Goal: Task Accomplishment & Management: Use online tool/utility

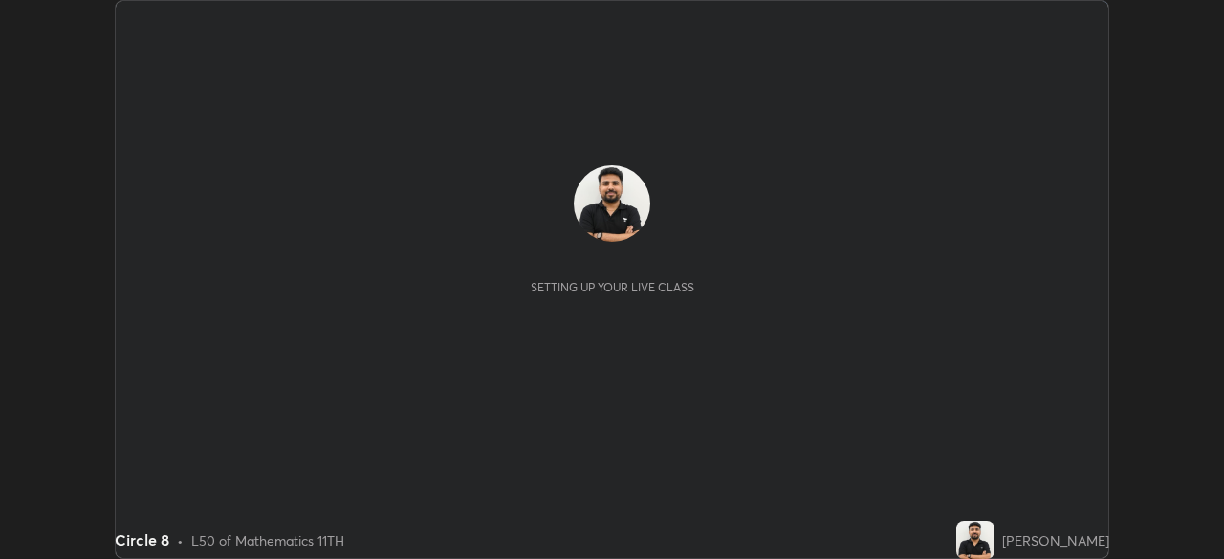
scroll to position [559, 1224]
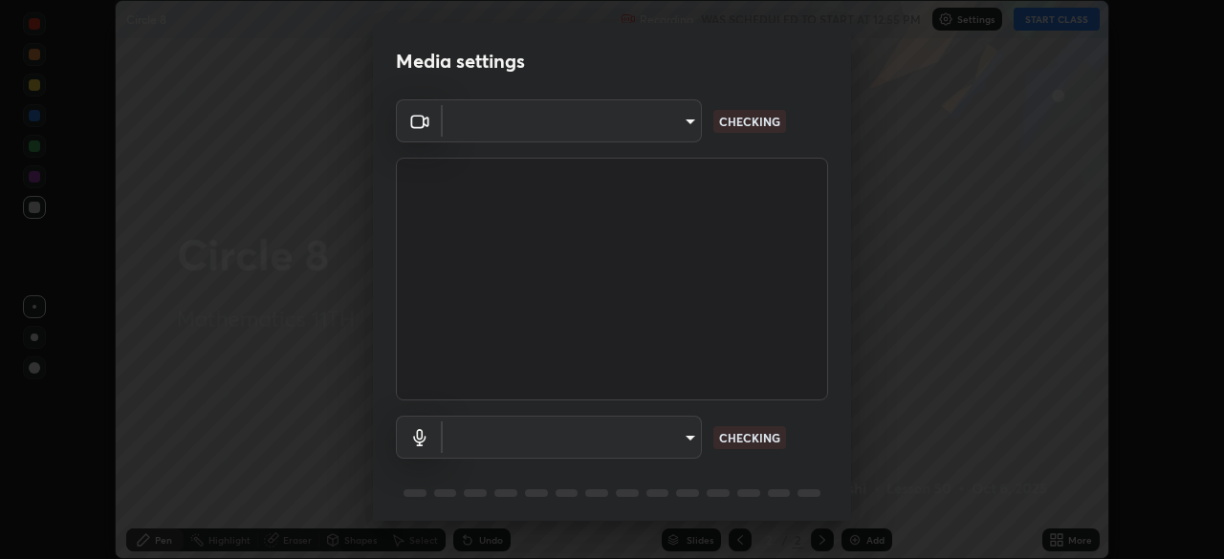
type input "7756d0bd8bc0017cc94789a9a07c49678ac1ef503c39391d0f6dd355ef569251"
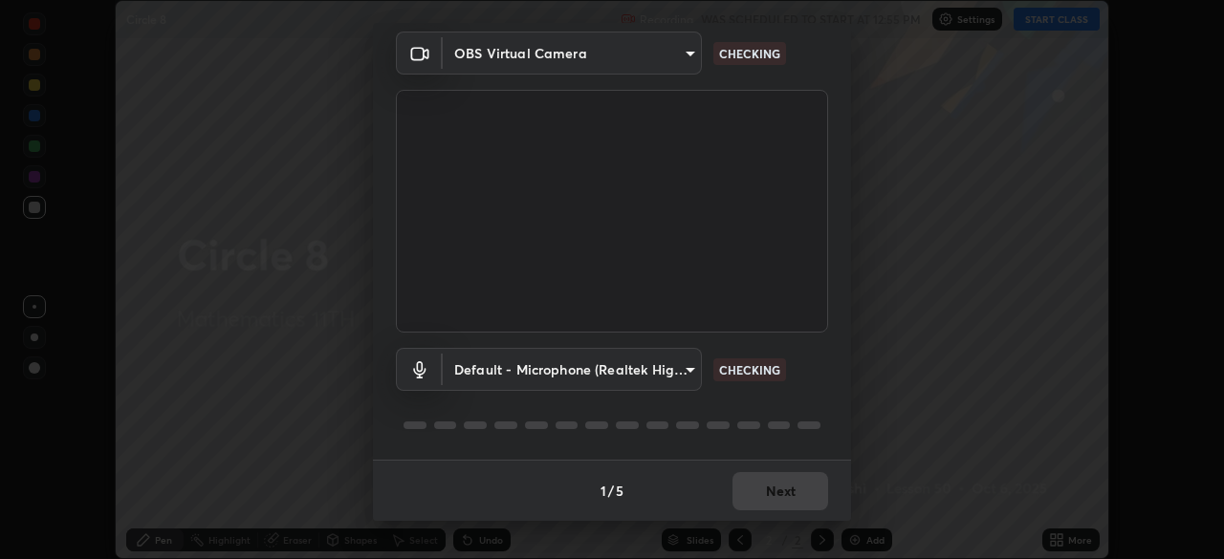
click at [778, 407] on div "Default - Microphone (Realtek High Definition Audio) default CHECKING" at bounding box center [612, 396] width 432 height 127
click at [773, 405] on div "Default - Microphone (Realtek High Definition Audio) default CHECKING" at bounding box center [612, 396] width 432 height 127
click at [771, 411] on div "Default - Microphone (Realtek High Definition Audio) default CHECKING" at bounding box center [612, 396] width 432 height 127
click at [771, 412] on div "Default - Microphone (Realtek High Definition Audio) default CHECKING" at bounding box center [612, 396] width 432 height 127
click at [763, 413] on div "Default - Microphone (Realtek High Definition Audio) default CHECKING" at bounding box center [612, 396] width 432 height 127
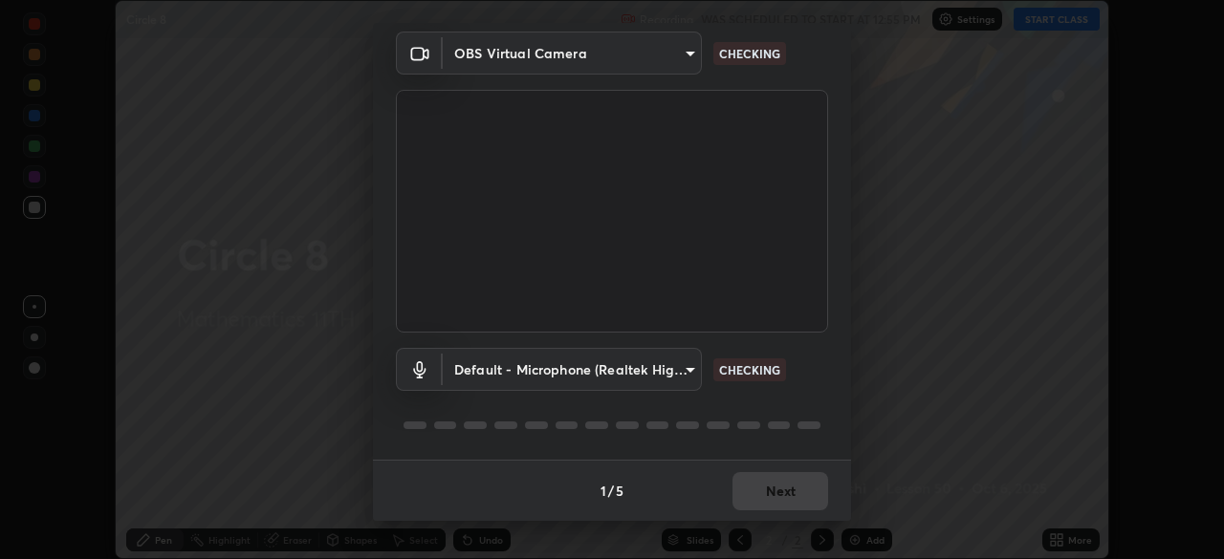
click at [758, 403] on div "Default - Microphone (Realtek High Definition Audio) default CHECKING" at bounding box center [612, 396] width 432 height 127
click at [731, 406] on div "Default - Microphone (Realtek High Definition Audio) default CHECKING" at bounding box center [612, 396] width 432 height 127
click at [721, 406] on div "Default - Microphone (Realtek High Definition Audio) default CHECKING" at bounding box center [612, 396] width 432 height 127
click at [676, 372] on body "Erase all Circle 8 Recording WAS SCHEDULED TO START AT 12:55 PM Settings START …" at bounding box center [612, 279] width 1224 height 559
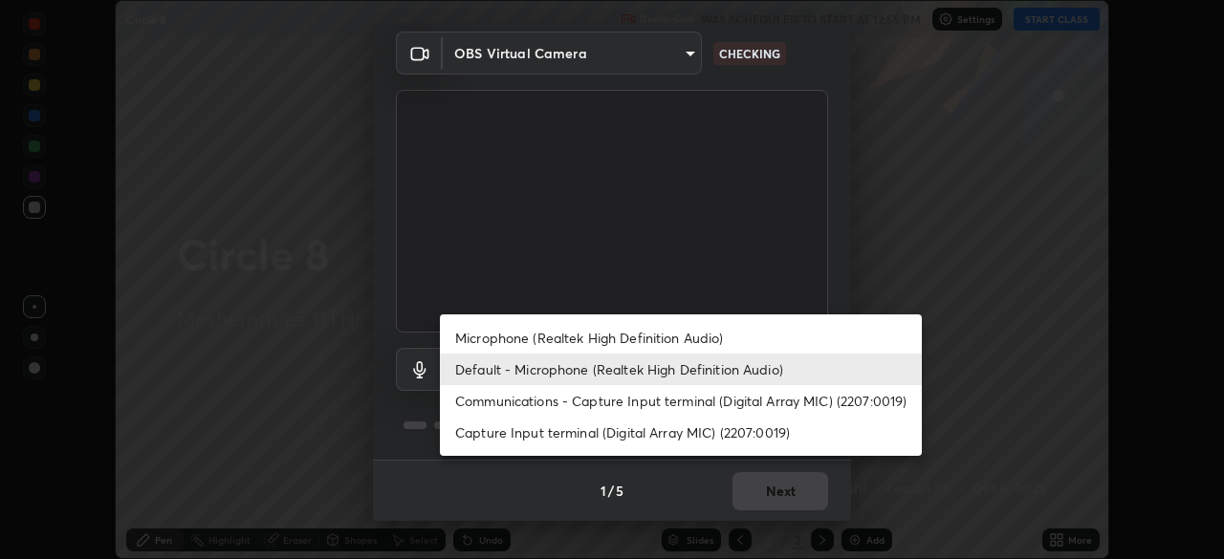
click at [686, 334] on li "Microphone (Realtek High Definition Audio)" at bounding box center [681, 338] width 482 height 32
type input "f178ba88f0715e8f23218a3aa68ac236c3de51dfee679cee8558c5692846692d"
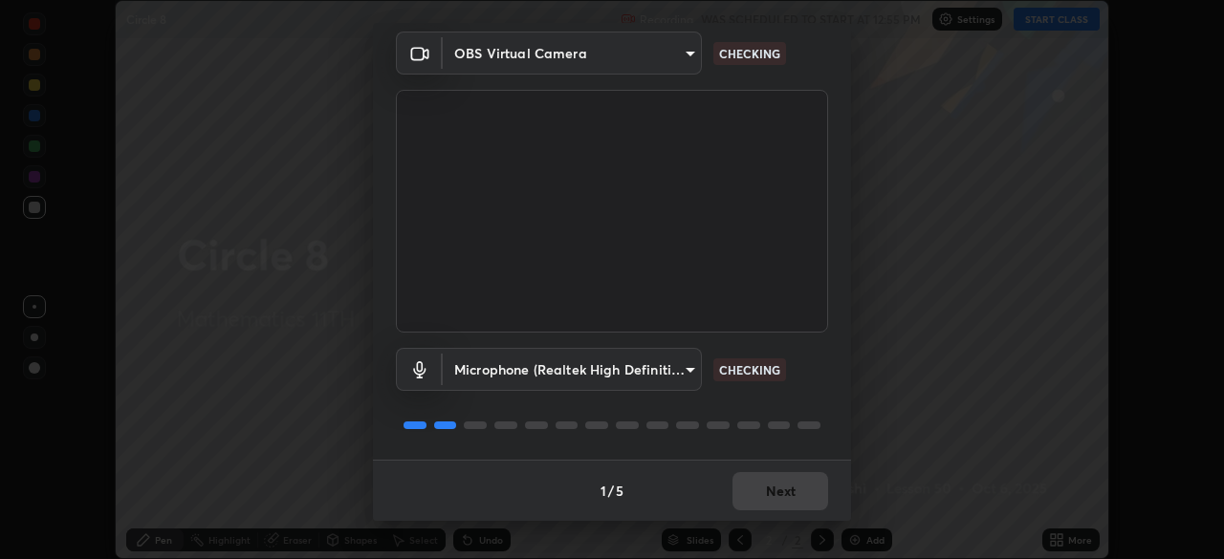
click at [705, 403] on div "Microphone (Realtek High Definition Audio) f178ba88f0715e8f23218a3aa68ac236c3de…" at bounding box center [612, 396] width 432 height 127
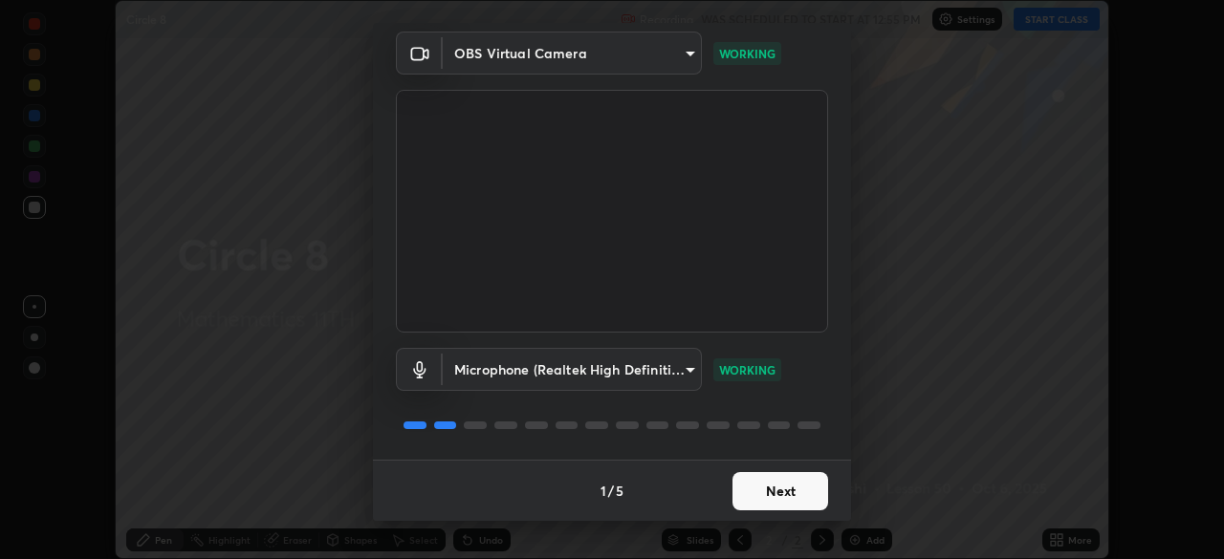
click at [781, 488] on button "Next" at bounding box center [780, 491] width 96 height 38
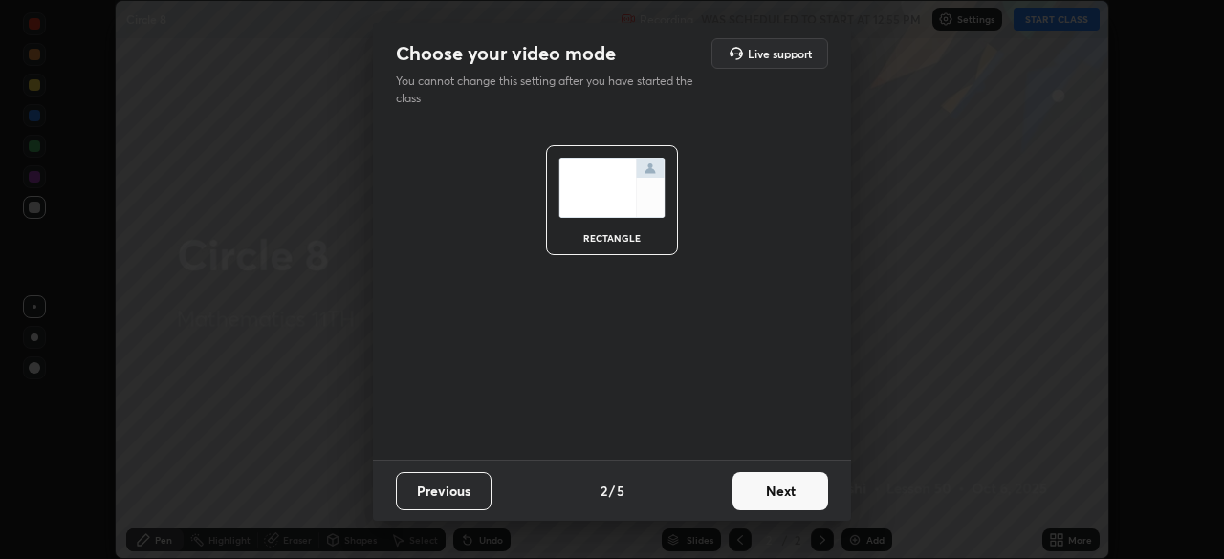
scroll to position [0, 0]
click at [780, 486] on button "Next" at bounding box center [780, 491] width 96 height 38
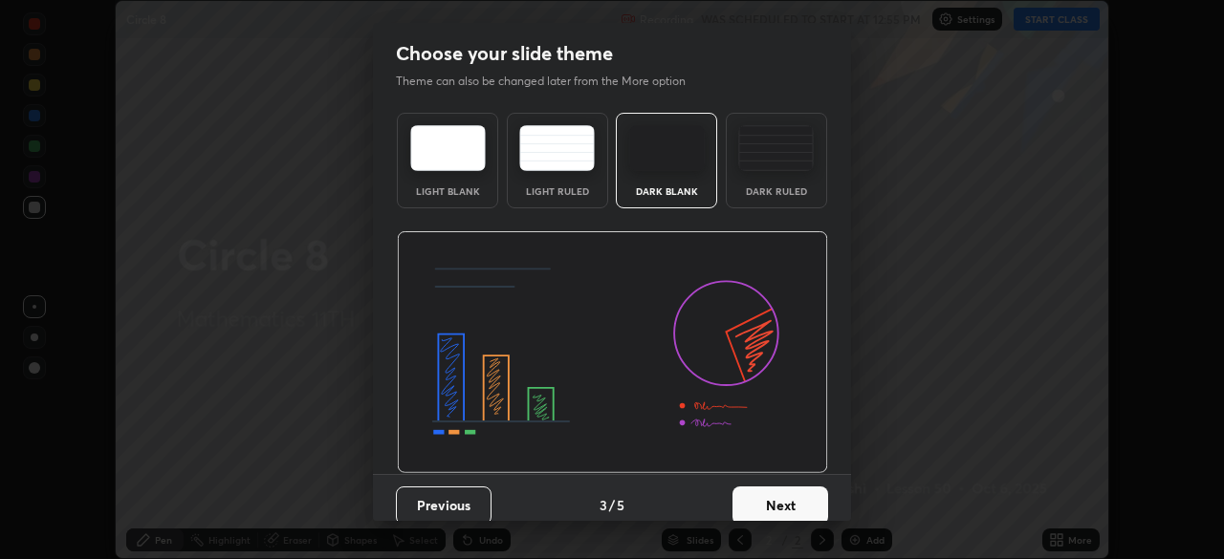
click at [785, 494] on button "Next" at bounding box center [780, 506] width 96 height 38
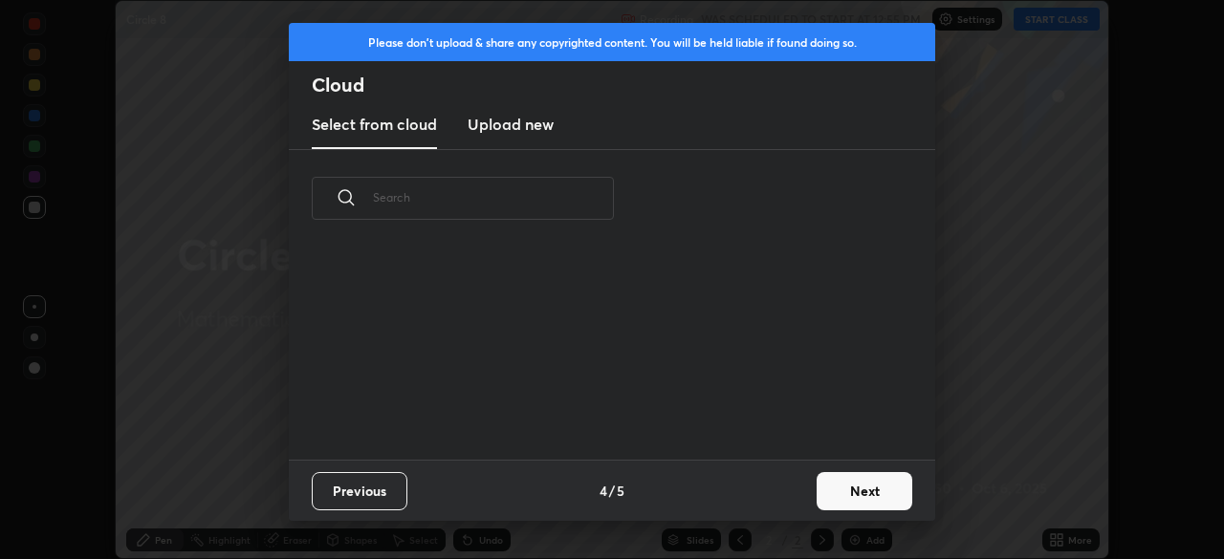
scroll to position [212, 614]
click at [841, 491] on button "Next" at bounding box center [864, 491] width 96 height 38
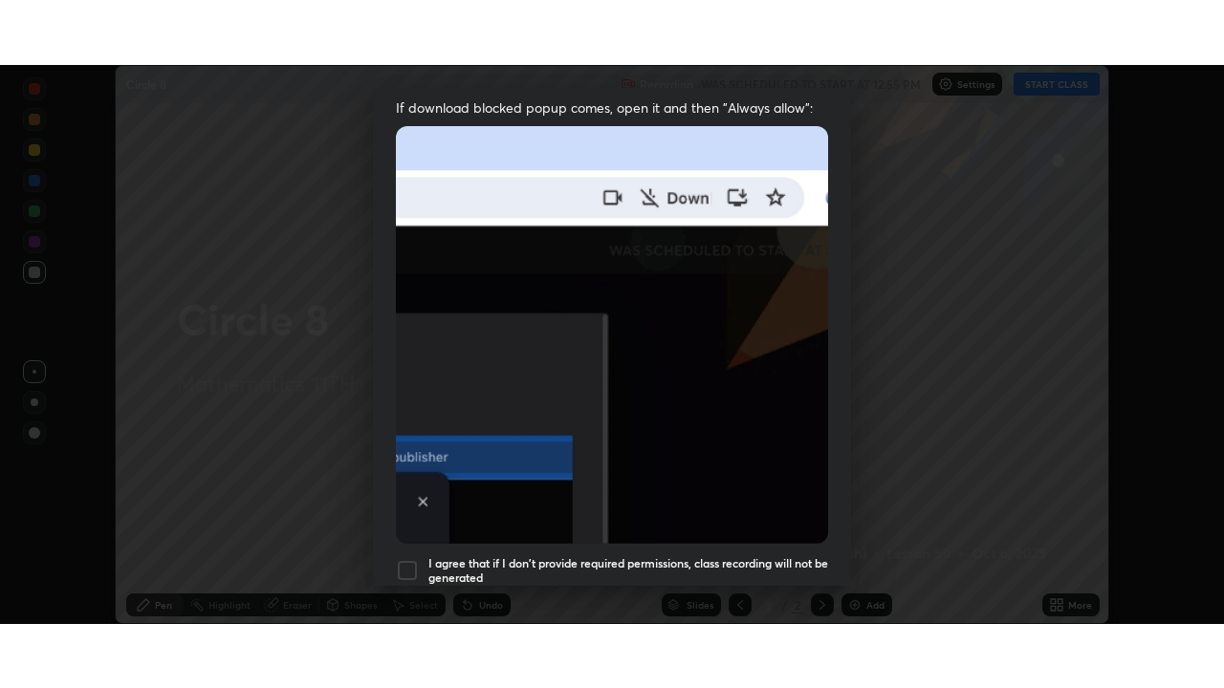
scroll to position [458, 0]
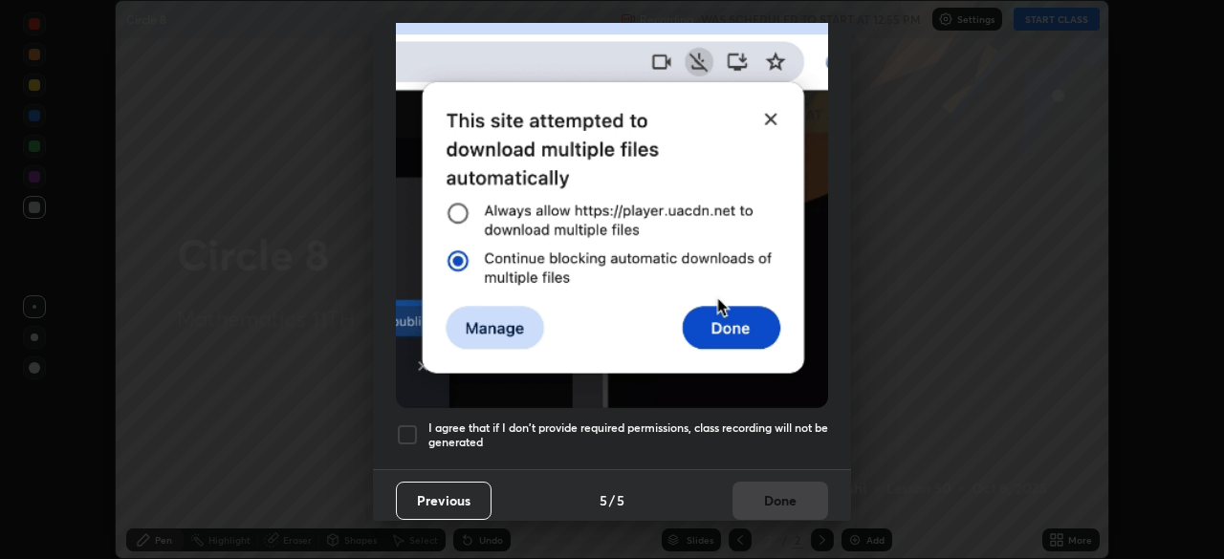
click at [408, 424] on div at bounding box center [407, 435] width 23 height 23
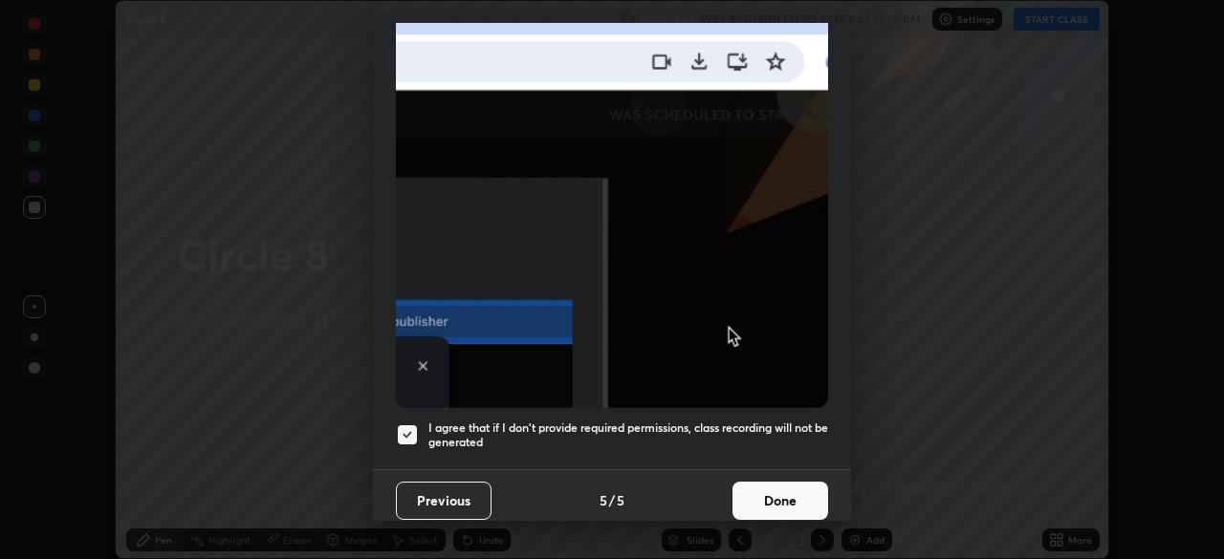
click at [760, 485] on button "Done" at bounding box center [780, 501] width 96 height 38
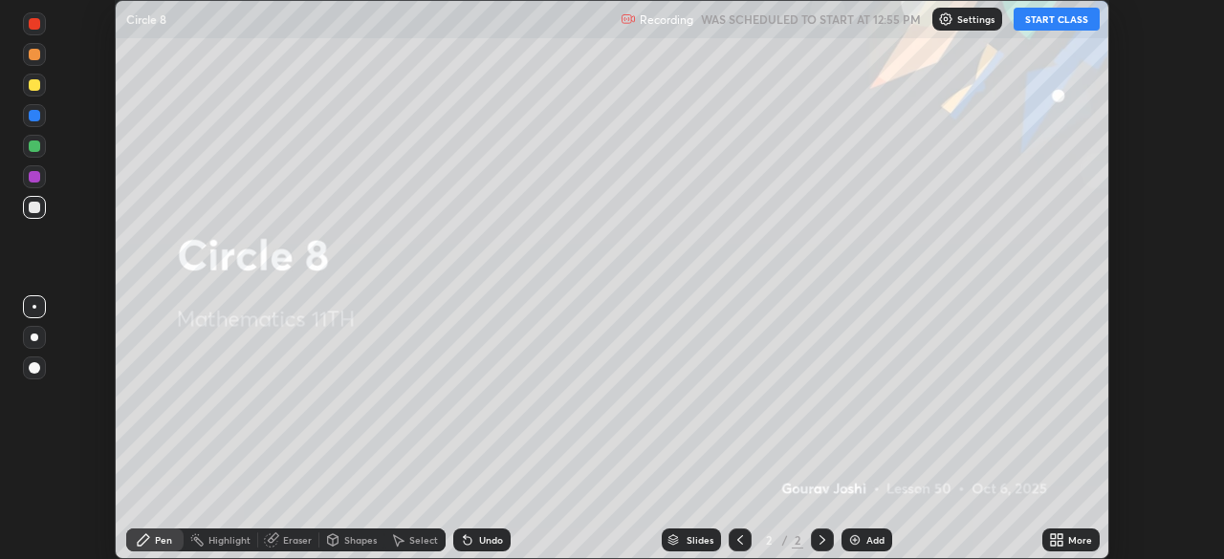
click at [1036, 19] on button "START CLASS" at bounding box center [1056, 19] width 86 height 23
click at [1054, 536] on icon at bounding box center [1053, 536] width 5 height 5
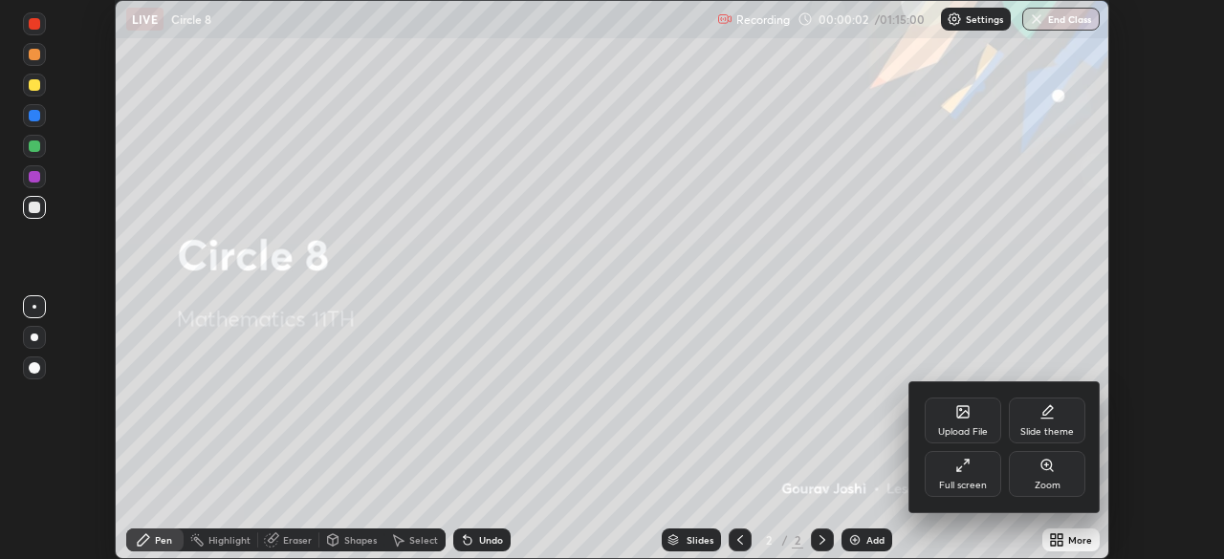
click at [988, 476] on div "Full screen" at bounding box center [962, 474] width 76 height 46
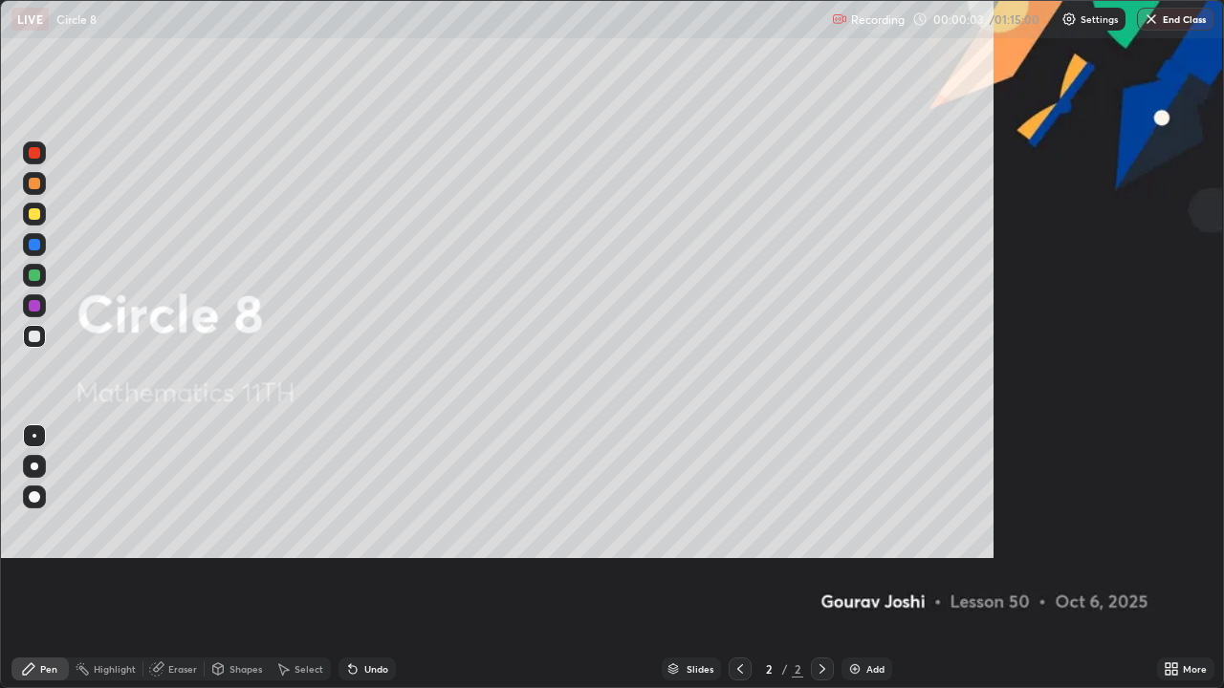
scroll to position [688, 1224]
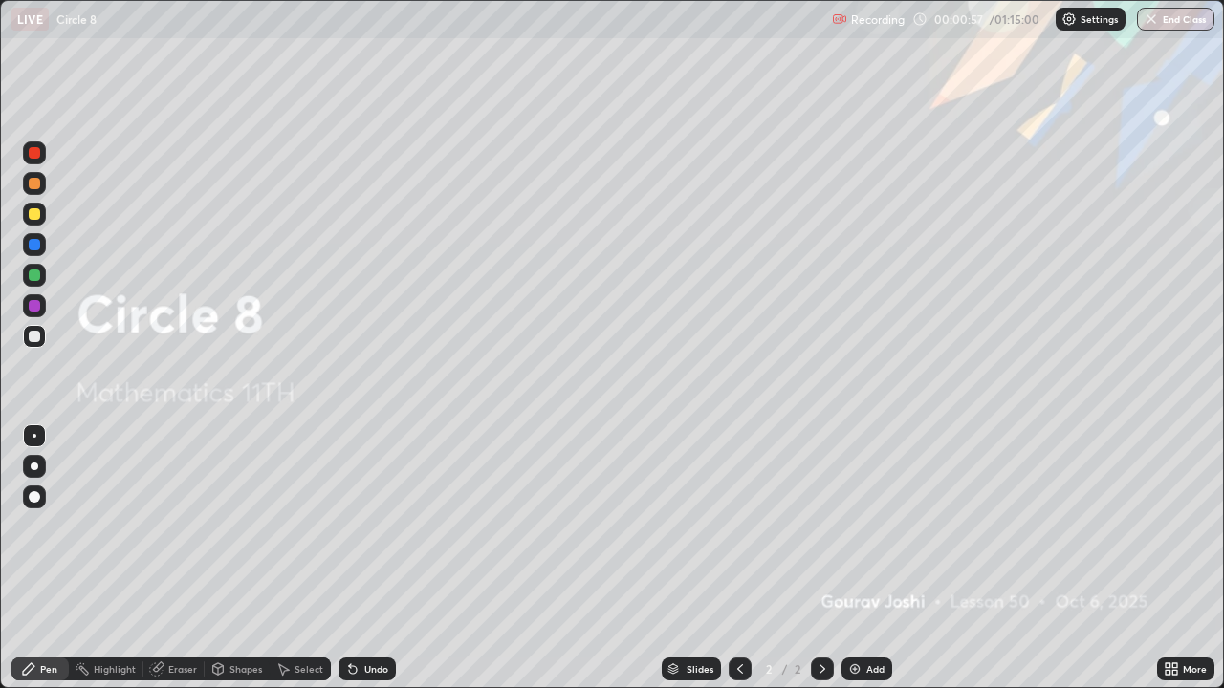
click at [856, 558] on img at bounding box center [854, 669] width 15 height 15
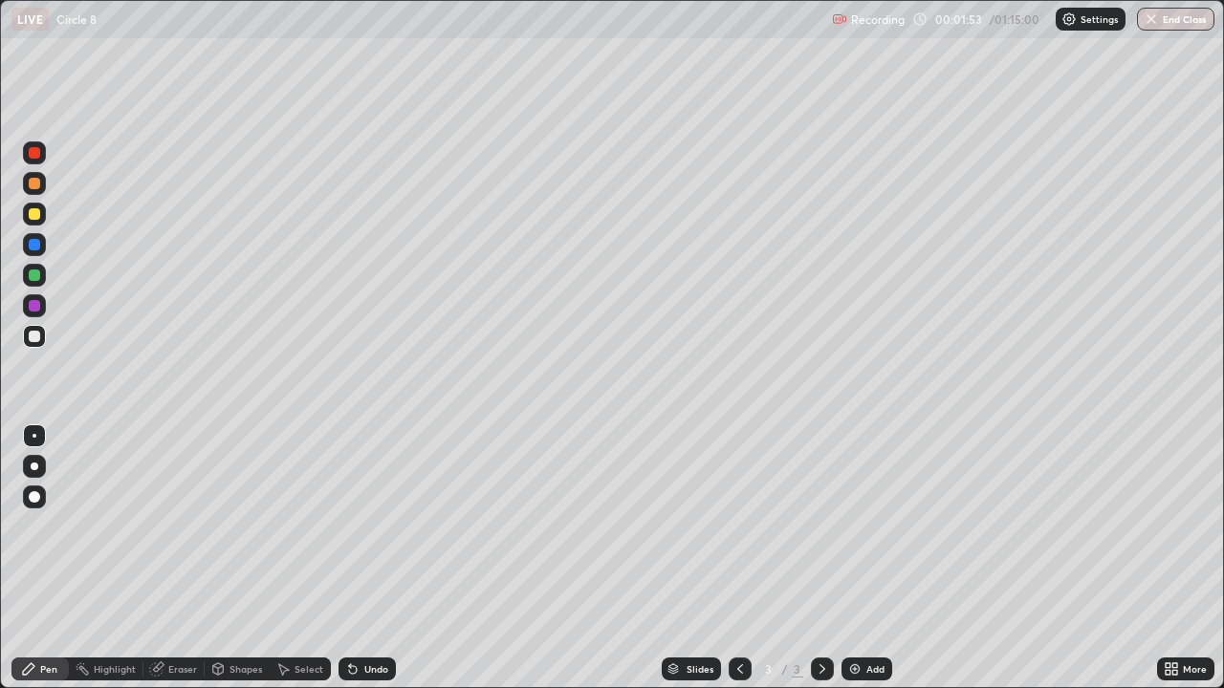
click at [240, 558] on div "Shapes" at bounding box center [245, 669] width 33 height 10
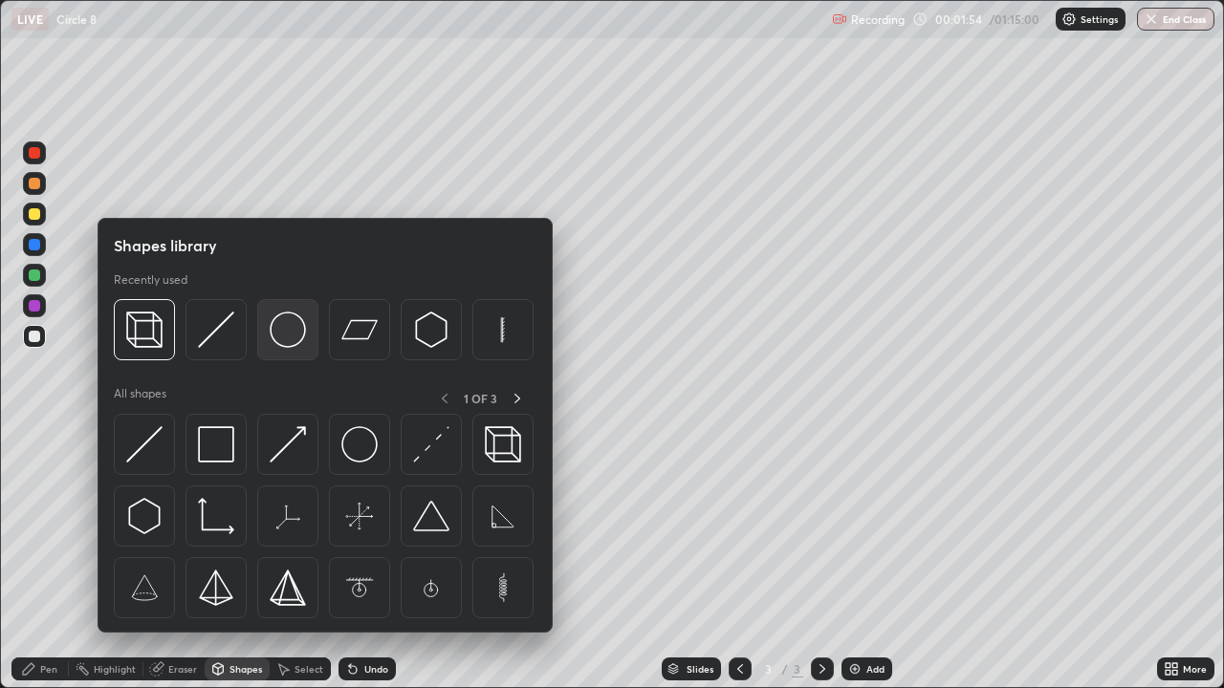
click at [281, 324] on img at bounding box center [288, 330] width 36 height 36
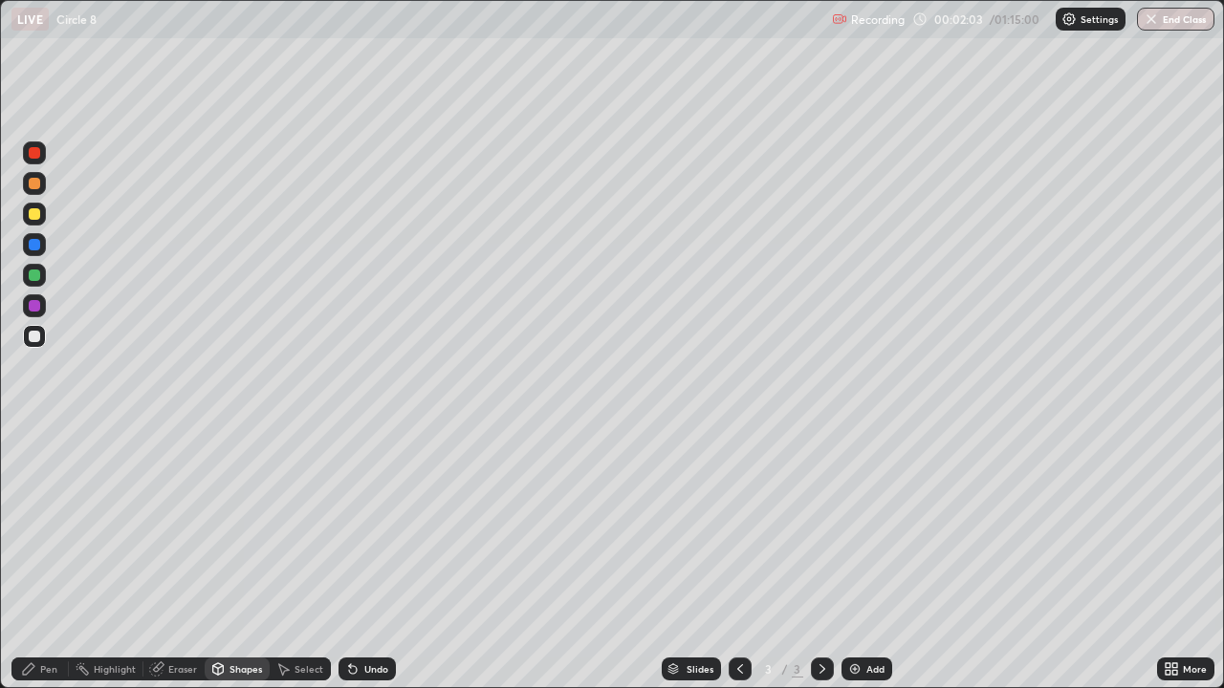
click at [314, 558] on div "Select" at bounding box center [300, 669] width 61 height 23
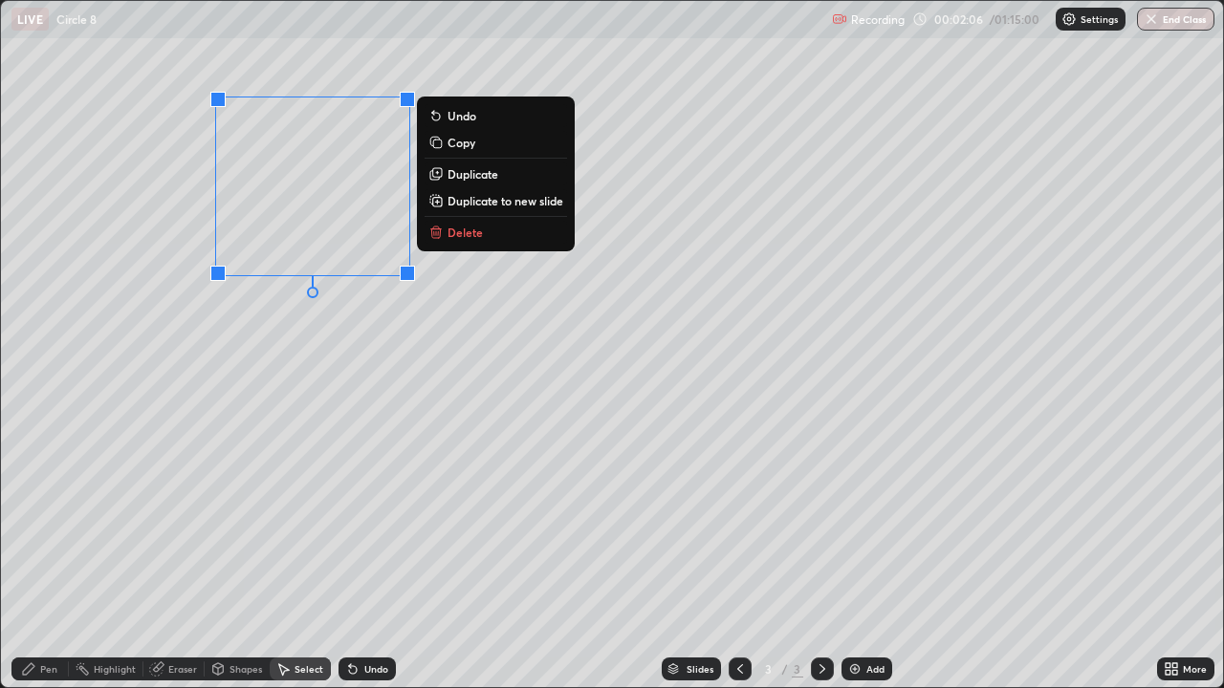
click at [250, 373] on div "0 ° Undo Copy Duplicate Duplicate to new slide Delete" at bounding box center [612, 344] width 1222 height 686
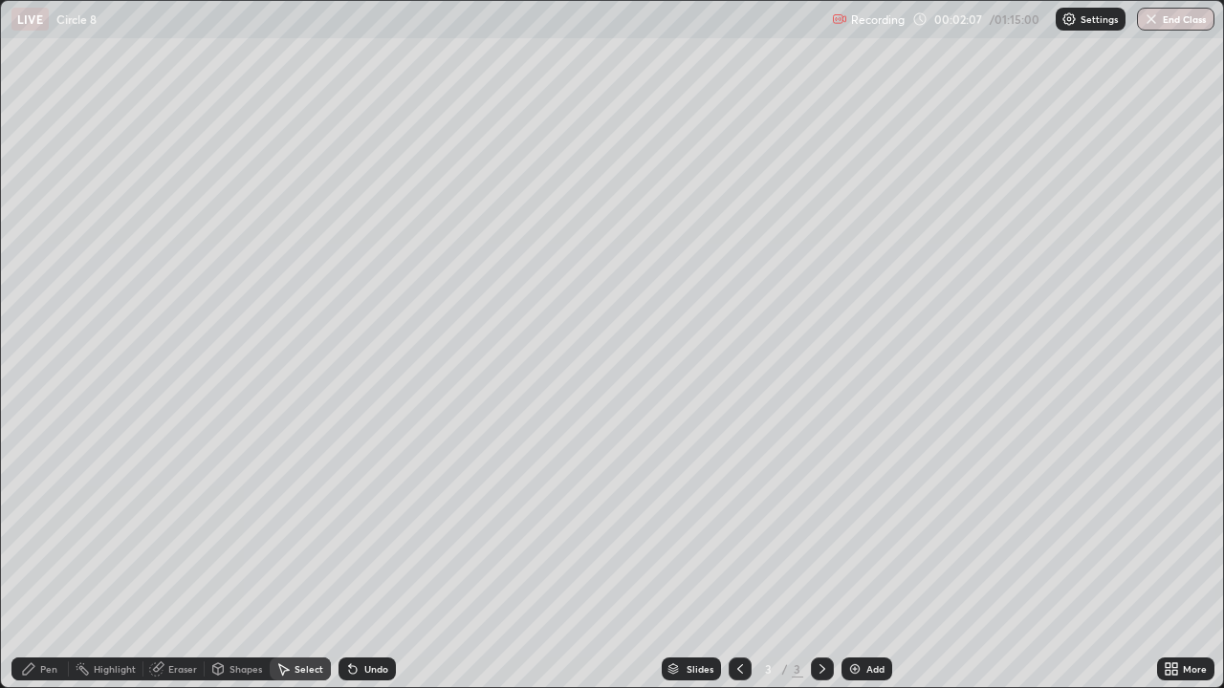
click at [39, 558] on div "Pen" at bounding box center [39, 669] width 57 height 23
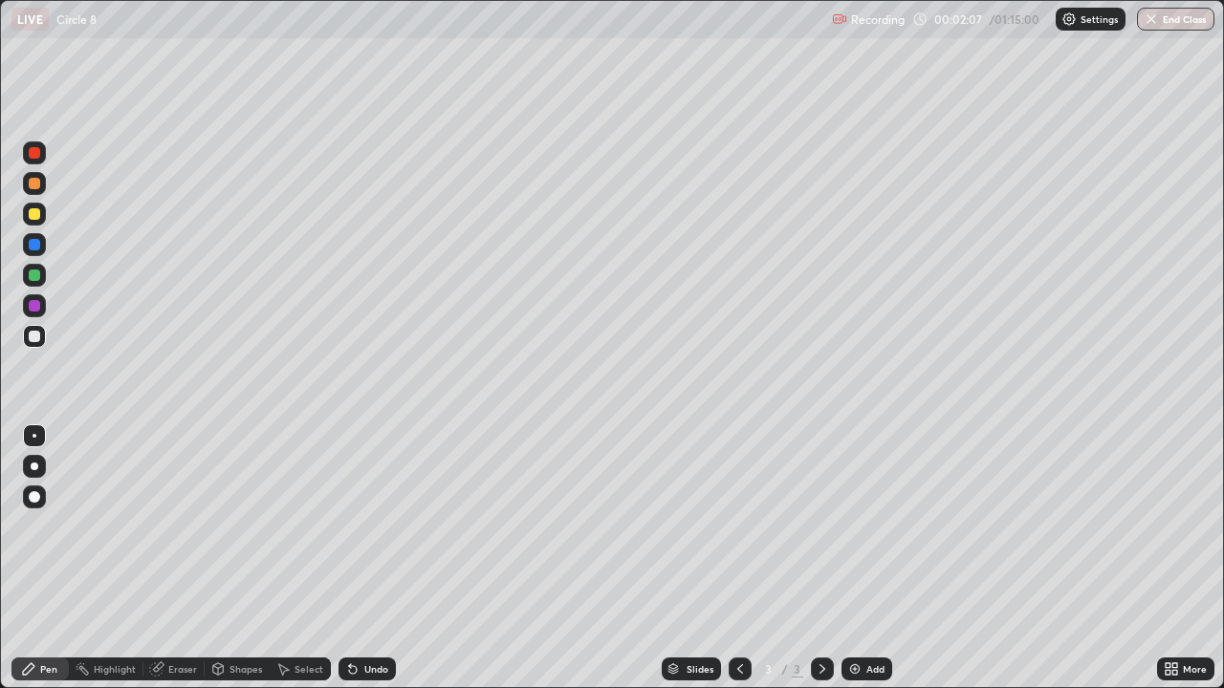
click at [30, 326] on div at bounding box center [34, 336] width 23 height 23
click at [852, 558] on img at bounding box center [854, 669] width 15 height 15
click at [35, 340] on div at bounding box center [34, 336] width 11 height 11
click at [236, 558] on div "Shapes" at bounding box center [245, 669] width 33 height 10
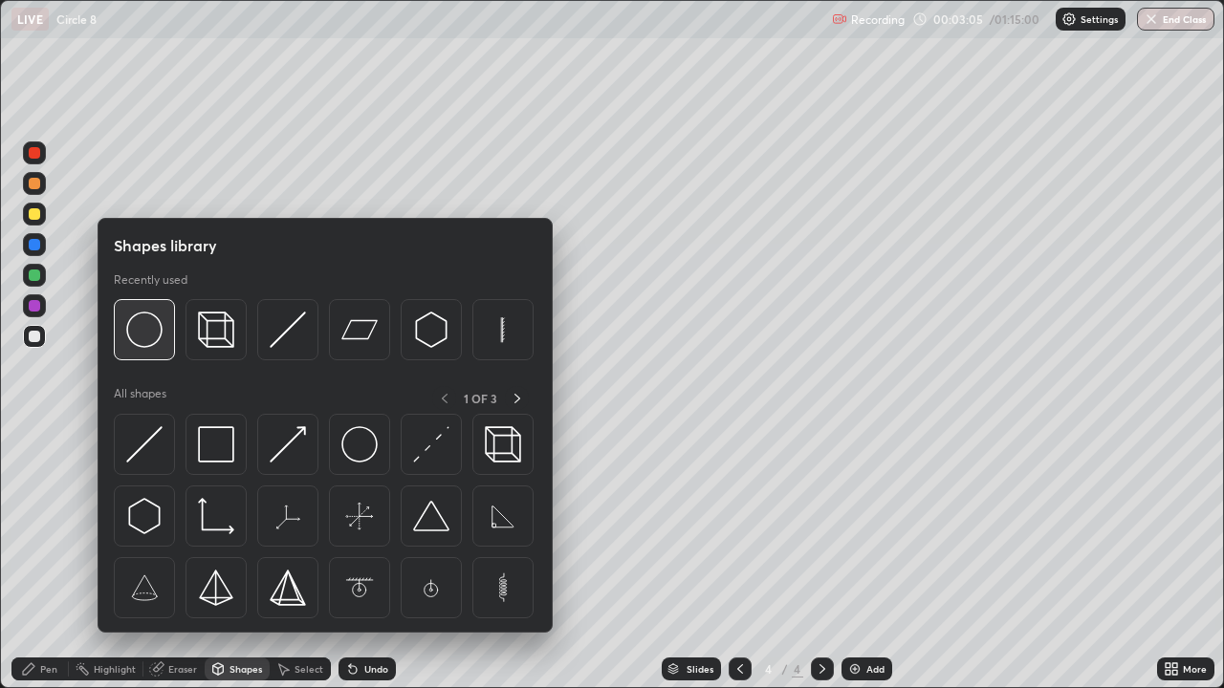
click at [147, 329] on img at bounding box center [144, 330] width 36 height 36
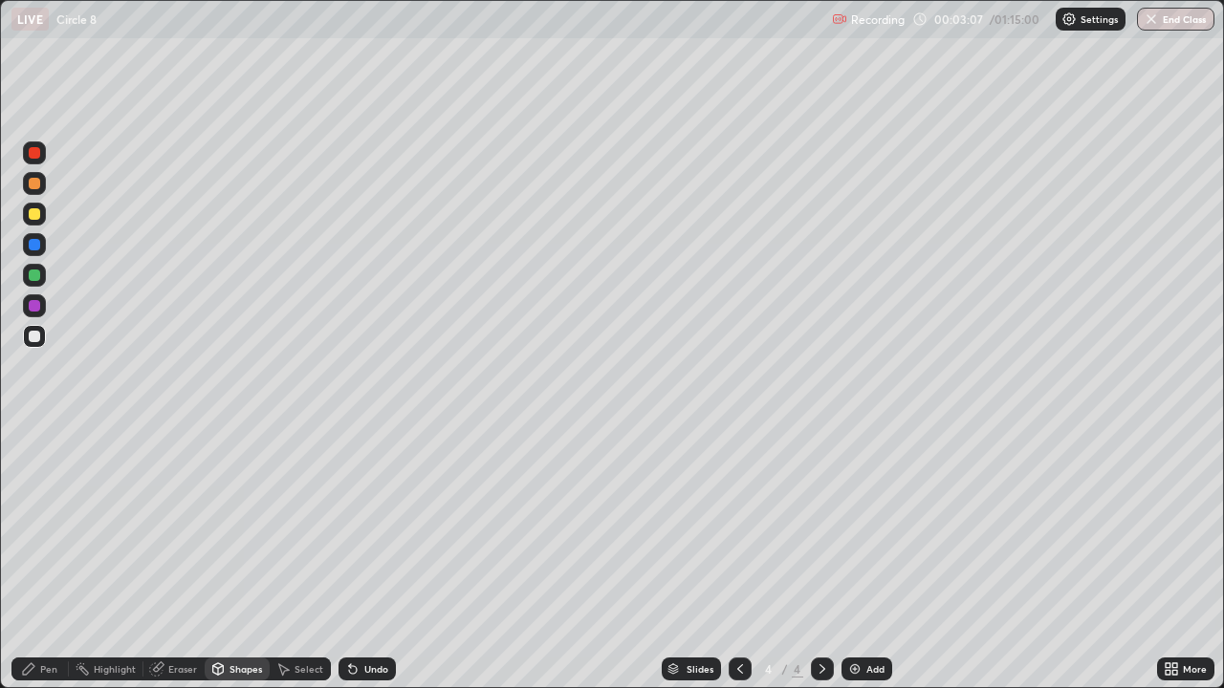
click at [228, 558] on div "Shapes" at bounding box center [237, 669] width 65 height 23
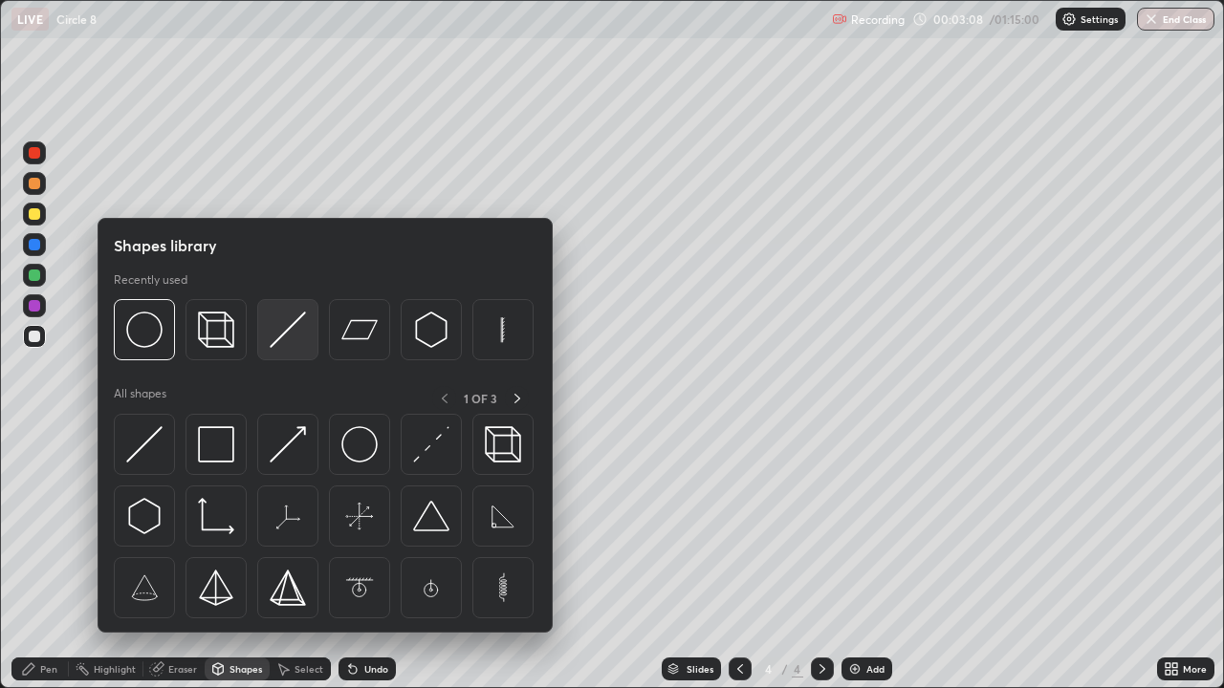
click at [272, 341] on img at bounding box center [288, 330] width 36 height 36
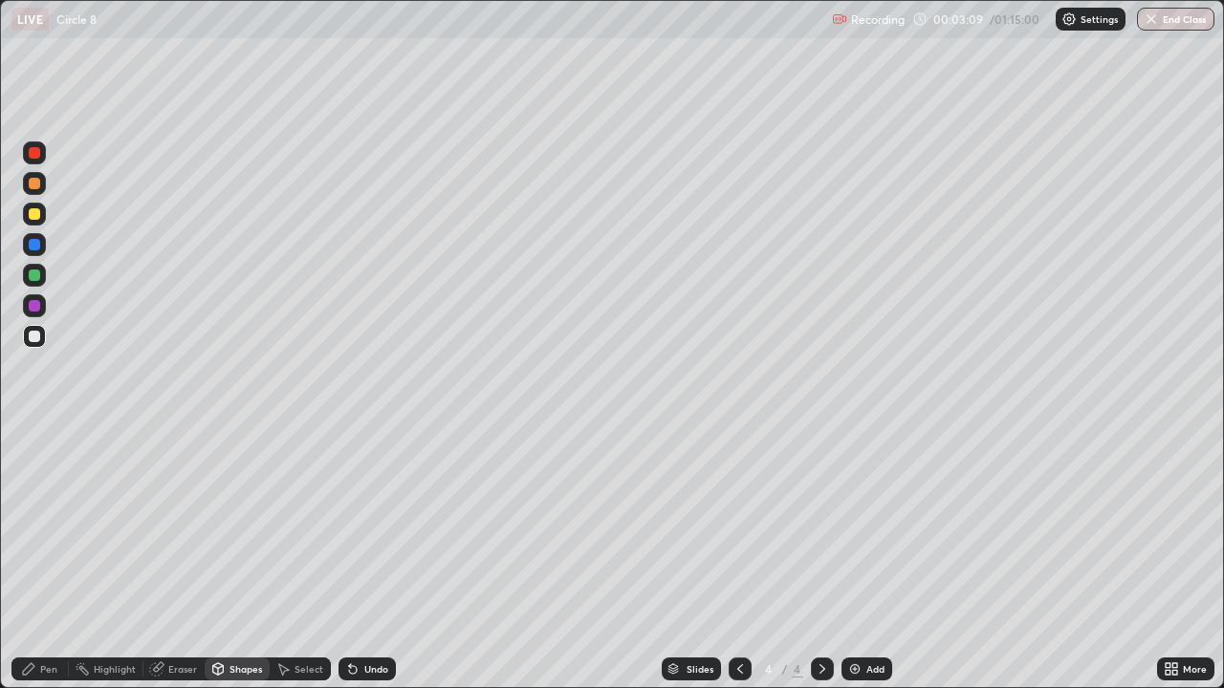
click at [59, 558] on div "Pen" at bounding box center [39, 669] width 57 height 23
click at [34, 340] on div at bounding box center [34, 336] width 11 height 11
click at [32, 306] on div at bounding box center [34, 305] width 11 height 11
click at [32, 310] on div at bounding box center [34, 305] width 11 height 11
click at [30, 341] on div at bounding box center [34, 336] width 23 height 23
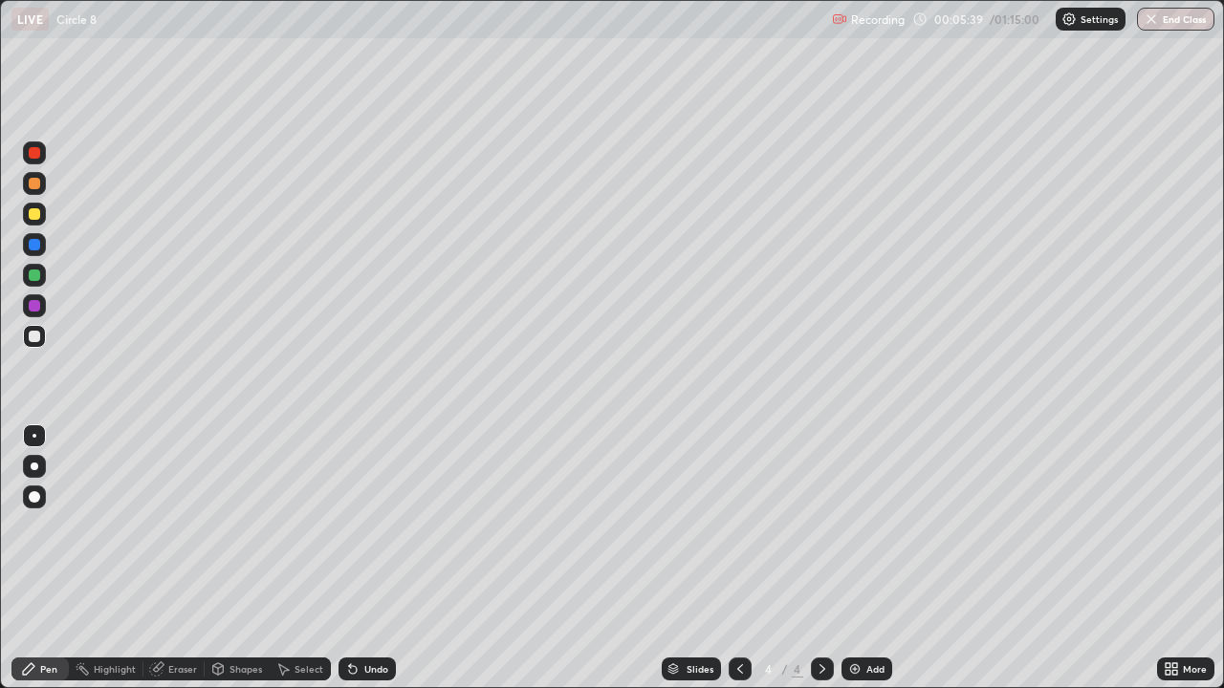
click at [856, 558] on img at bounding box center [854, 669] width 15 height 15
click at [36, 337] on div at bounding box center [34, 336] width 11 height 11
click at [229, 558] on div "Shapes" at bounding box center [245, 669] width 33 height 10
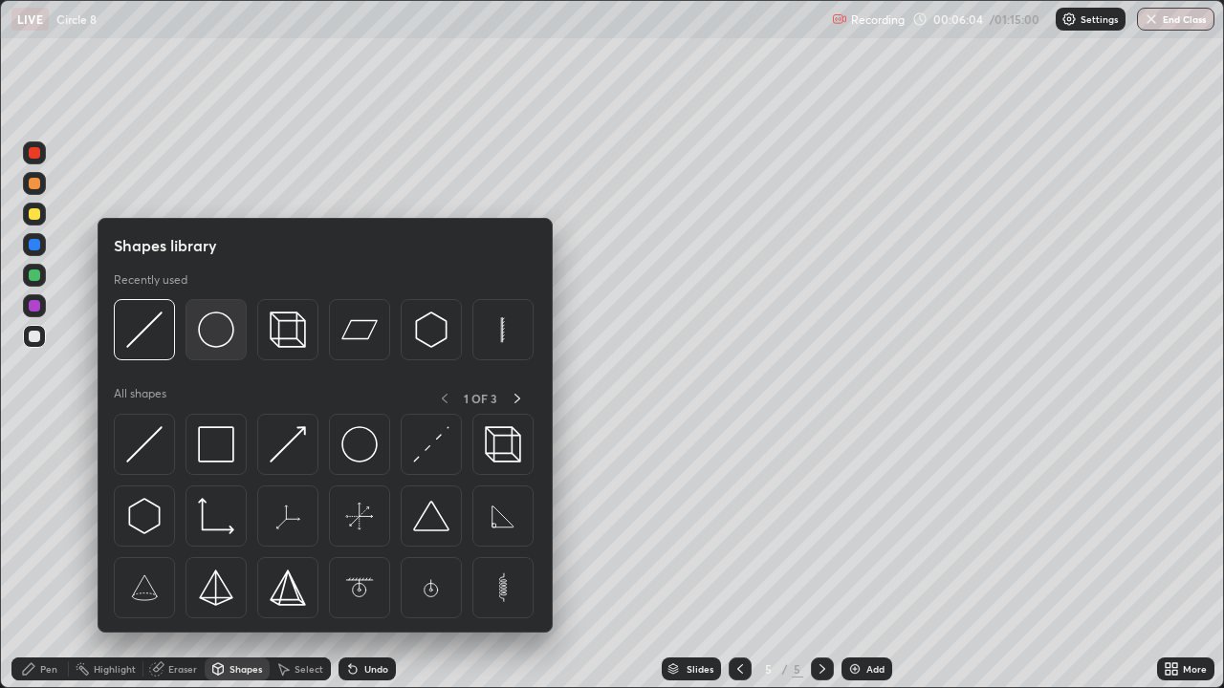
click at [210, 333] on img at bounding box center [216, 330] width 36 height 36
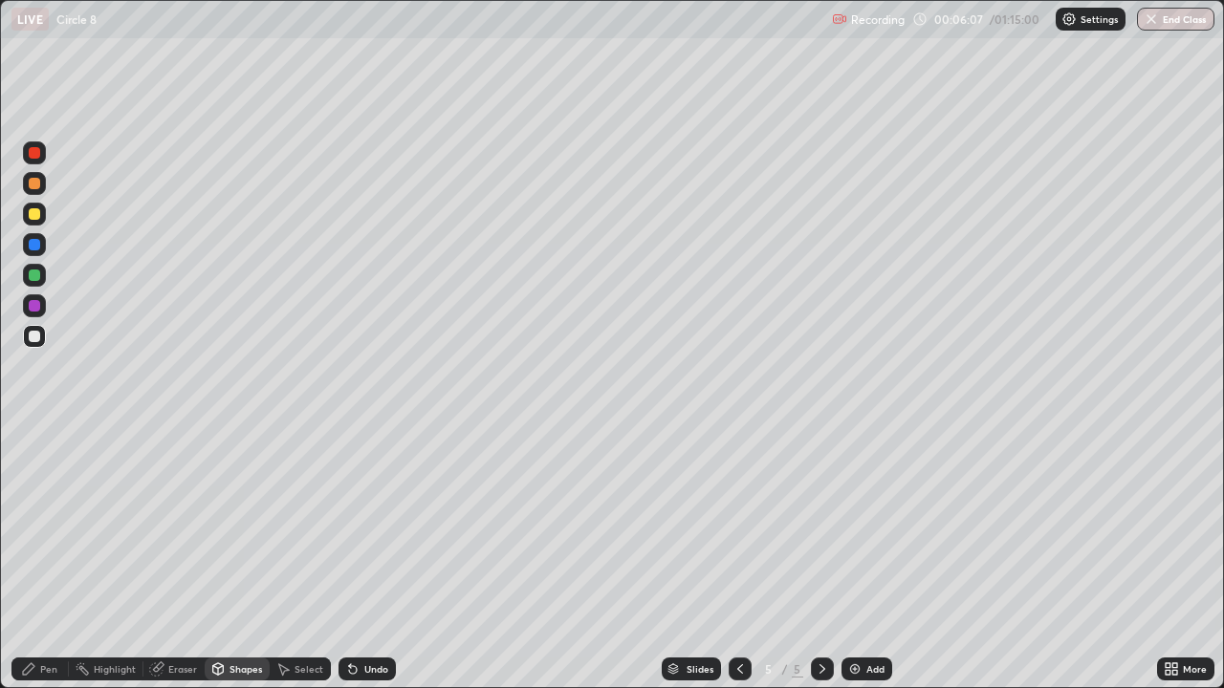
click at [229, 558] on div "Shapes" at bounding box center [245, 669] width 33 height 10
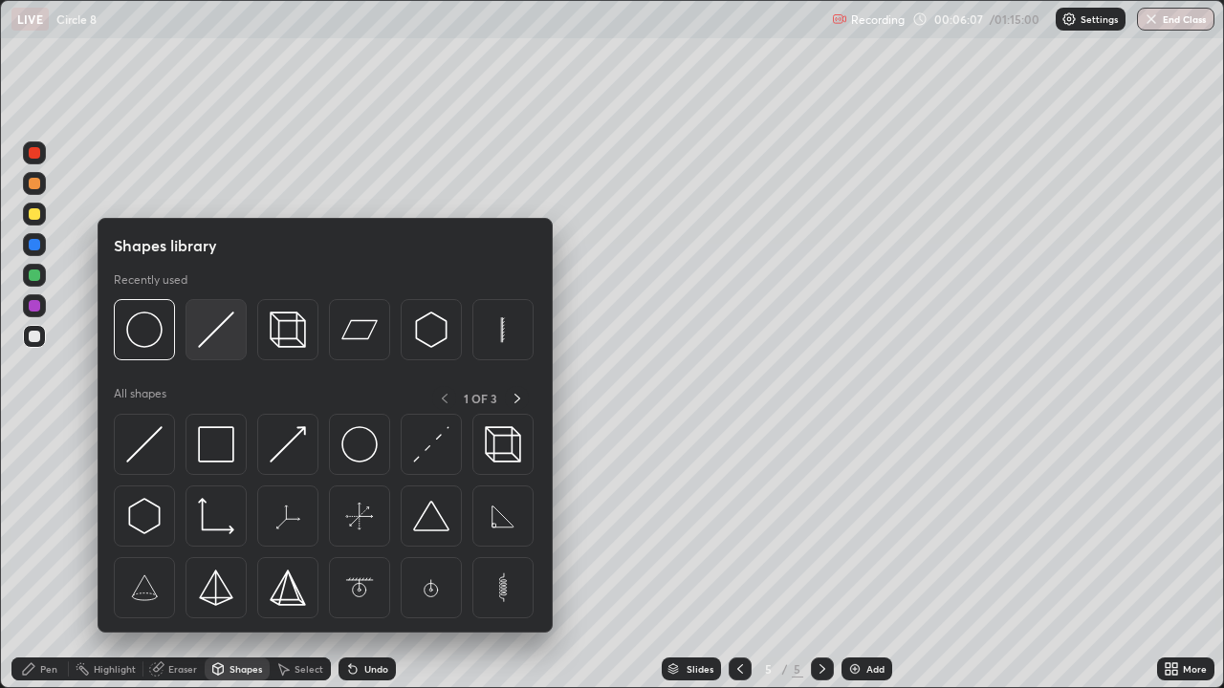
click at [223, 337] on img at bounding box center [216, 330] width 36 height 36
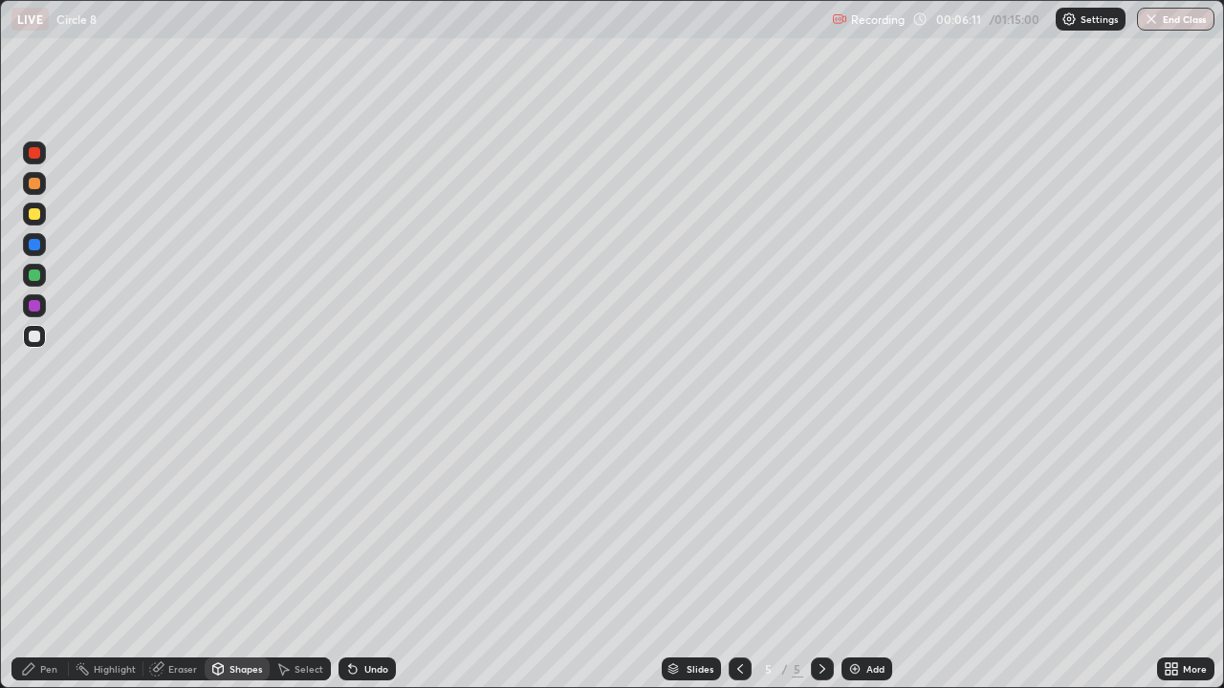
click at [63, 558] on div "Pen" at bounding box center [39, 669] width 57 height 23
click at [34, 337] on div at bounding box center [34, 336] width 11 height 11
click at [350, 558] on icon at bounding box center [353, 670] width 8 height 8
click at [353, 558] on icon at bounding box center [353, 670] width 8 height 8
click at [357, 558] on icon at bounding box center [352, 669] width 15 height 15
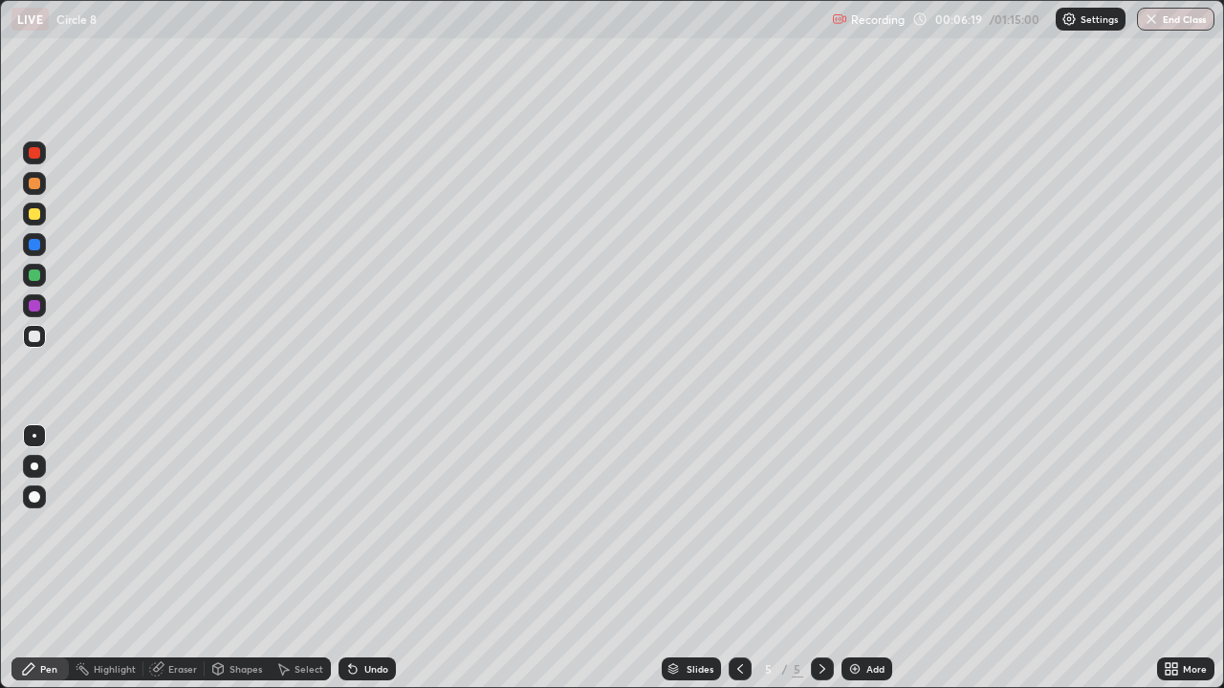
click at [359, 558] on div "Undo" at bounding box center [366, 669] width 57 height 23
click at [360, 558] on div "Undo" at bounding box center [366, 669] width 57 height 23
click at [359, 558] on div "Undo" at bounding box center [366, 669] width 57 height 23
click at [356, 558] on div "Undo" at bounding box center [366, 669] width 57 height 23
click at [349, 558] on icon at bounding box center [350, 665] width 2 height 2
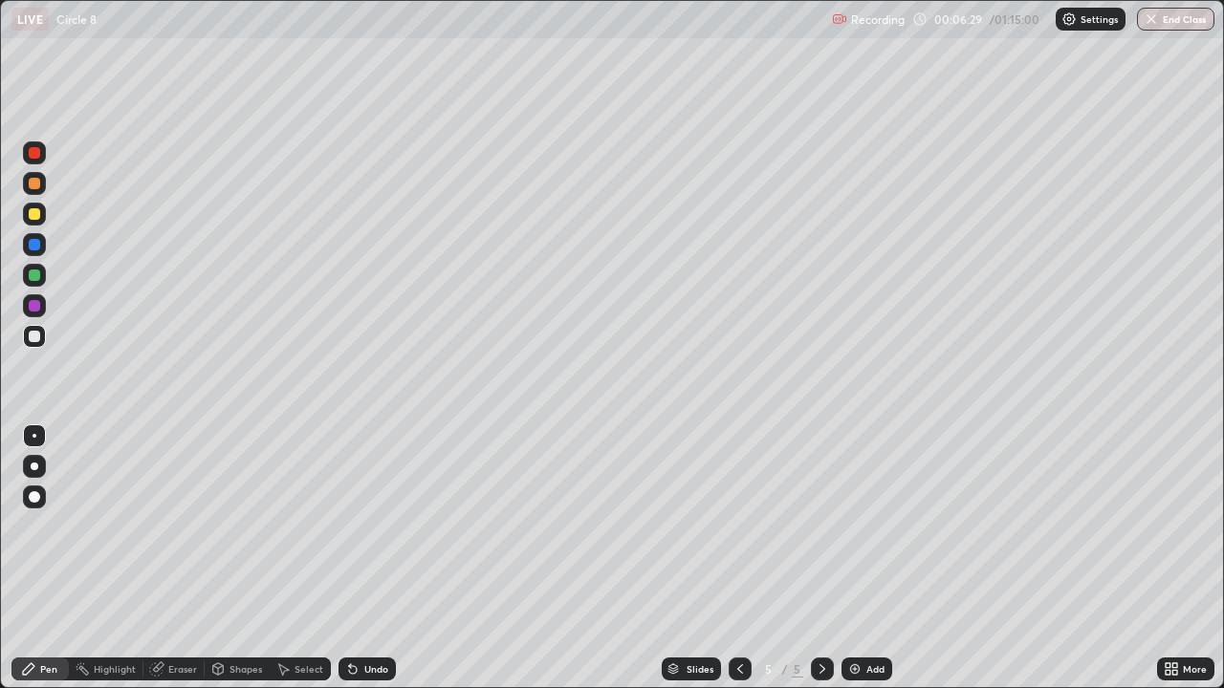
click at [169, 558] on div "Eraser" at bounding box center [173, 669] width 61 height 23
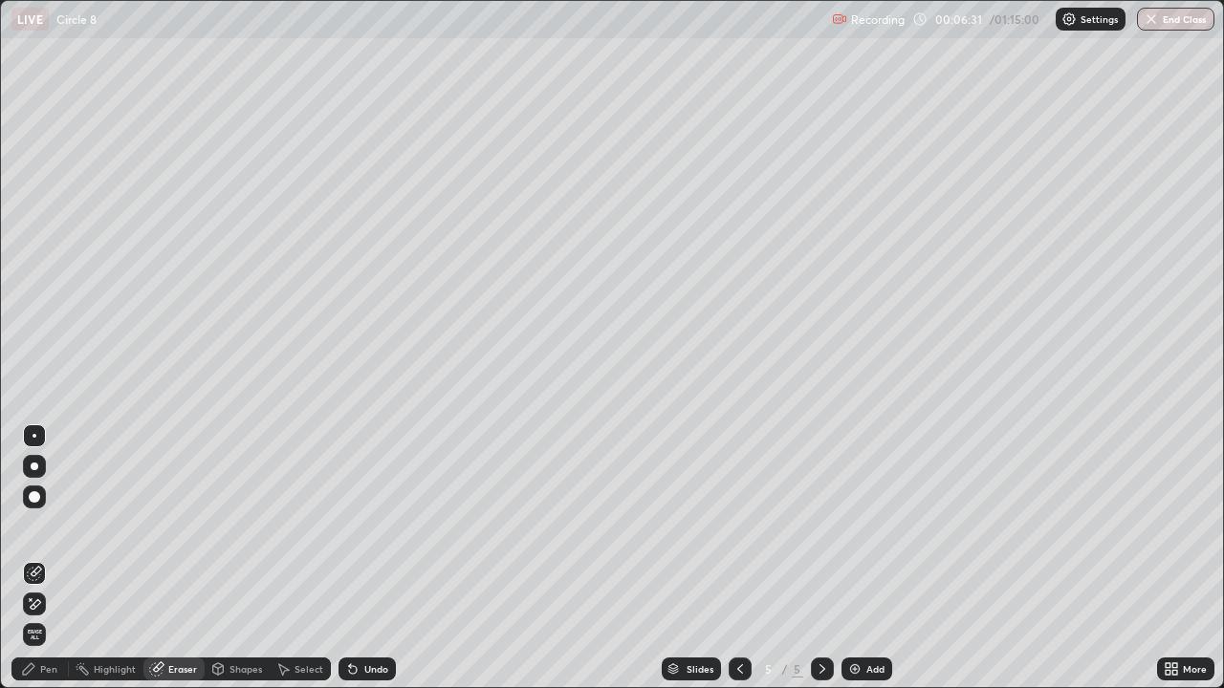
click at [31, 558] on icon at bounding box center [36, 604] width 11 height 10
click at [26, 558] on div "Pen" at bounding box center [39, 669] width 57 height 23
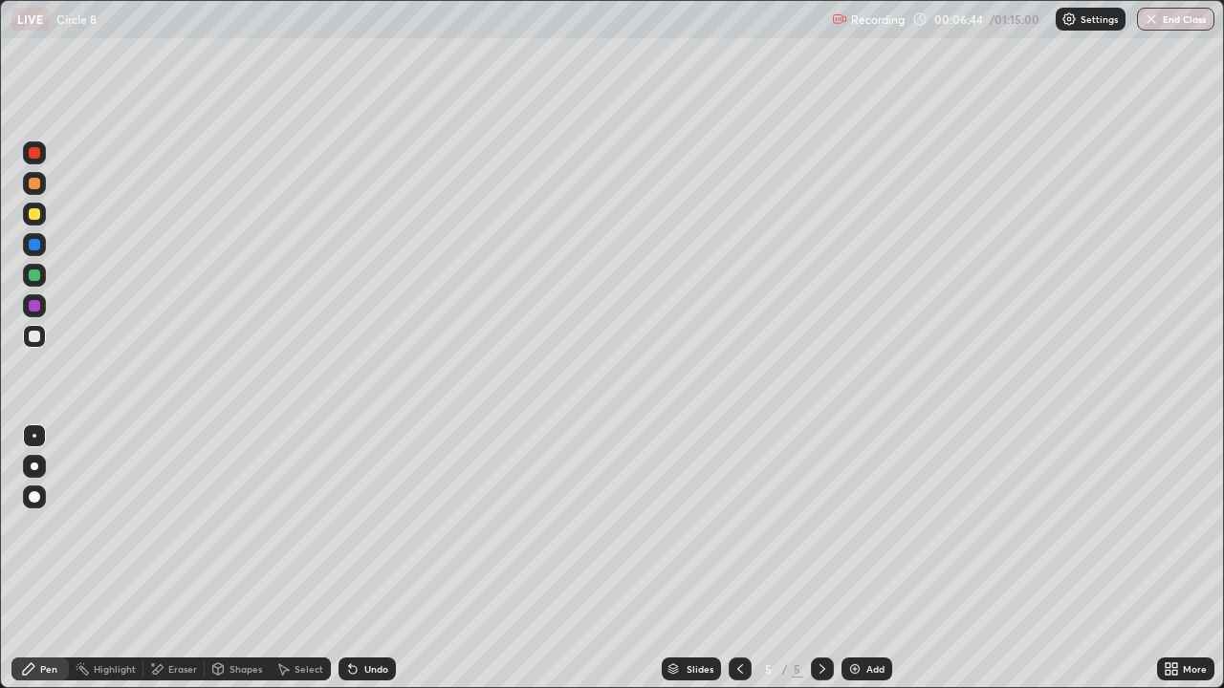
click at [232, 558] on div "Shapes" at bounding box center [245, 669] width 33 height 10
click at [359, 558] on div "Undo" at bounding box center [366, 669] width 57 height 23
click at [233, 558] on div "Shapes" at bounding box center [245, 669] width 33 height 10
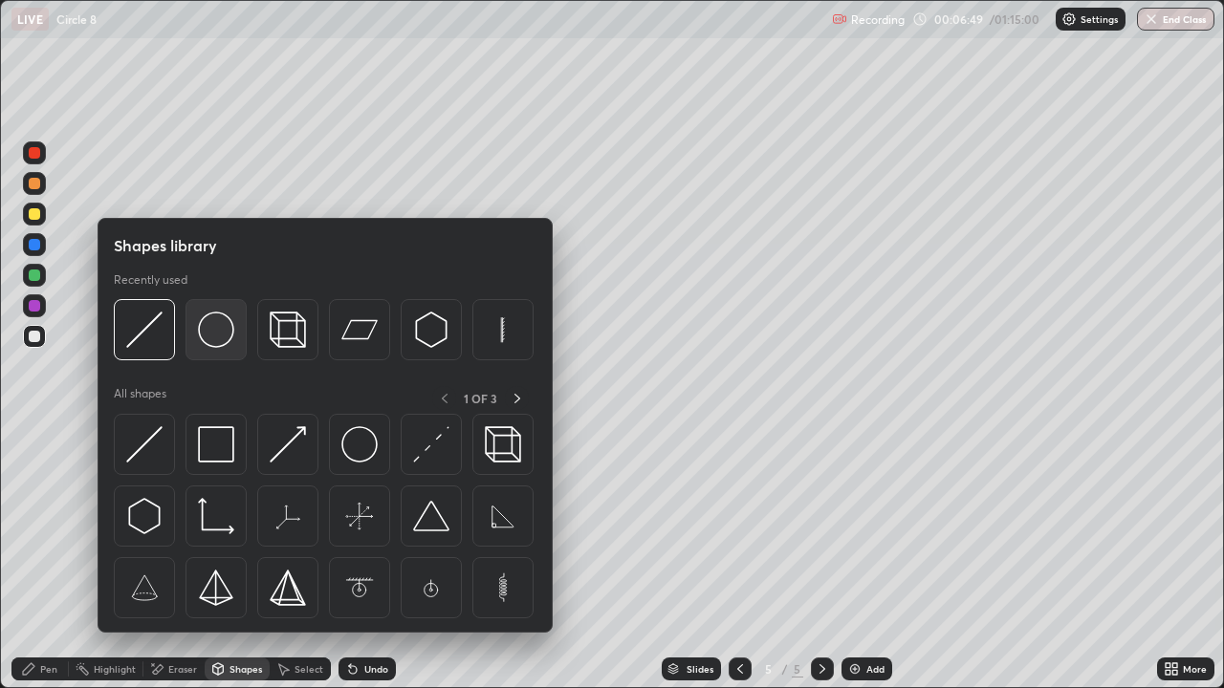
click at [224, 329] on img at bounding box center [216, 330] width 36 height 36
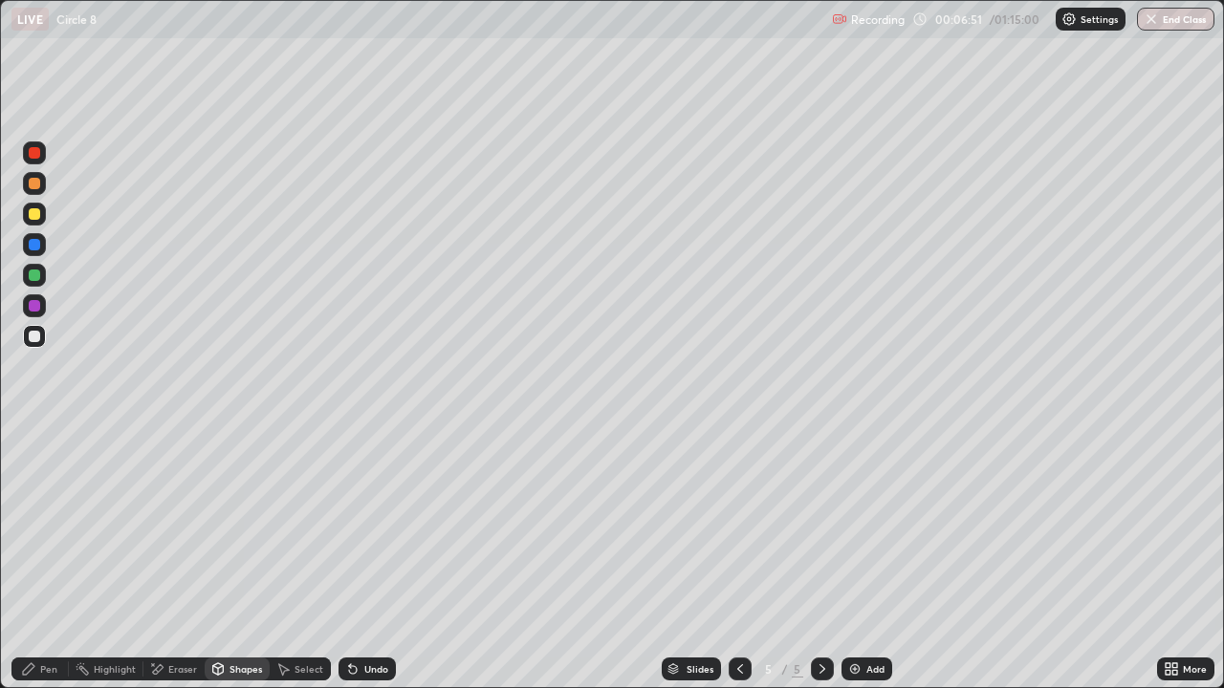
click at [228, 558] on div "Shapes" at bounding box center [237, 669] width 65 height 23
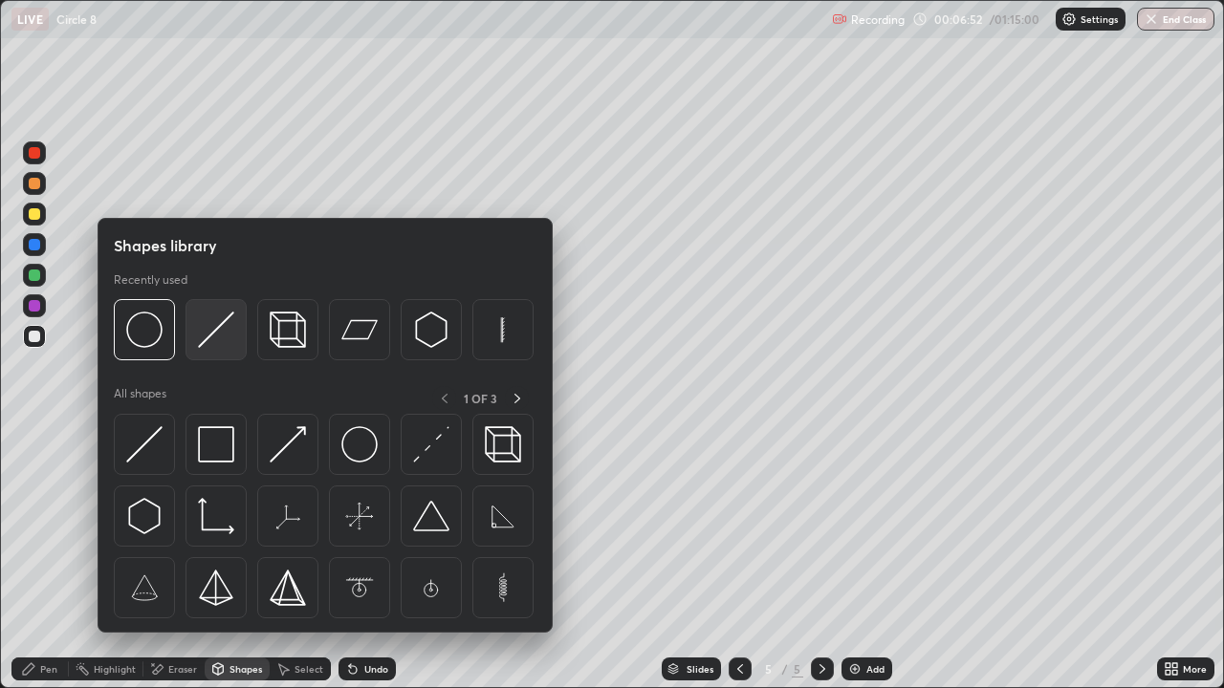
click at [207, 334] on img at bounding box center [216, 330] width 36 height 36
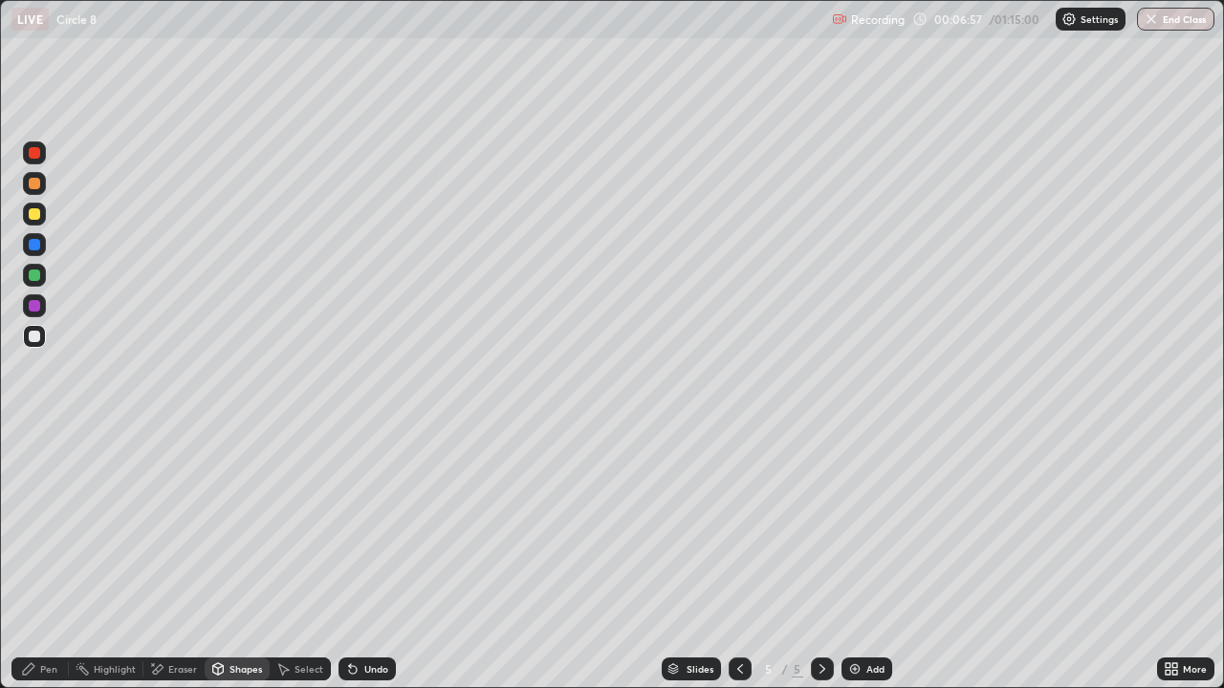
click at [36, 282] on div at bounding box center [34, 275] width 23 height 23
click at [20, 558] on div "Pen" at bounding box center [39, 669] width 57 height 23
click at [363, 558] on div "Undo" at bounding box center [366, 669] width 57 height 23
click at [359, 558] on div "Undo" at bounding box center [366, 669] width 57 height 23
click at [34, 286] on div at bounding box center [34, 275] width 23 height 23
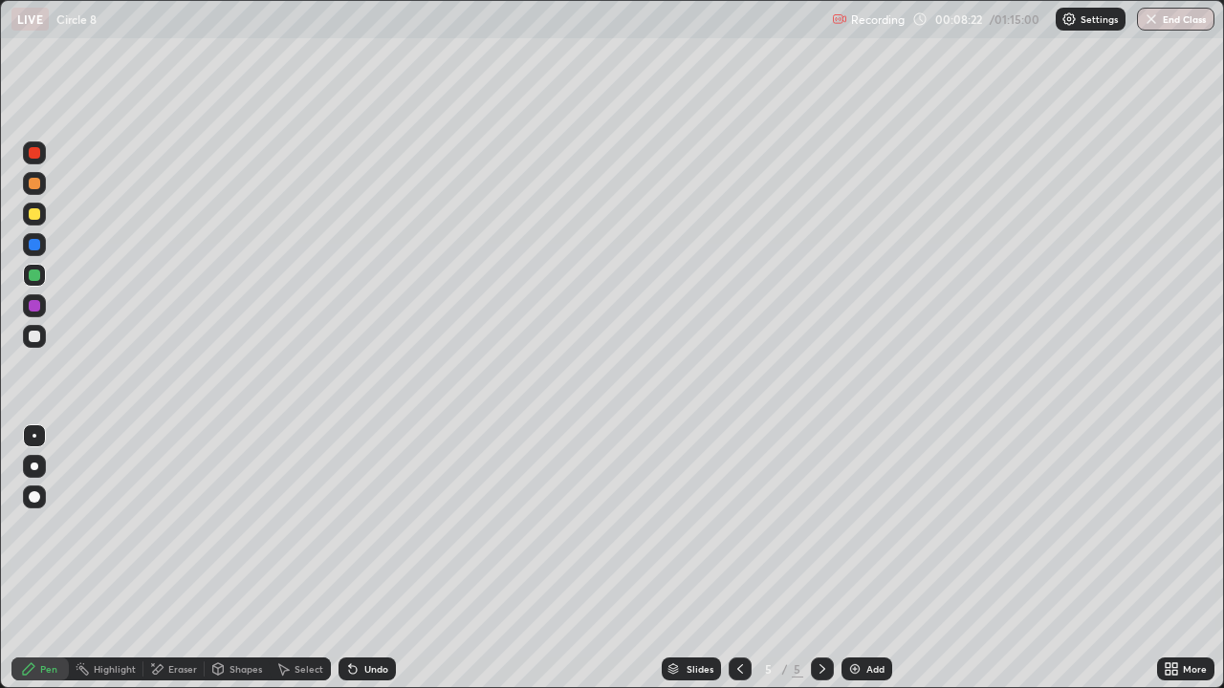
click at [33, 310] on div at bounding box center [34, 305] width 11 height 11
click at [33, 337] on div at bounding box center [34, 336] width 11 height 11
click at [374, 558] on div "Undo" at bounding box center [376, 669] width 24 height 10
click at [868, 558] on div "Add" at bounding box center [875, 669] width 18 height 10
click at [234, 558] on div "Shapes" at bounding box center [245, 669] width 33 height 10
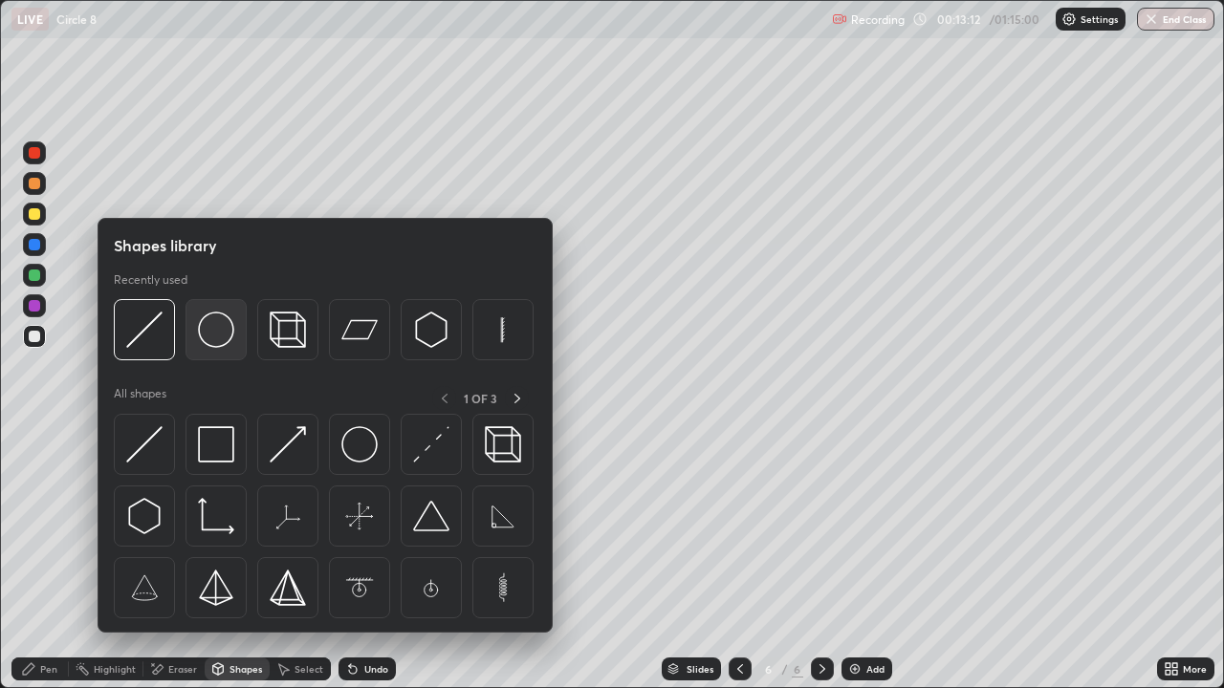
click at [207, 322] on img at bounding box center [216, 330] width 36 height 36
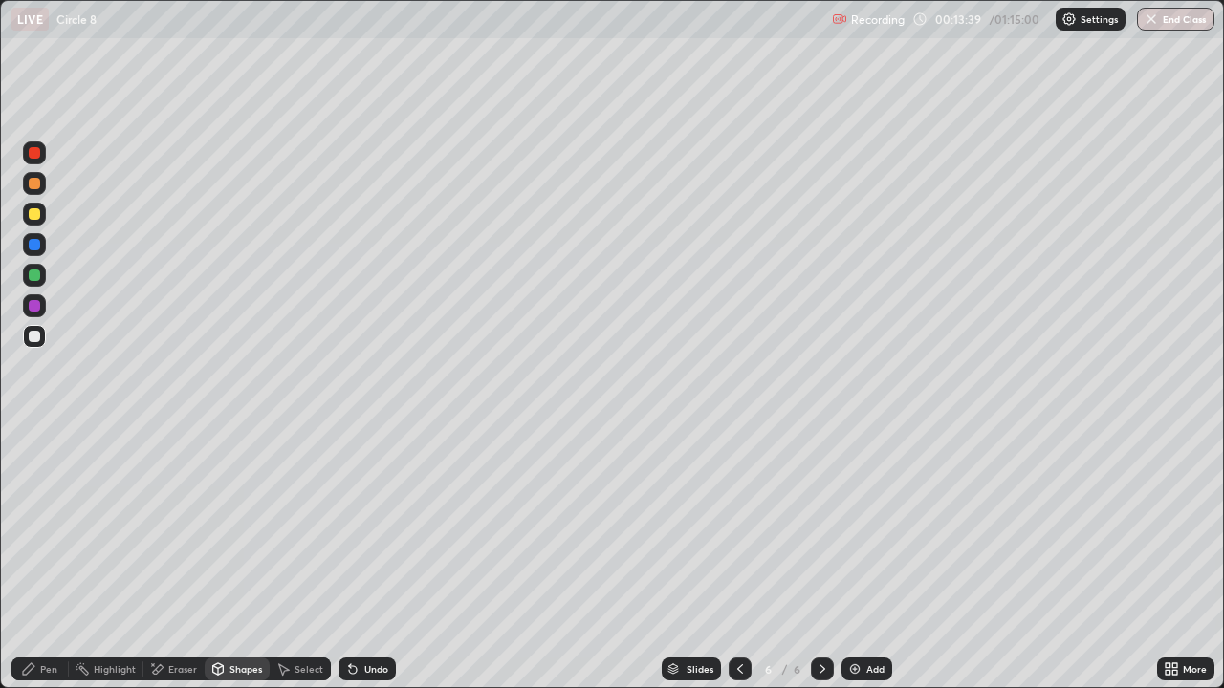
click at [26, 558] on icon at bounding box center [28, 668] width 11 height 11
click at [243, 558] on div "Shapes" at bounding box center [245, 669] width 33 height 10
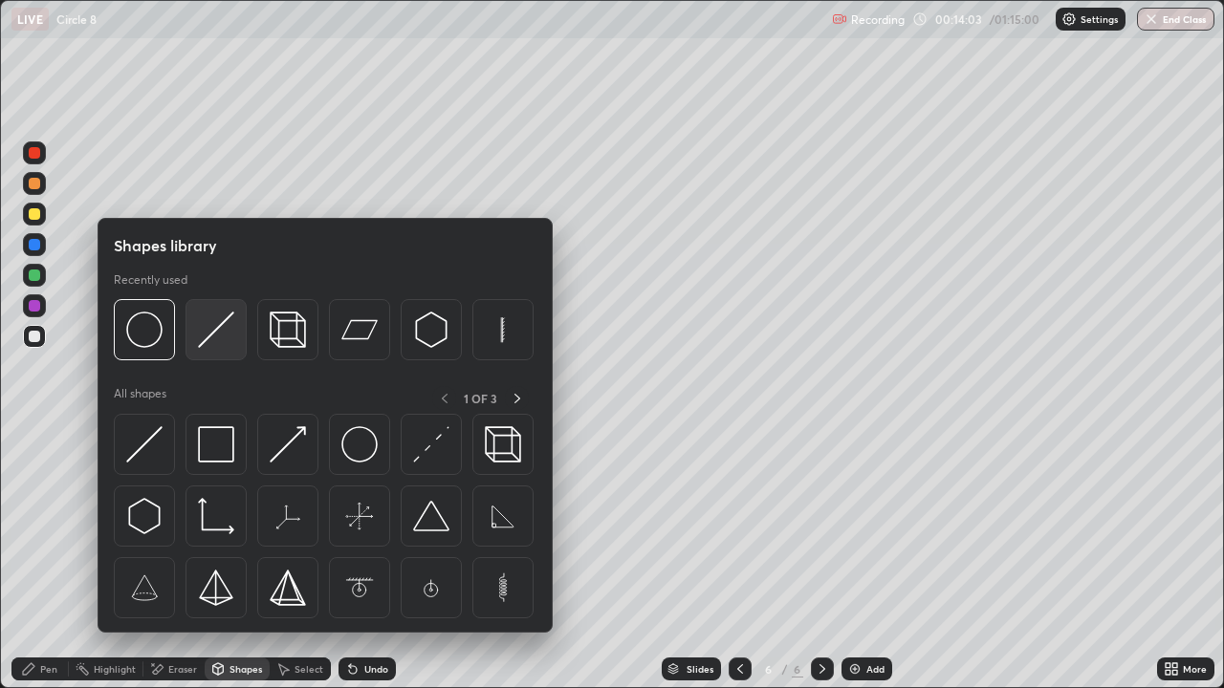
click at [217, 341] on img at bounding box center [216, 330] width 36 height 36
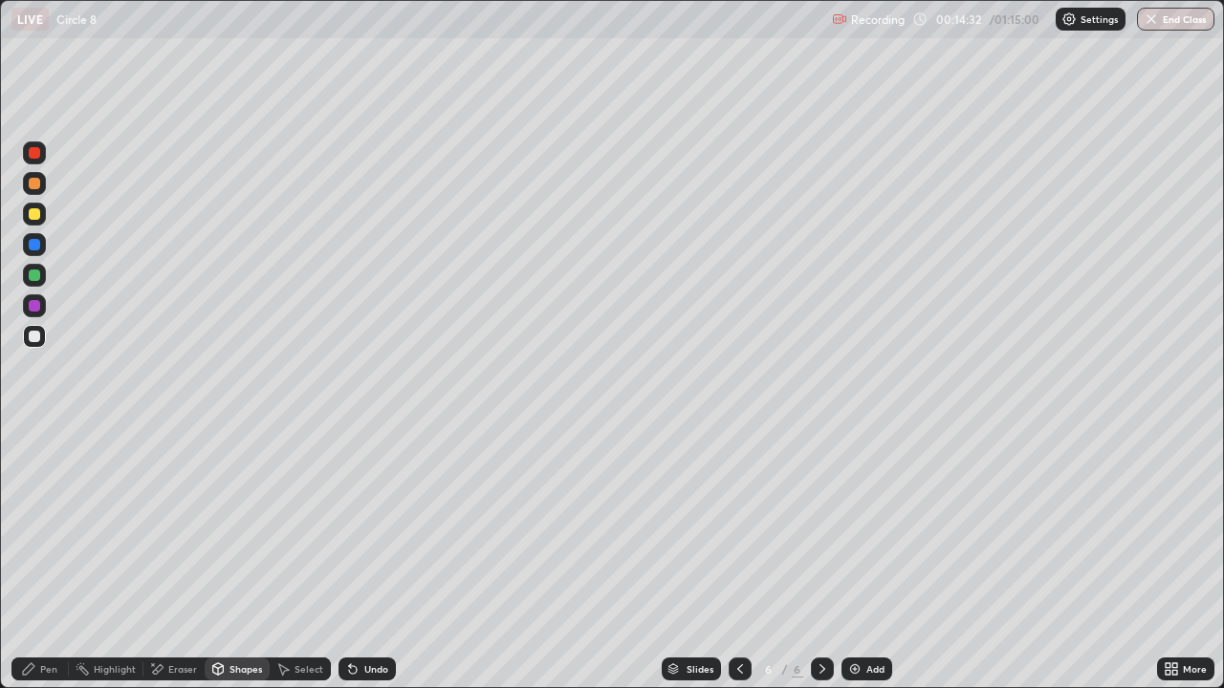
click at [32, 246] on div at bounding box center [34, 244] width 11 height 11
click at [34, 219] on div at bounding box center [34, 213] width 11 height 11
click at [364, 558] on div "Undo" at bounding box center [376, 669] width 24 height 10
click at [48, 558] on div "Pen" at bounding box center [48, 669] width 17 height 10
click at [34, 333] on div at bounding box center [34, 336] width 11 height 11
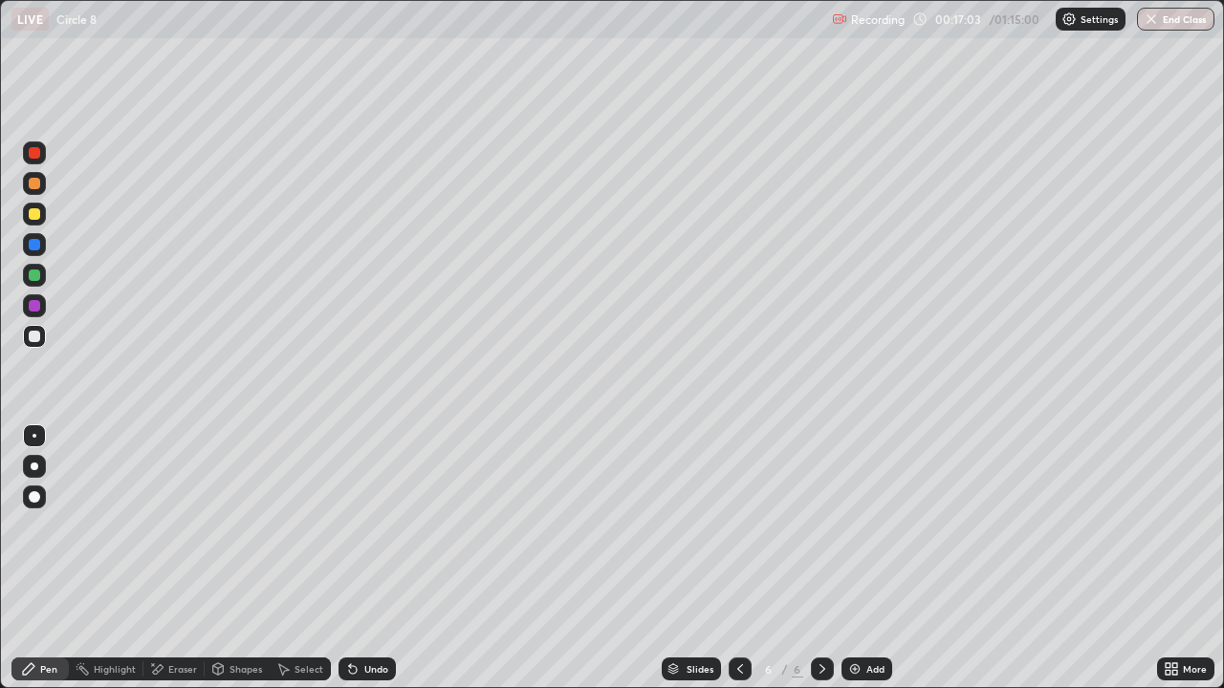
click at [868, 558] on div "Add" at bounding box center [866, 669] width 51 height 23
click at [232, 558] on div "Shapes" at bounding box center [245, 669] width 33 height 10
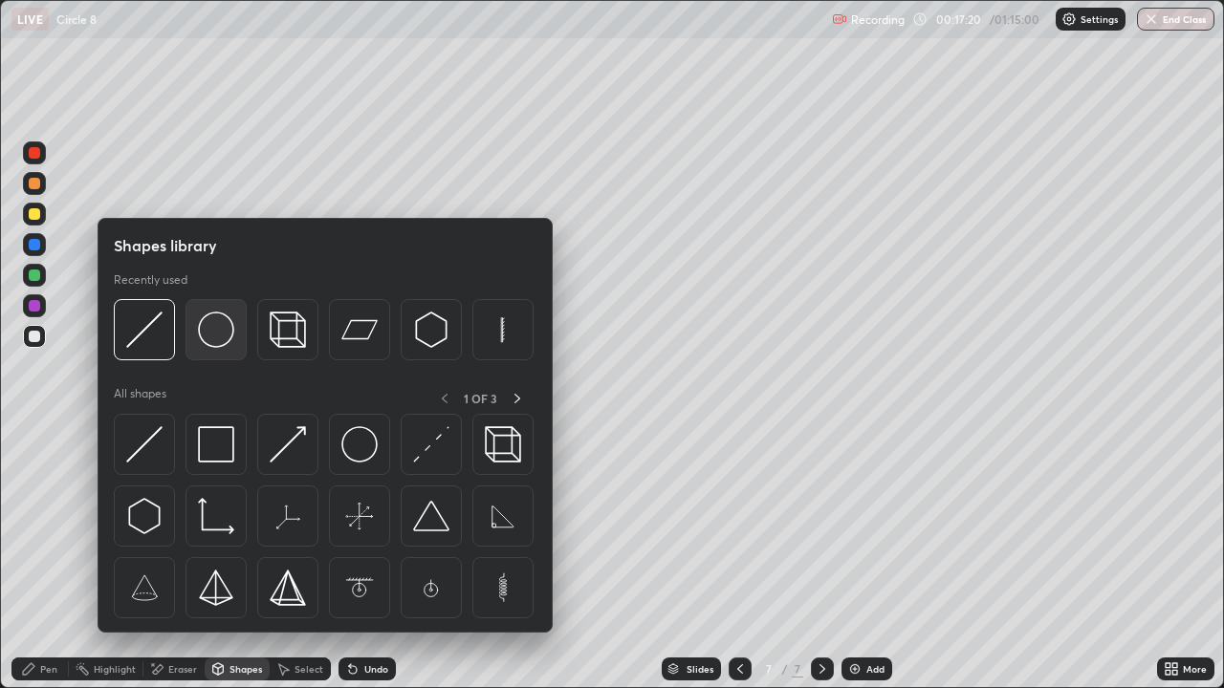
click at [216, 325] on img at bounding box center [216, 330] width 36 height 36
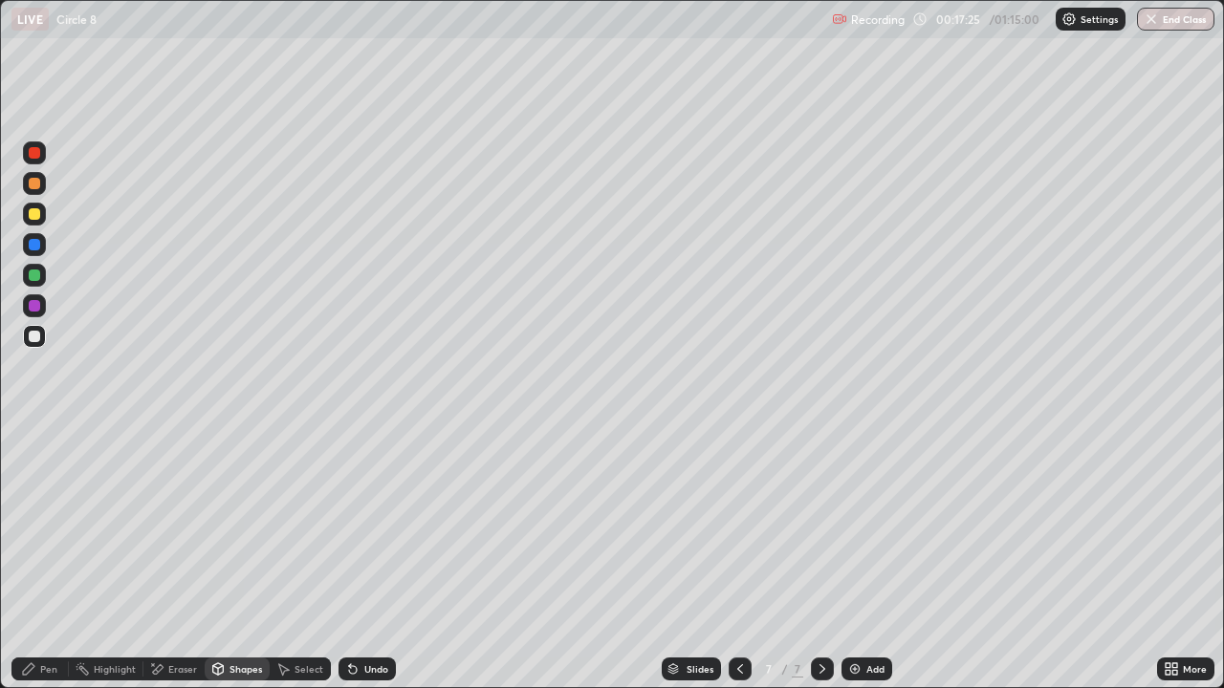
click at [375, 558] on div "Undo" at bounding box center [376, 669] width 24 height 10
click at [34, 337] on div at bounding box center [34, 336] width 11 height 11
click at [29, 279] on div at bounding box center [34, 275] width 23 height 23
click at [376, 558] on div "Undo" at bounding box center [376, 669] width 24 height 10
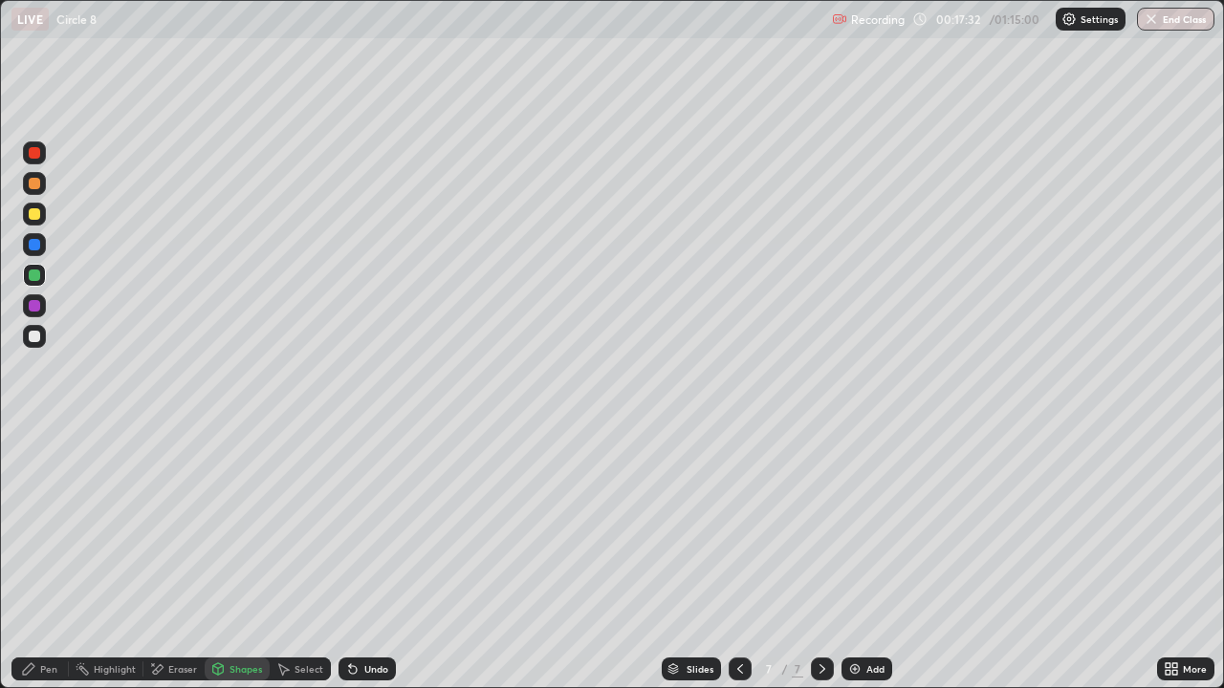
click at [38, 558] on div "Pen" at bounding box center [39, 669] width 57 height 23
click at [33, 157] on div at bounding box center [34, 152] width 11 height 11
click at [37, 340] on div at bounding box center [34, 336] width 11 height 11
click at [44, 252] on div at bounding box center [34, 244] width 23 height 23
click at [33, 275] on div at bounding box center [34, 275] width 11 height 11
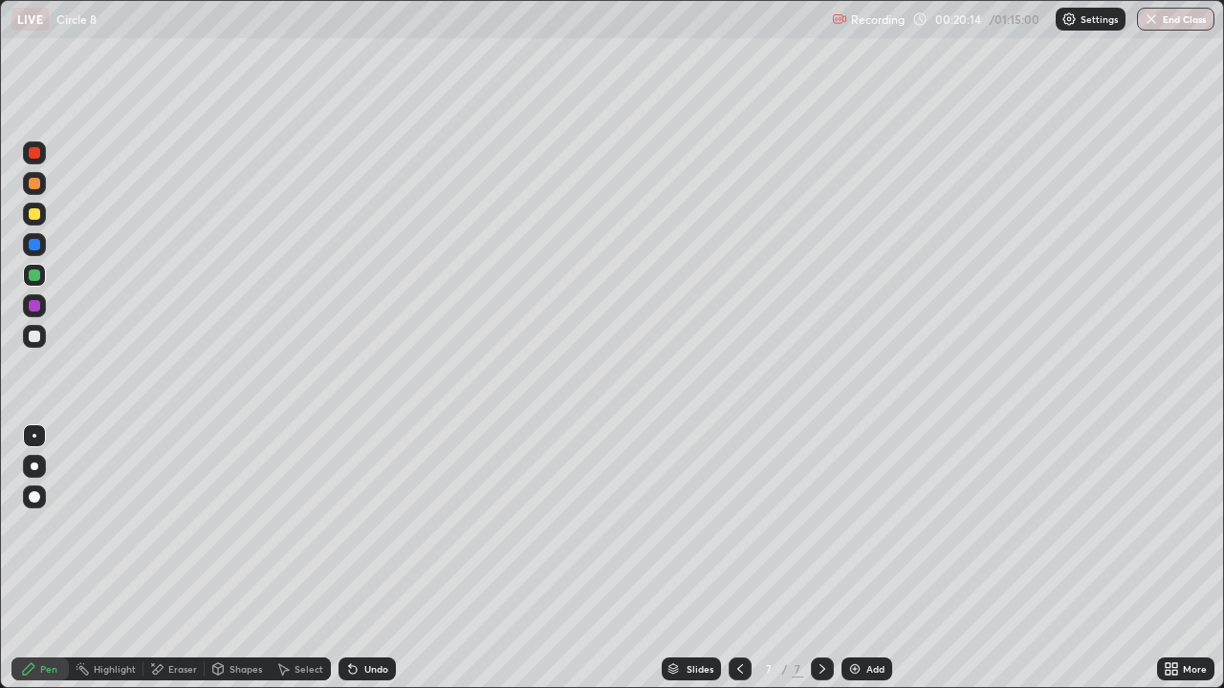
click at [240, 558] on div "Shapes" at bounding box center [237, 669] width 65 height 23
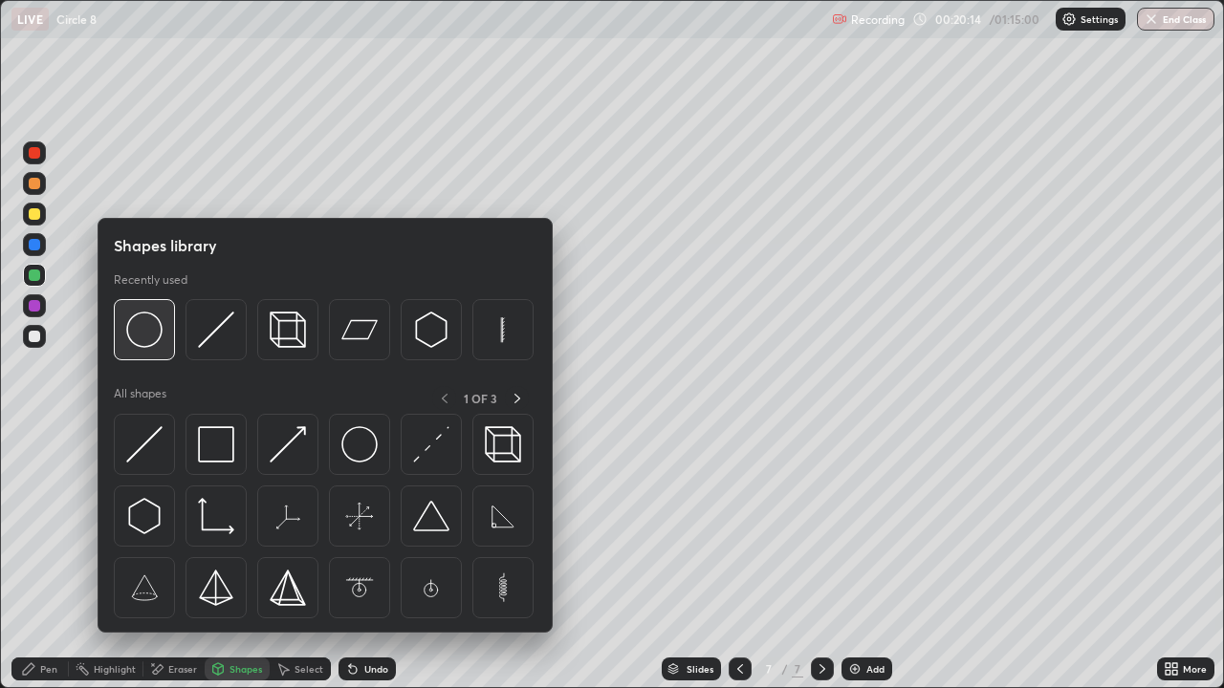
click at [146, 341] on img at bounding box center [144, 330] width 36 height 36
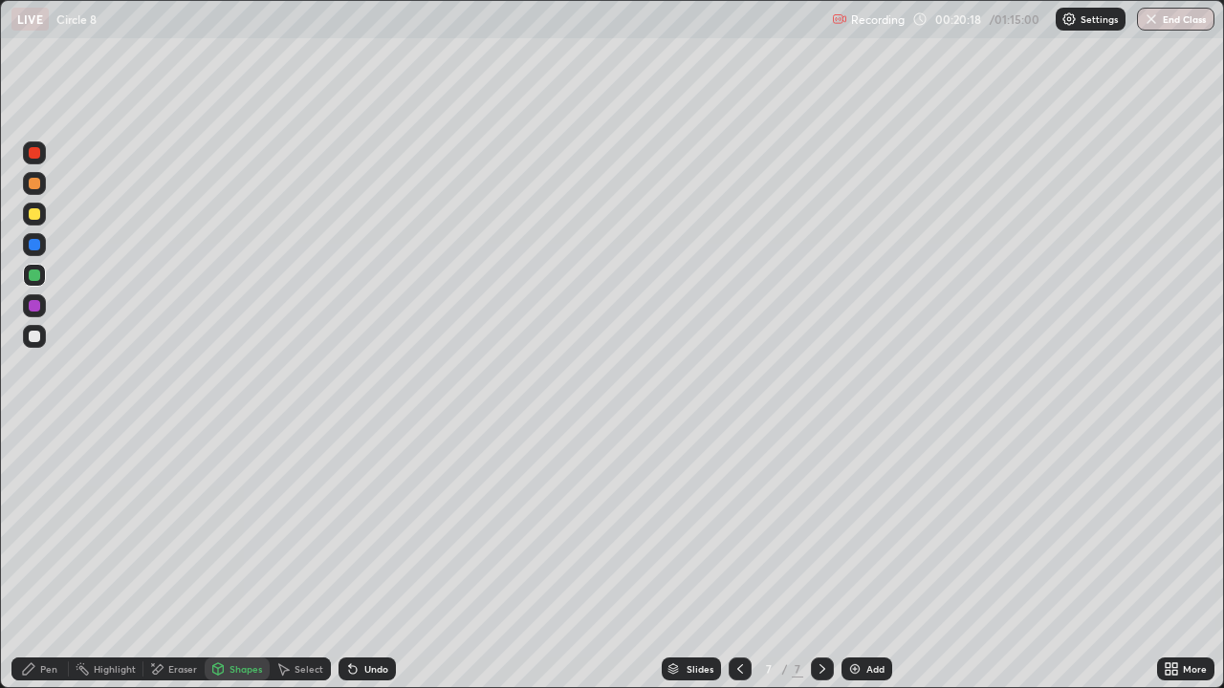
click at [302, 558] on div "Select" at bounding box center [308, 669] width 29 height 10
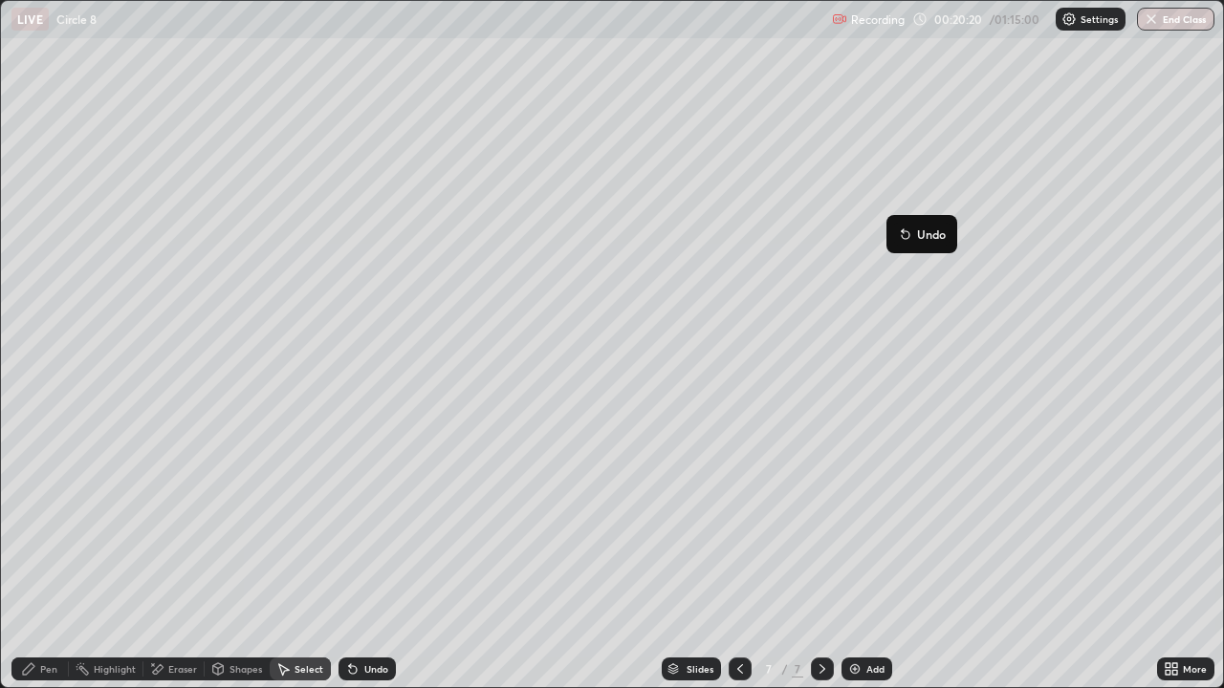
click at [836, 273] on div "0 ° Undo Copy Duplicate Duplicate to new slide Delete" at bounding box center [612, 344] width 1222 height 686
click at [44, 558] on div "Pen" at bounding box center [48, 669] width 17 height 10
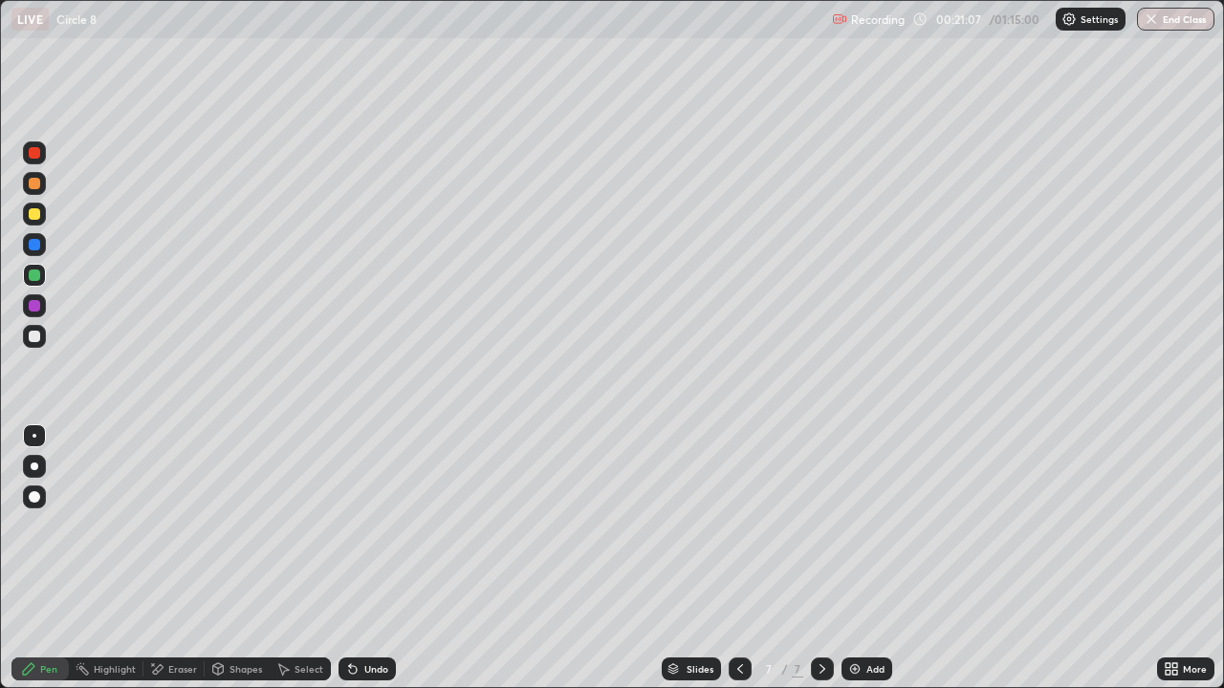
click at [245, 558] on div "Shapes" at bounding box center [245, 669] width 33 height 10
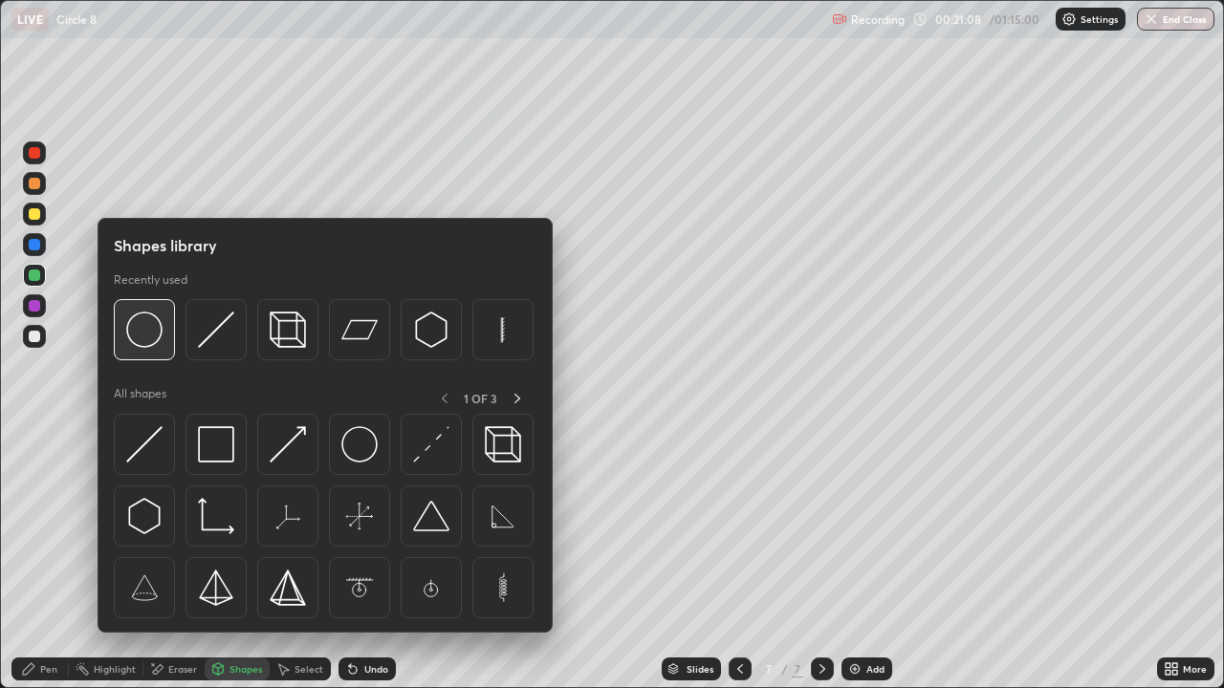
click at [149, 343] on img at bounding box center [144, 330] width 36 height 36
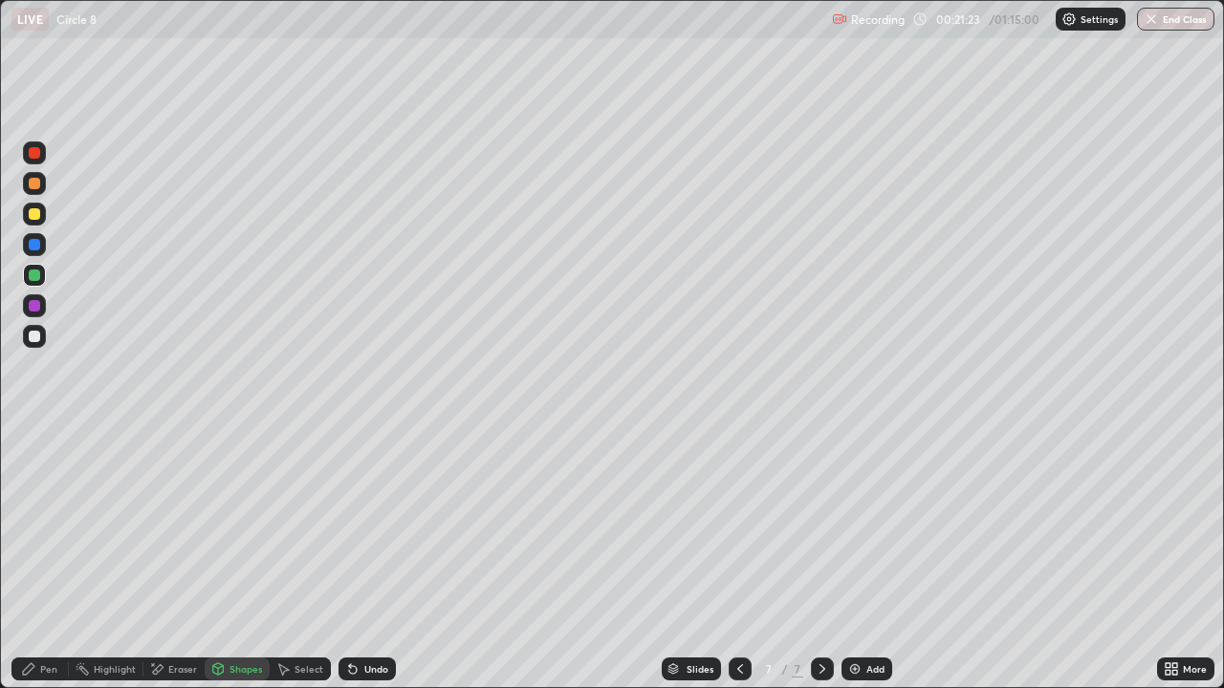
click at [49, 558] on div "Pen" at bounding box center [48, 669] width 17 height 10
click at [36, 336] on div at bounding box center [34, 336] width 11 height 11
click at [859, 558] on img at bounding box center [854, 669] width 15 height 15
click at [249, 558] on div "Shapes" at bounding box center [245, 669] width 33 height 10
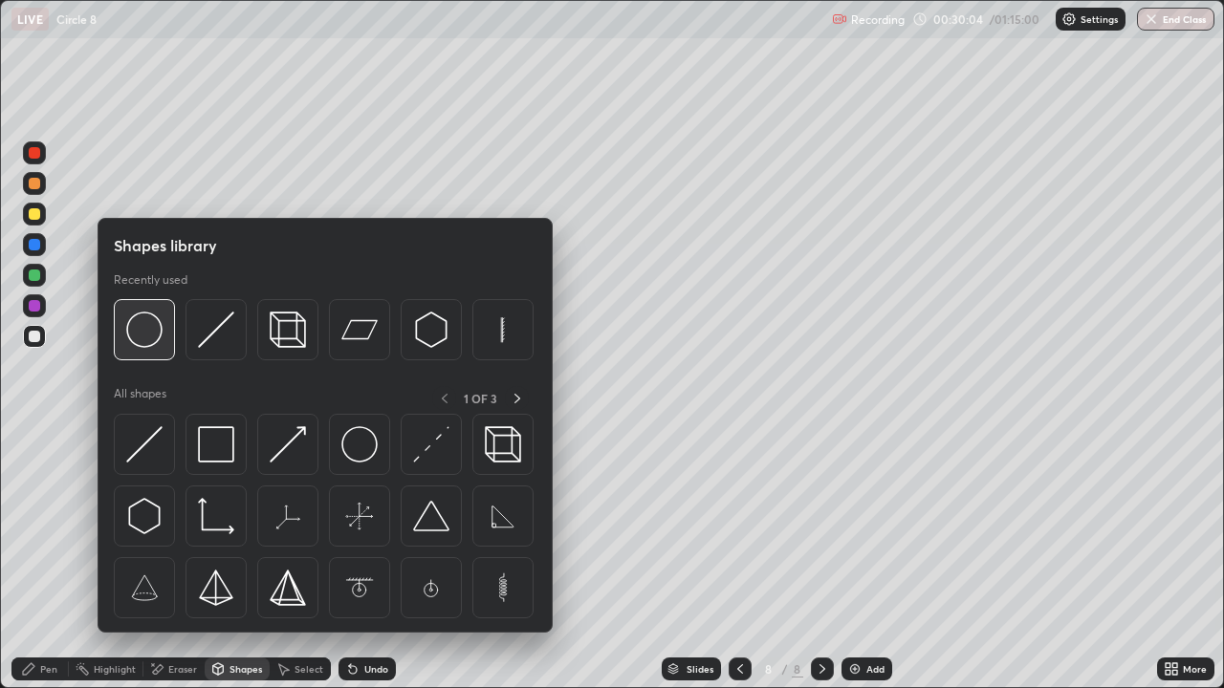
click at [150, 338] on img at bounding box center [144, 330] width 36 height 36
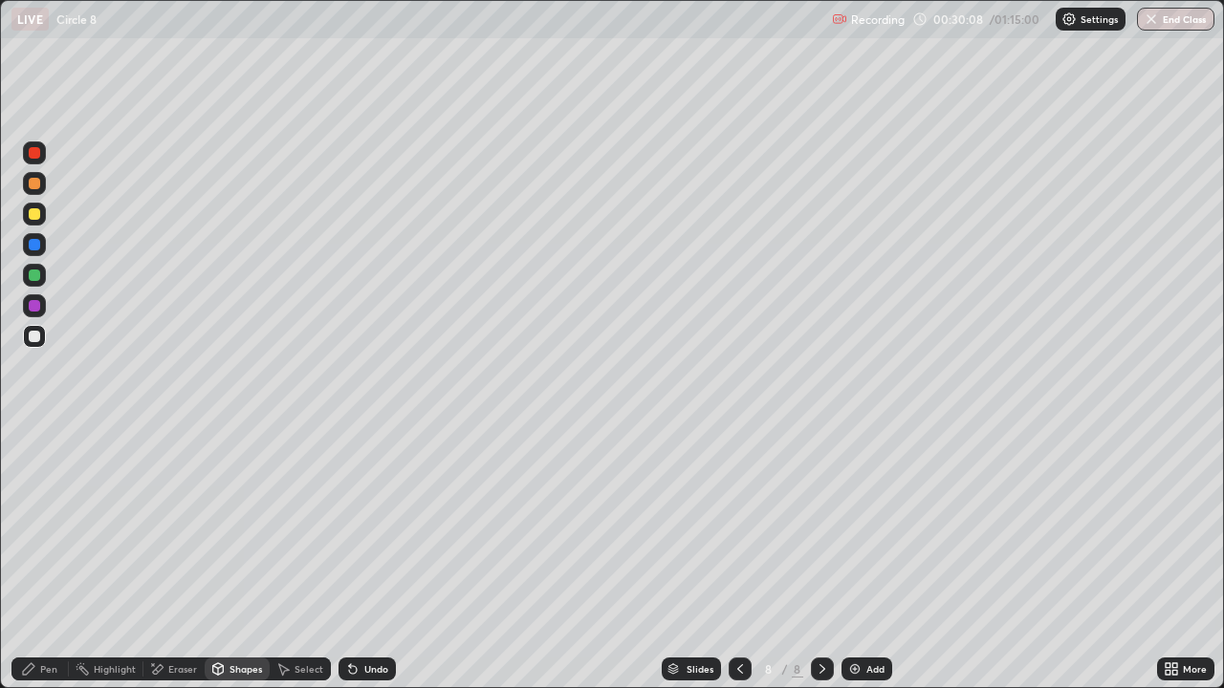
click at [236, 558] on div "Shapes" at bounding box center [245, 669] width 33 height 10
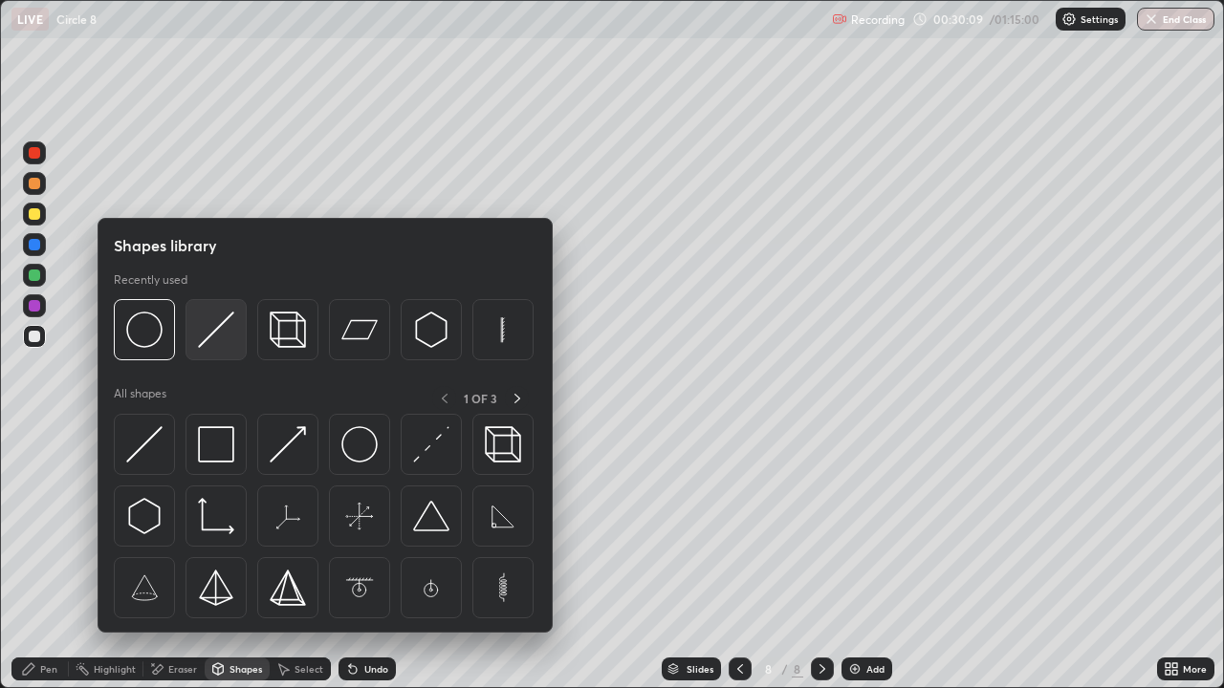
click at [212, 316] on img at bounding box center [216, 330] width 36 height 36
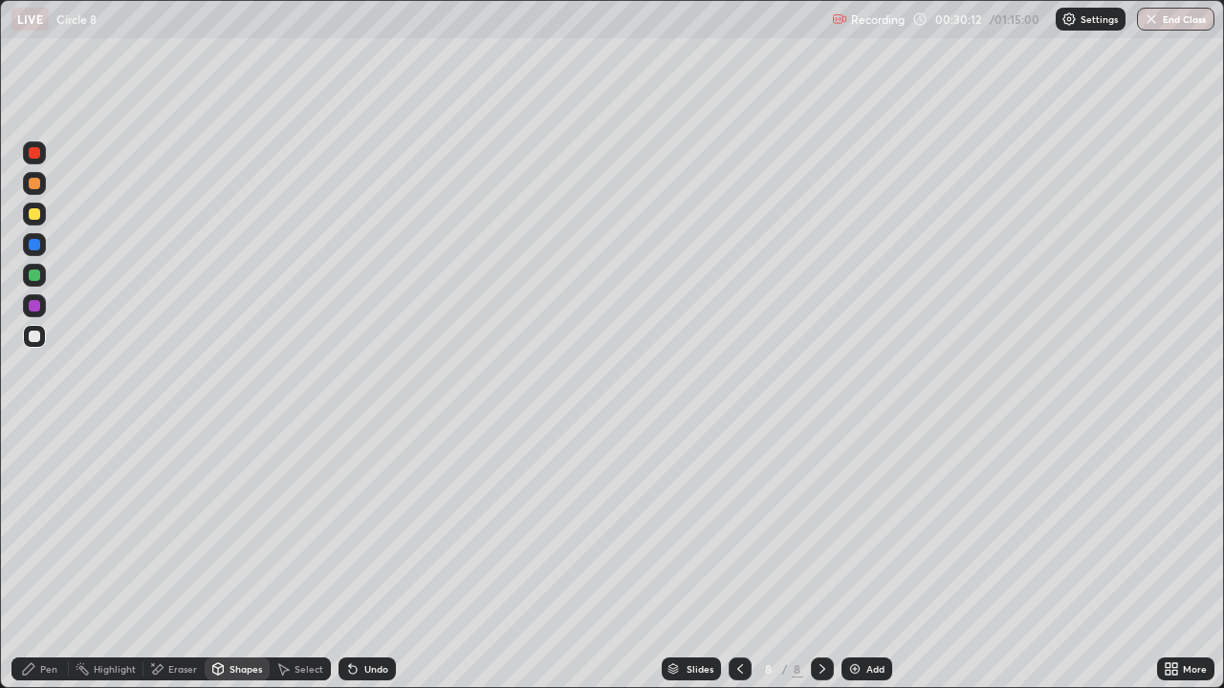
click at [32, 221] on div at bounding box center [34, 214] width 23 height 23
click at [40, 558] on div "Pen" at bounding box center [39, 669] width 57 height 23
click at [37, 150] on div at bounding box center [34, 152] width 11 height 11
click at [228, 558] on div "Shapes" at bounding box center [237, 669] width 65 height 23
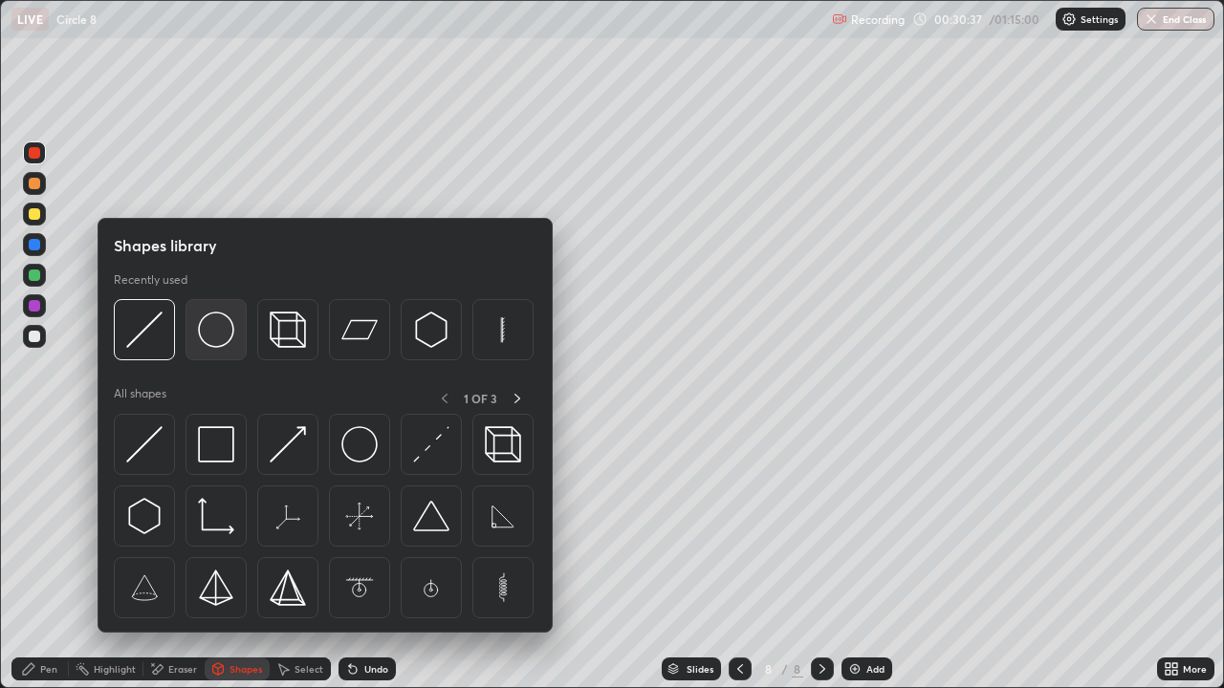
click at [211, 345] on img at bounding box center [216, 330] width 36 height 36
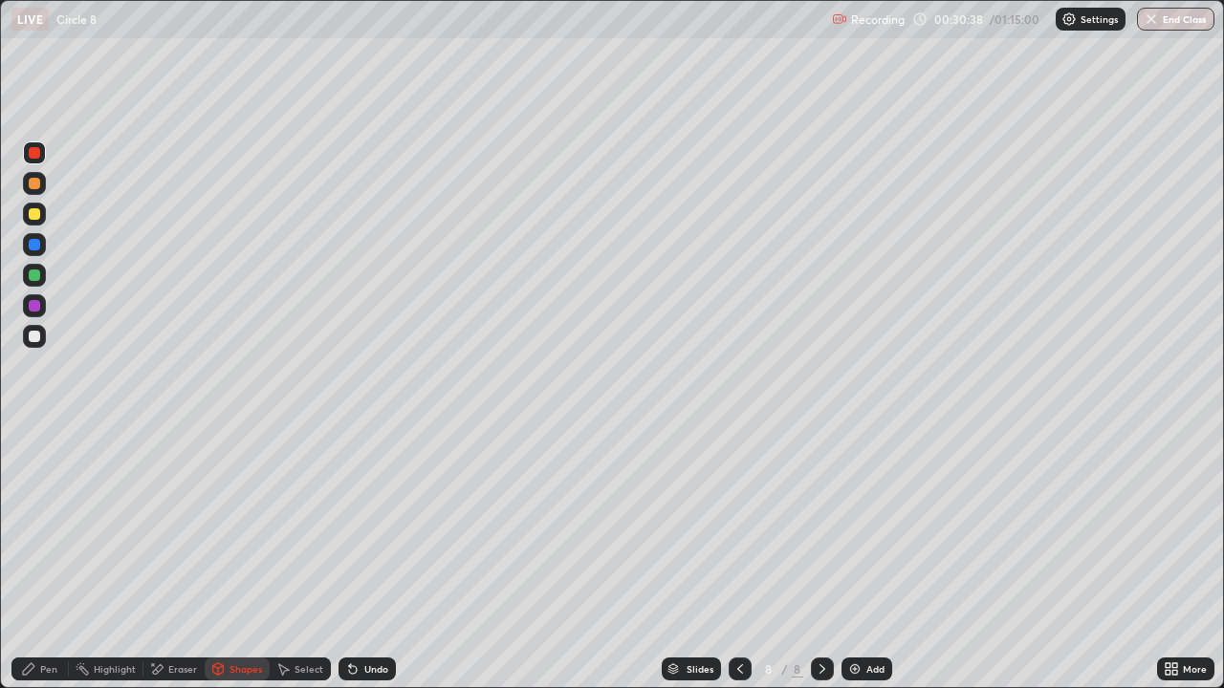
click at [33, 340] on div at bounding box center [34, 336] width 11 height 11
click at [294, 558] on div "Select" at bounding box center [308, 669] width 29 height 10
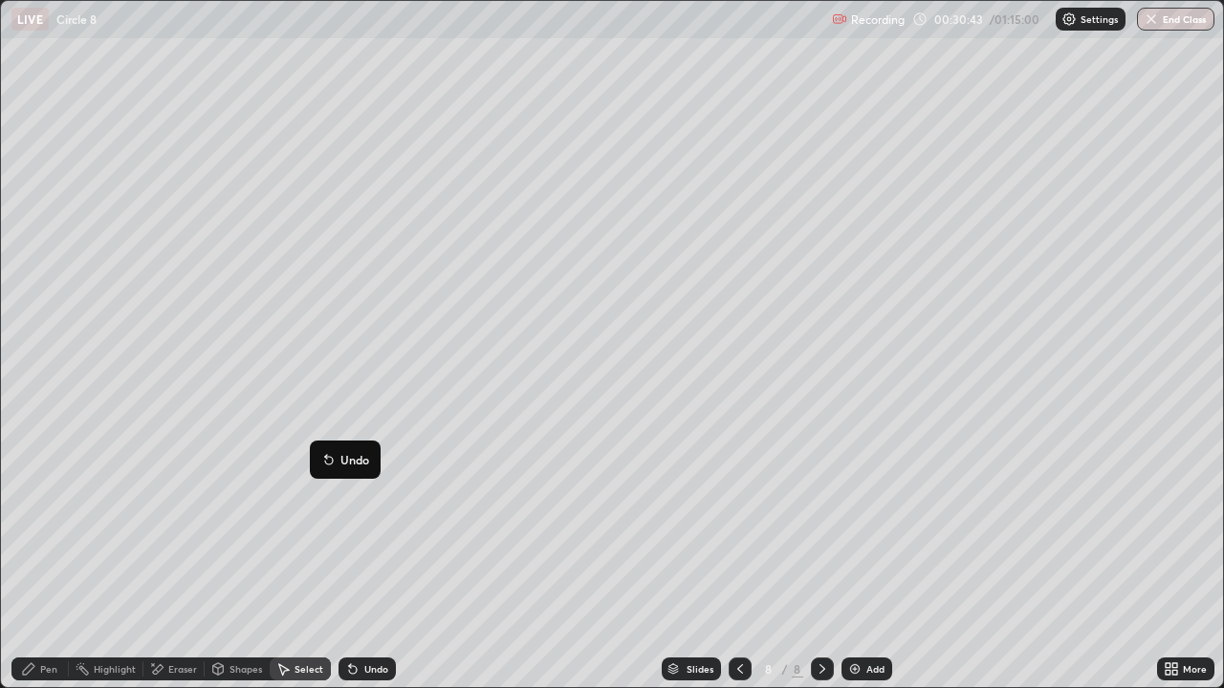
click at [233, 530] on div "0 ° Undo Copy Duplicate Duplicate to new slide Delete" at bounding box center [612, 344] width 1222 height 686
click at [229, 558] on div "Shapes" at bounding box center [245, 669] width 33 height 10
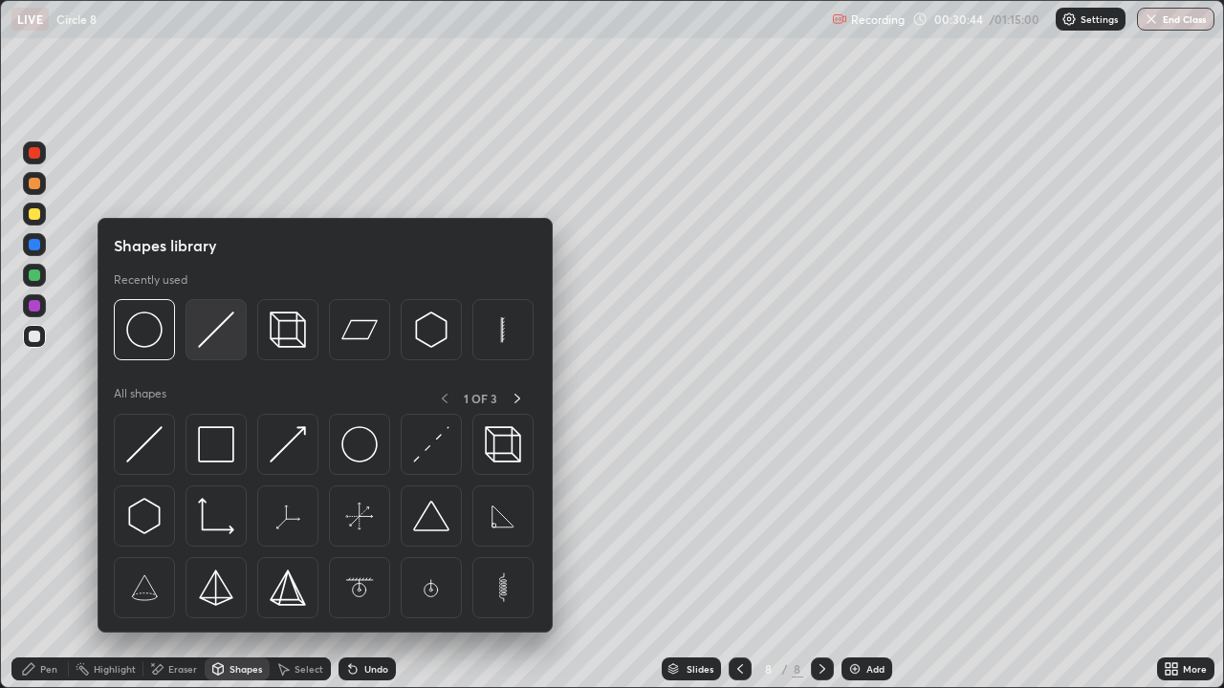
click at [215, 354] on div at bounding box center [215, 329] width 61 height 61
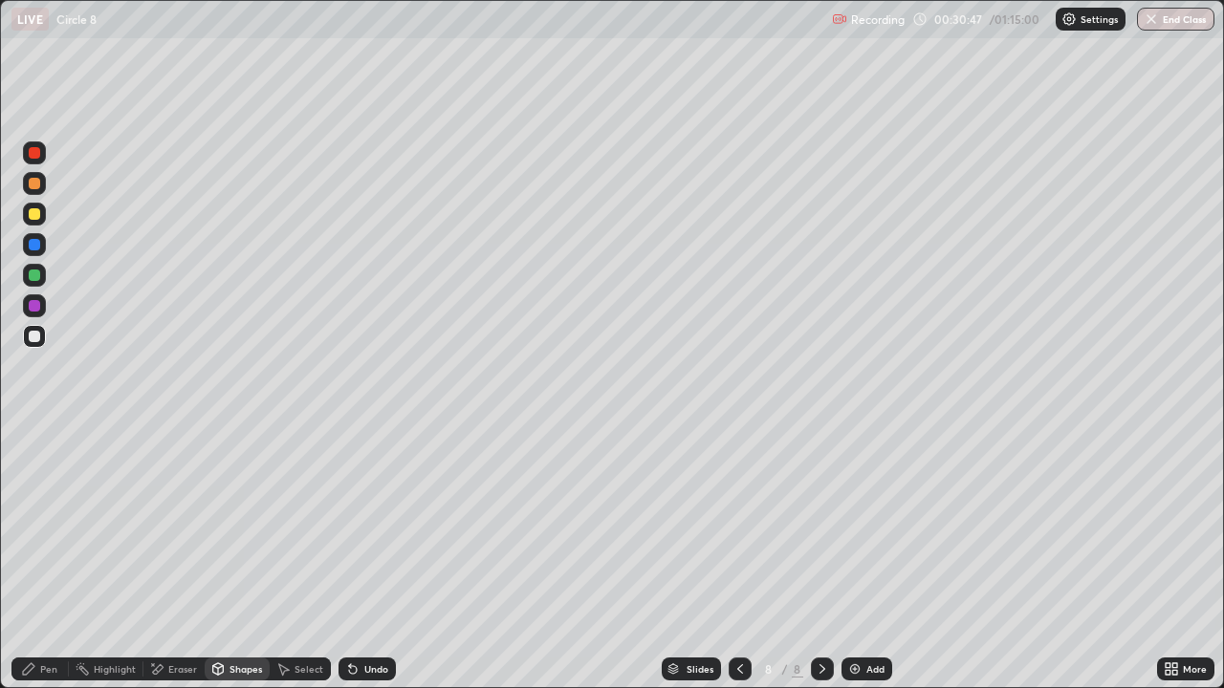
click at [38, 337] on div at bounding box center [34, 336] width 11 height 11
click at [33, 306] on div at bounding box center [34, 305] width 11 height 11
click at [39, 340] on div at bounding box center [34, 336] width 23 height 23
click at [37, 558] on div "Pen" at bounding box center [39, 669] width 57 height 23
click at [45, 222] on div at bounding box center [34, 214] width 23 height 31
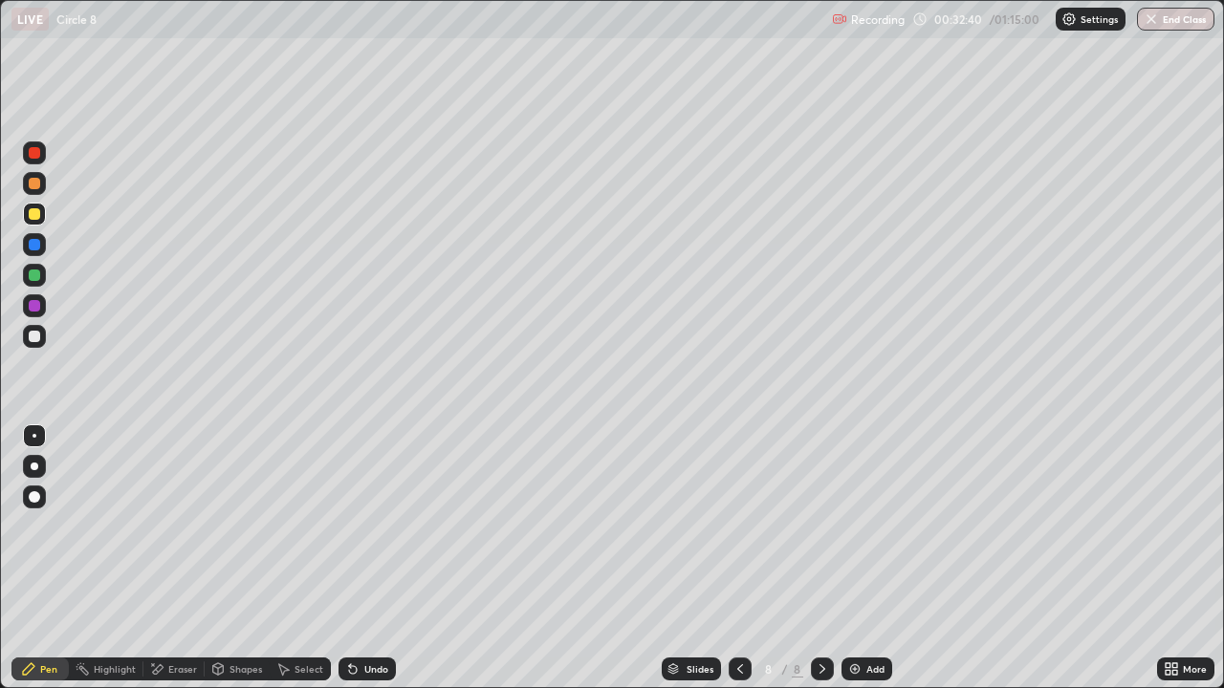
click at [245, 558] on div "Shapes" at bounding box center [245, 669] width 33 height 10
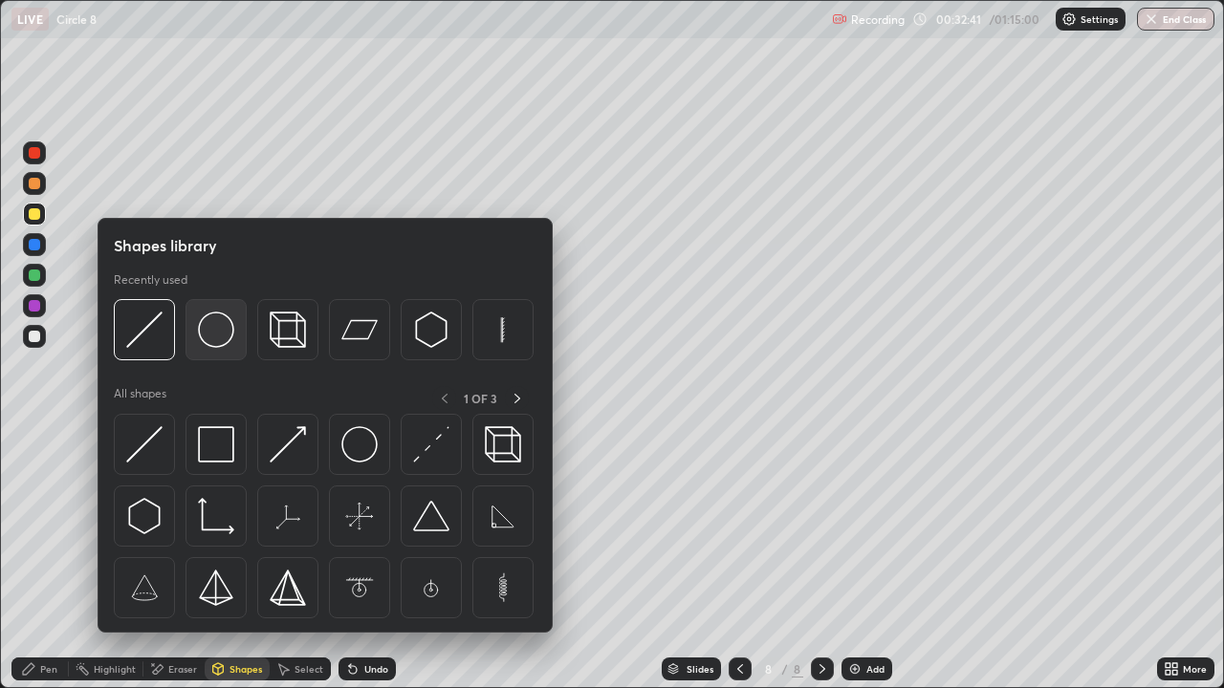
click at [220, 332] on img at bounding box center [216, 330] width 36 height 36
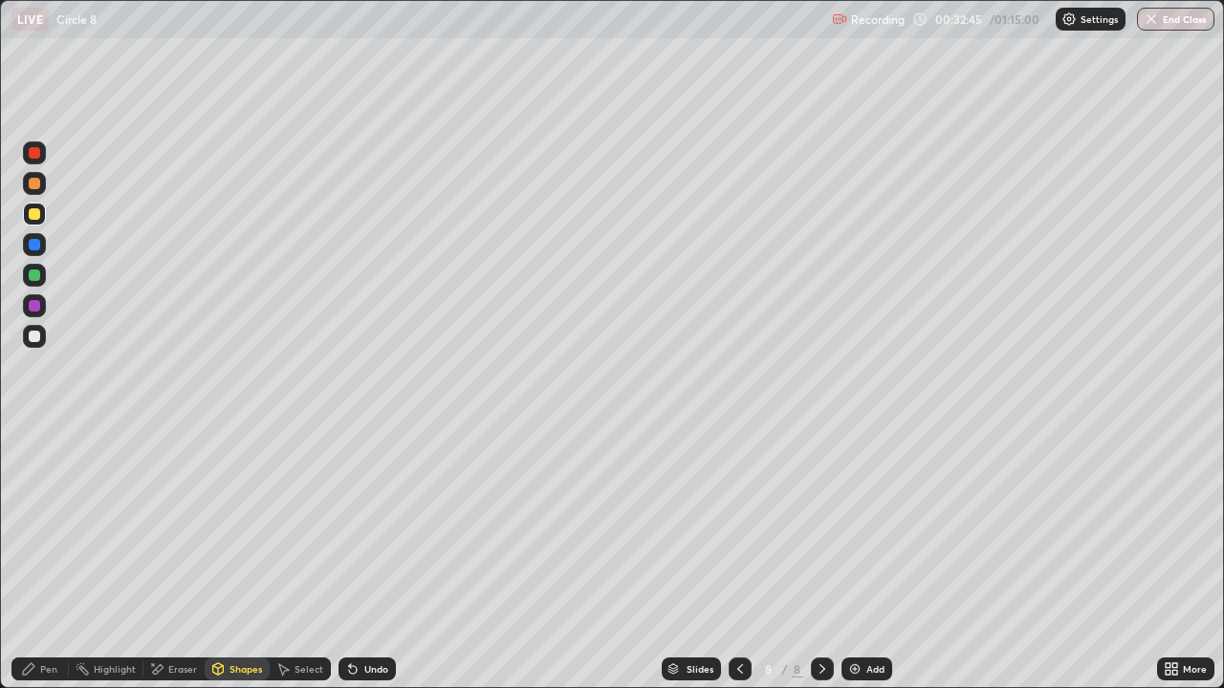
click at [251, 558] on div "Shapes" at bounding box center [245, 669] width 33 height 10
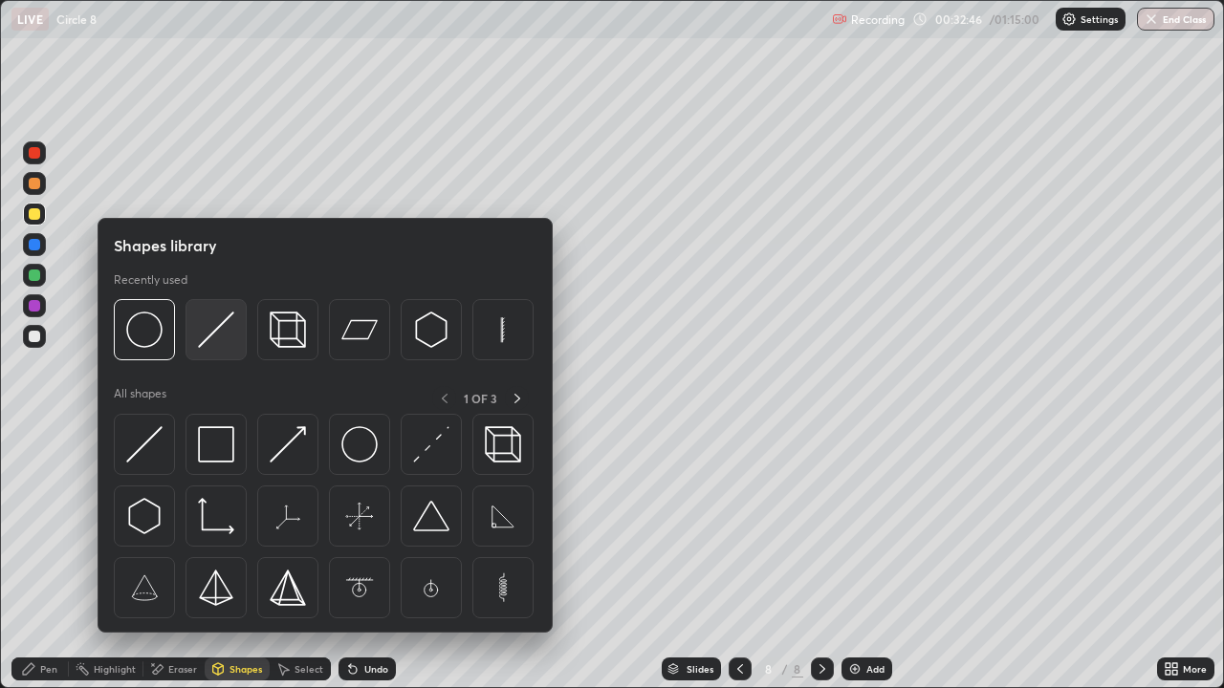
click at [204, 339] on img at bounding box center [216, 330] width 36 height 36
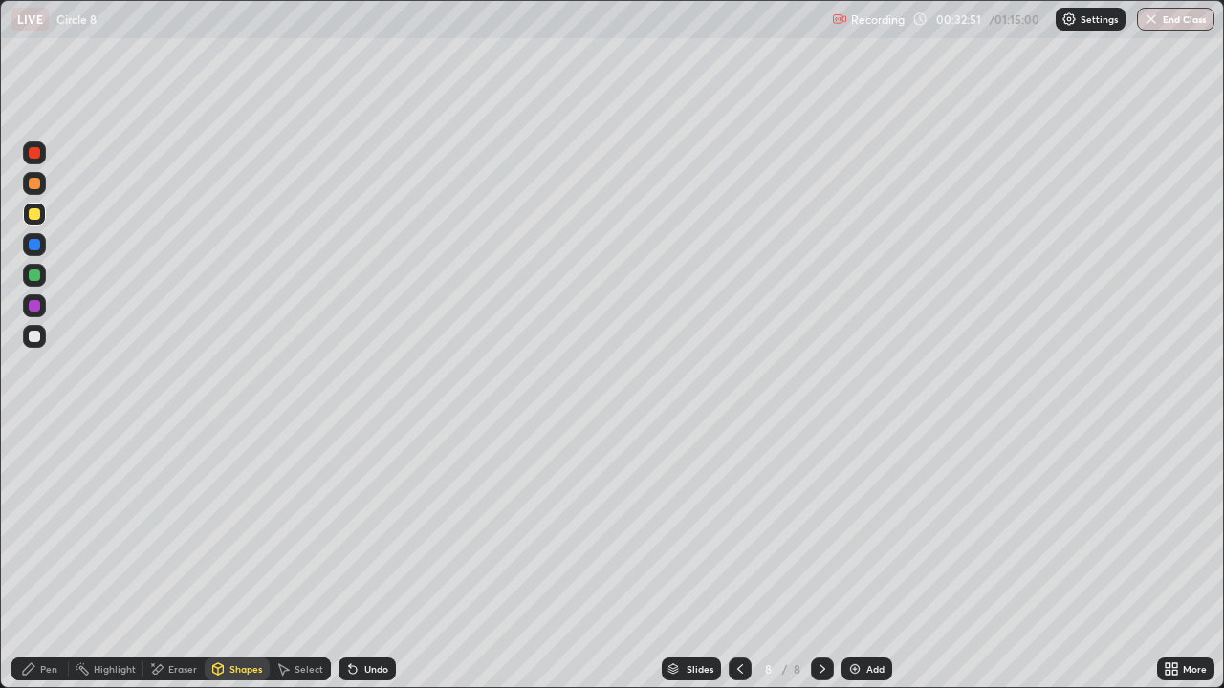
click at [33, 247] on div at bounding box center [34, 244] width 11 height 11
click at [46, 558] on div "Pen" at bounding box center [48, 669] width 17 height 10
click at [27, 330] on div at bounding box center [34, 336] width 23 height 23
click at [371, 558] on div "Undo" at bounding box center [376, 669] width 24 height 10
click at [376, 558] on div "Undo" at bounding box center [376, 669] width 24 height 10
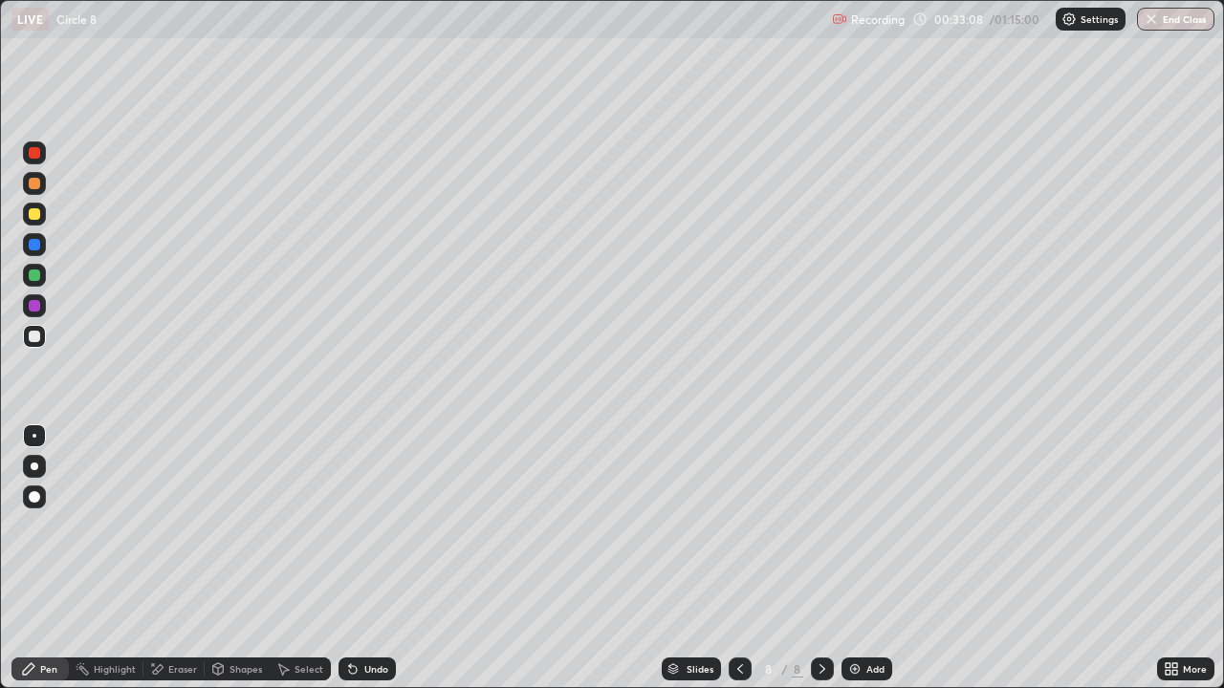
click at [375, 558] on div "Undo" at bounding box center [376, 669] width 24 height 10
click at [382, 558] on div "Undo" at bounding box center [366, 669] width 57 height 23
click at [858, 558] on img at bounding box center [854, 669] width 15 height 15
click at [248, 558] on div "Shapes" at bounding box center [245, 669] width 33 height 10
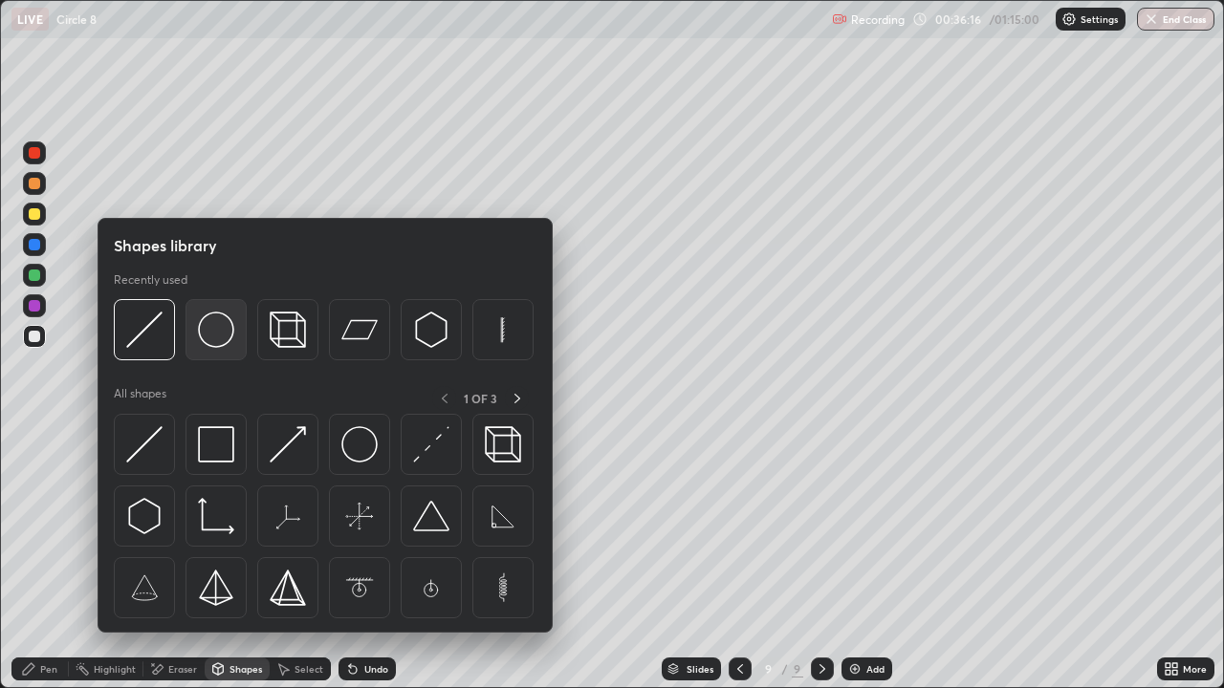
click at [203, 337] on img at bounding box center [216, 330] width 36 height 36
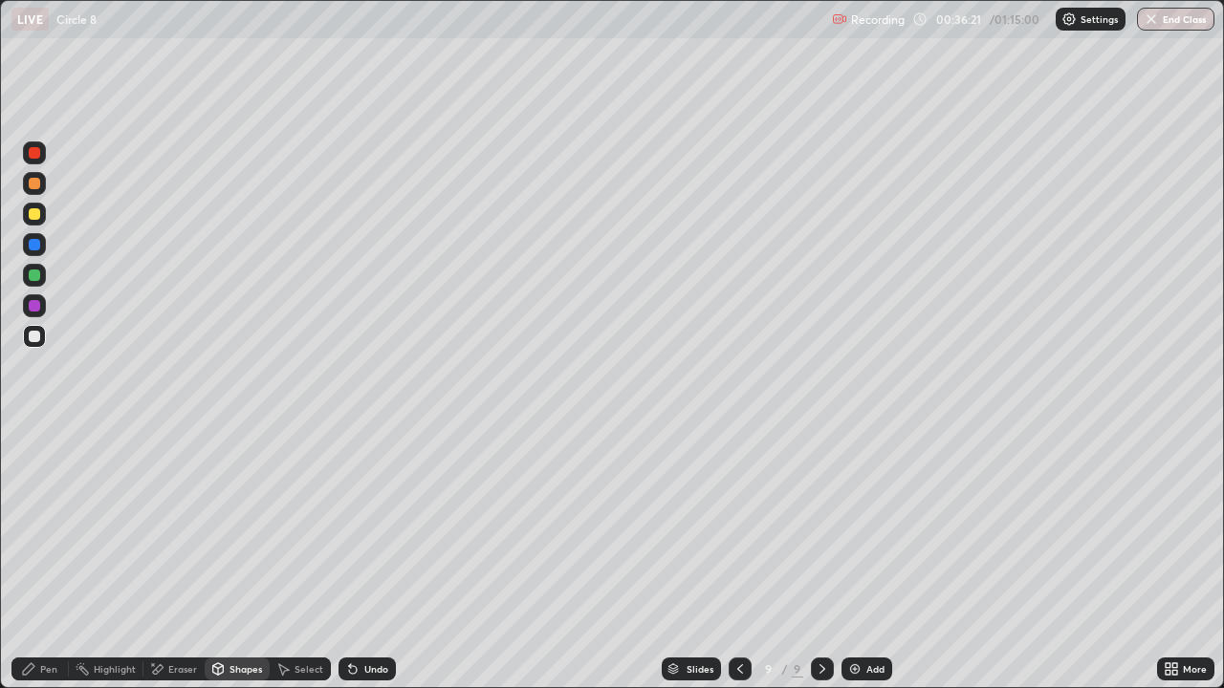
click at [351, 558] on icon at bounding box center [353, 670] width 8 height 8
click at [368, 558] on div "Undo" at bounding box center [366, 669] width 57 height 23
click at [298, 558] on div "Select" at bounding box center [308, 669] width 29 height 10
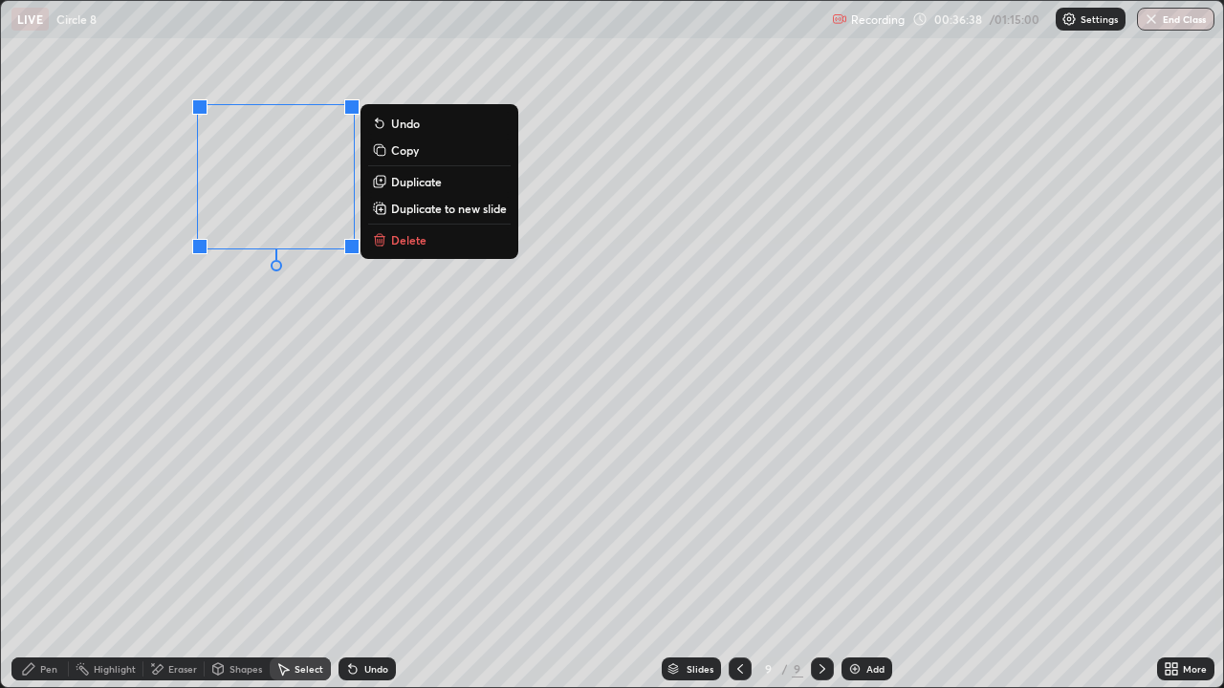
click at [221, 321] on div "0 ° Undo Copy Duplicate Duplicate to new slide Delete" at bounding box center [612, 344] width 1222 height 686
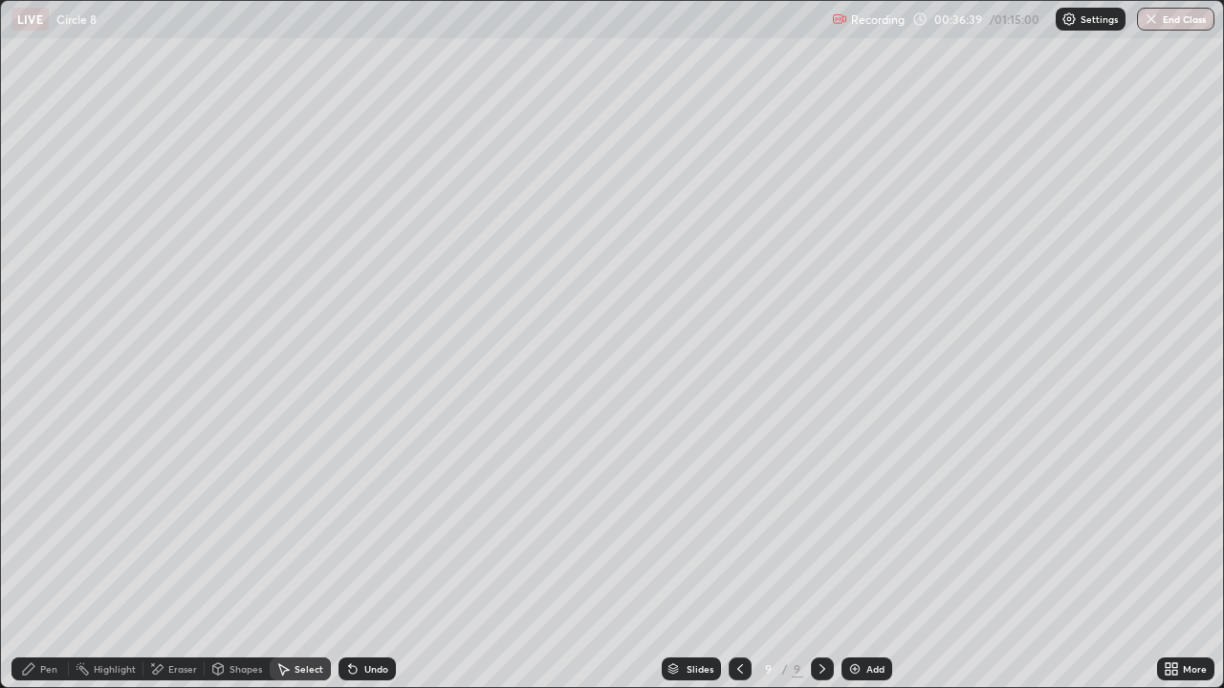
click at [64, 558] on div "Pen" at bounding box center [39, 669] width 57 height 23
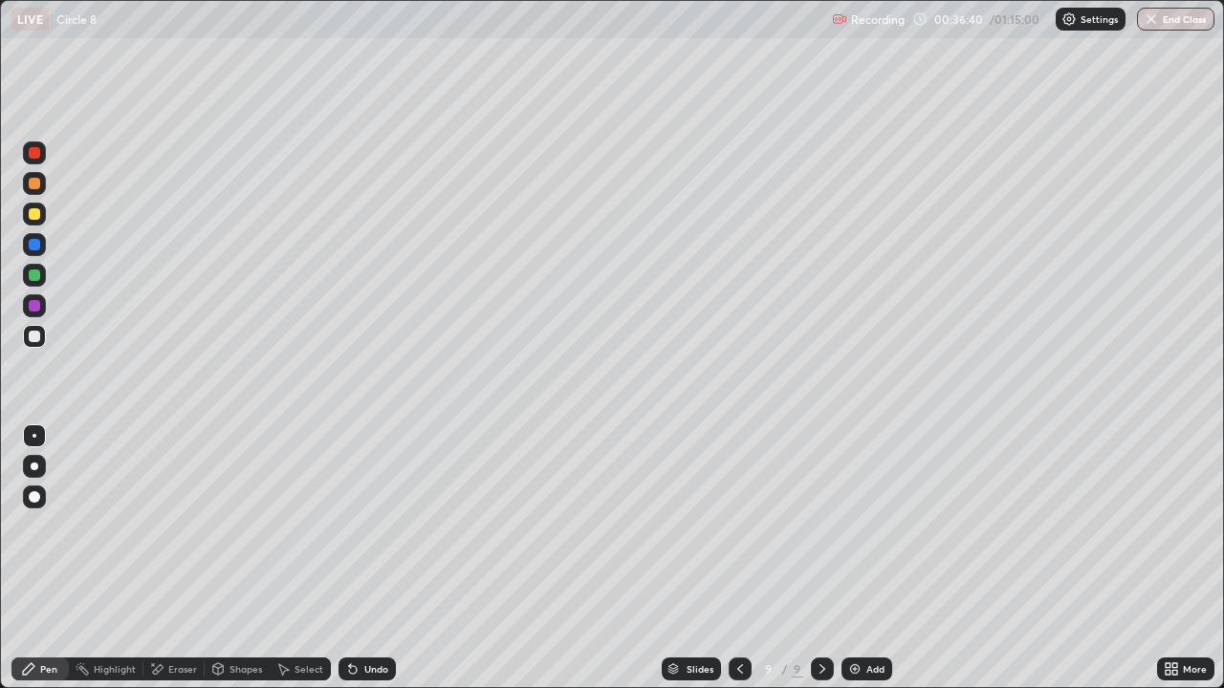
click at [35, 340] on div at bounding box center [34, 336] width 11 height 11
click at [30, 157] on div at bounding box center [34, 152] width 11 height 11
click at [232, 558] on div "Shapes" at bounding box center [245, 669] width 33 height 10
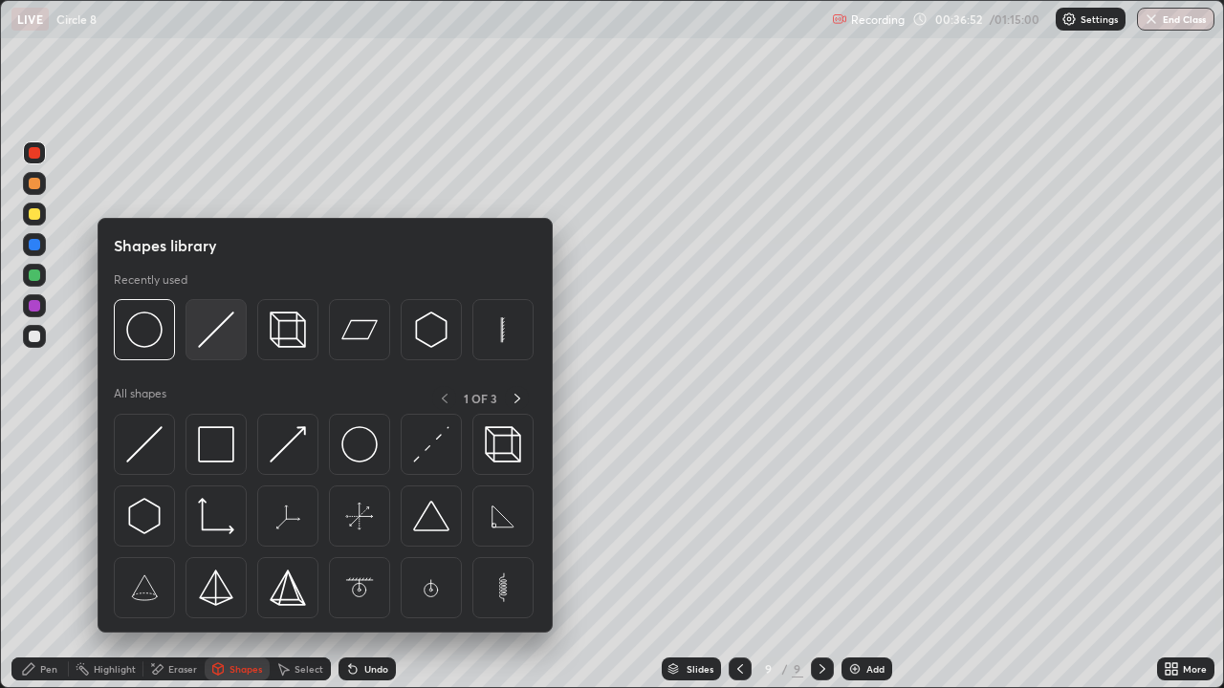
click at [214, 336] on img at bounding box center [216, 330] width 36 height 36
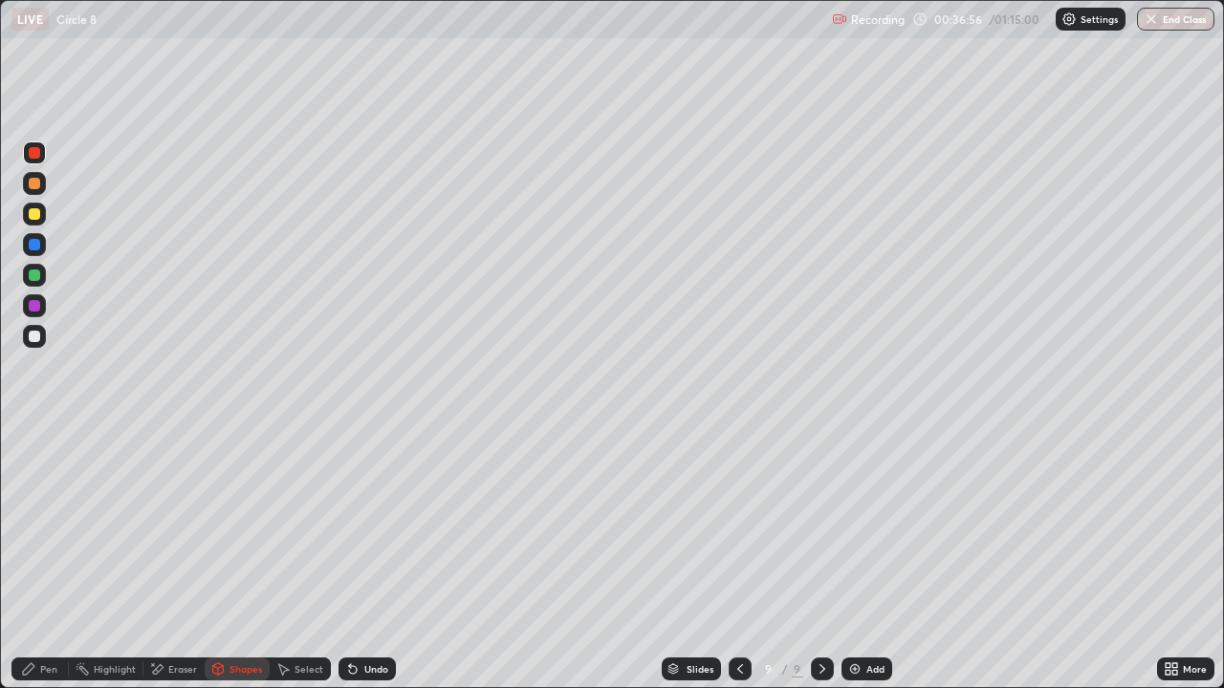
click at [43, 558] on div "Pen" at bounding box center [39, 669] width 57 height 23
click at [36, 334] on div at bounding box center [34, 336] width 11 height 11
click at [851, 558] on img at bounding box center [854, 669] width 15 height 15
click at [176, 558] on div "Eraser" at bounding box center [173, 669] width 61 height 23
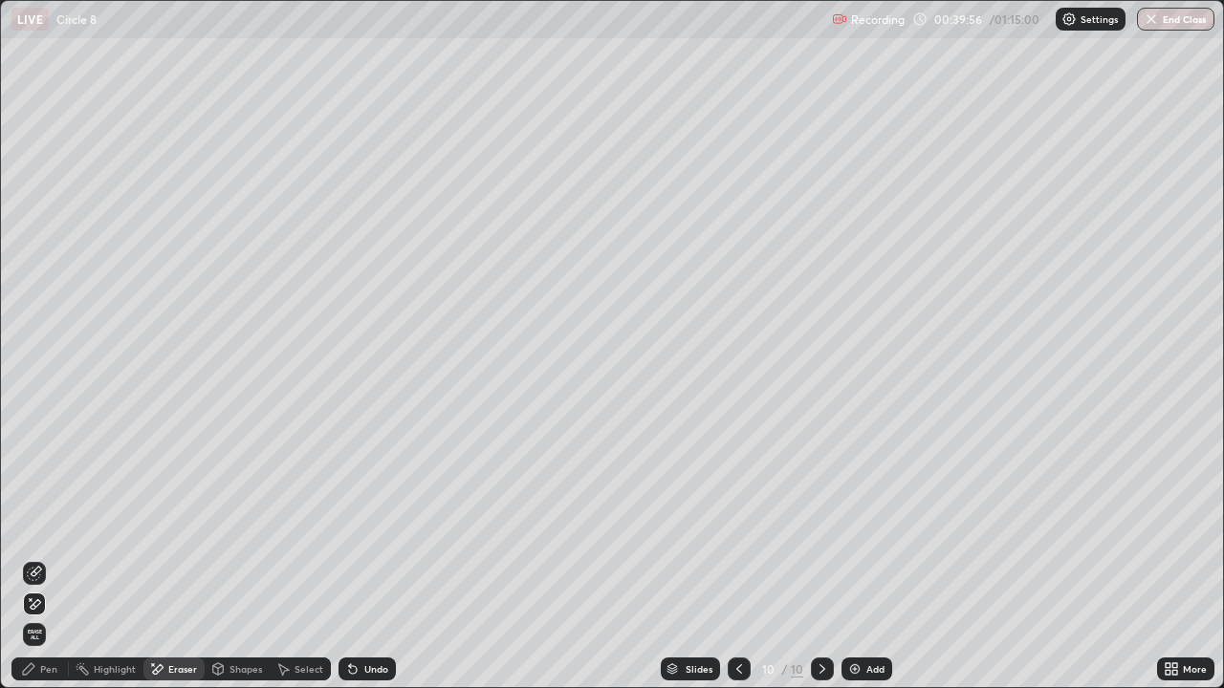
click at [41, 558] on div "Pen" at bounding box center [48, 669] width 17 height 10
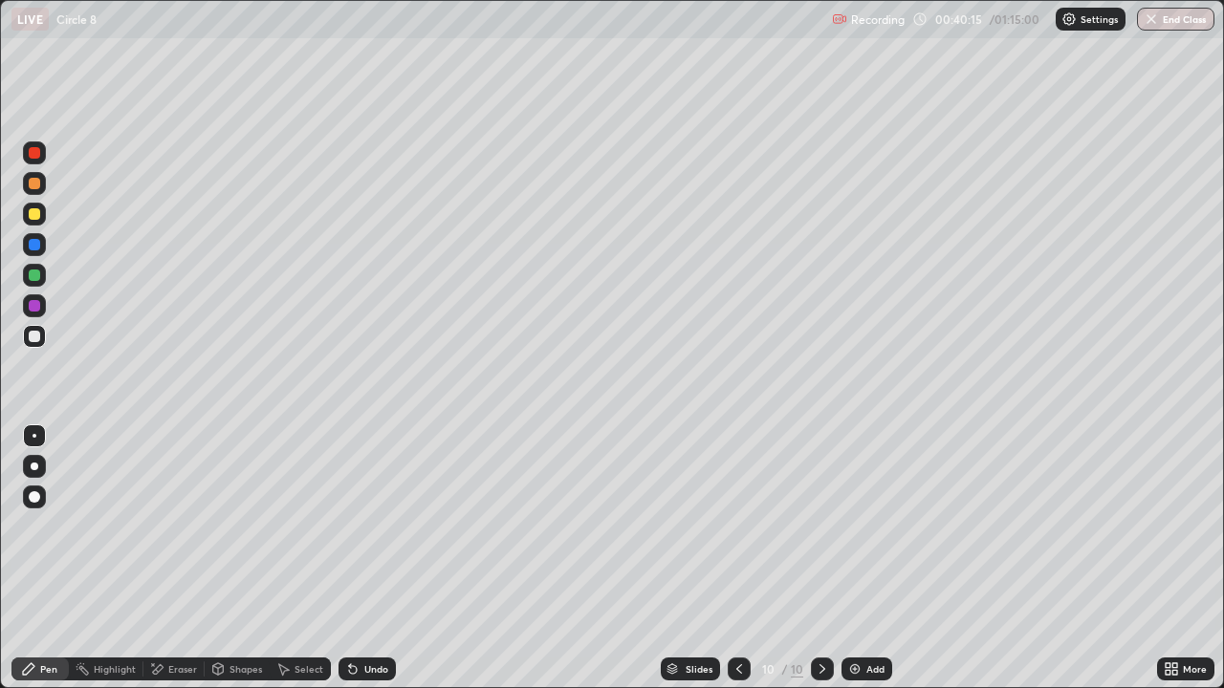
click at [33, 336] on div at bounding box center [34, 336] width 11 height 11
click at [41, 214] on div at bounding box center [34, 214] width 23 height 23
click at [234, 558] on div "Shapes" at bounding box center [245, 669] width 33 height 10
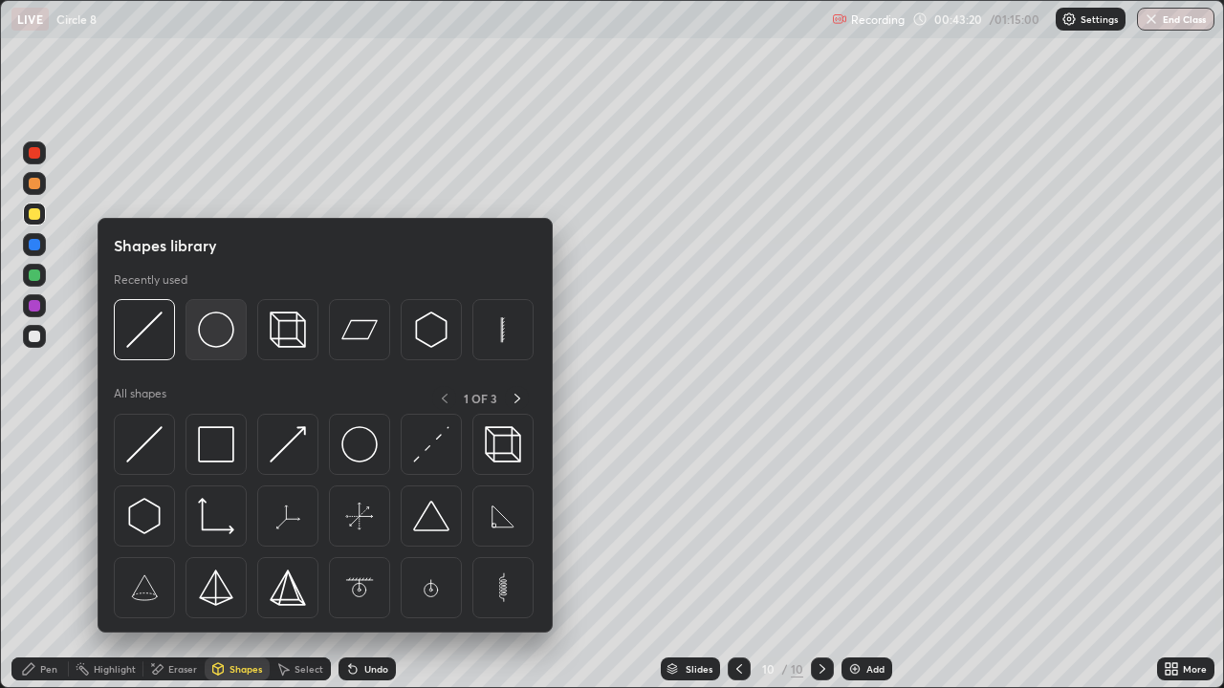
click at [207, 353] on div at bounding box center [215, 329] width 61 height 61
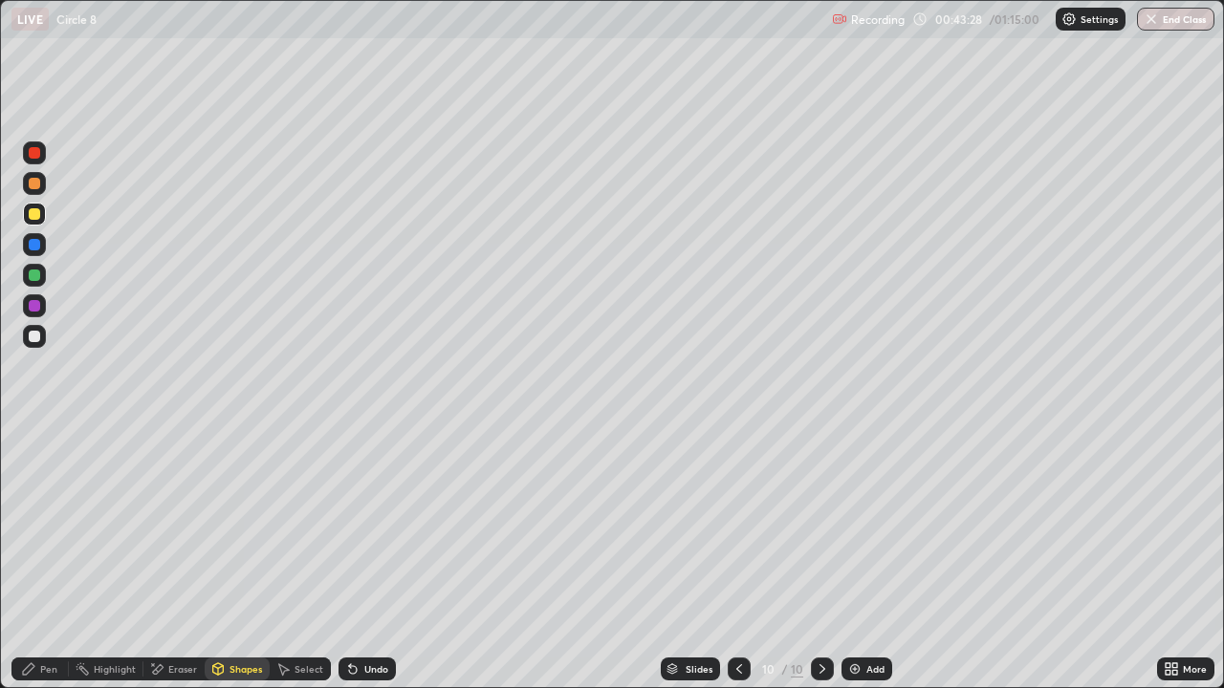
click at [34, 337] on div at bounding box center [34, 336] width 11 height 11
click at [30, 558] on div "Pen" at bounding box center [39, 669] width 57 height 23
click at [28, 221] on div at bounding box center [34, 214] width 23 height 23
click at [235, 558] on div "Shapes" at bounding box center [245, 669] width 33 height 10
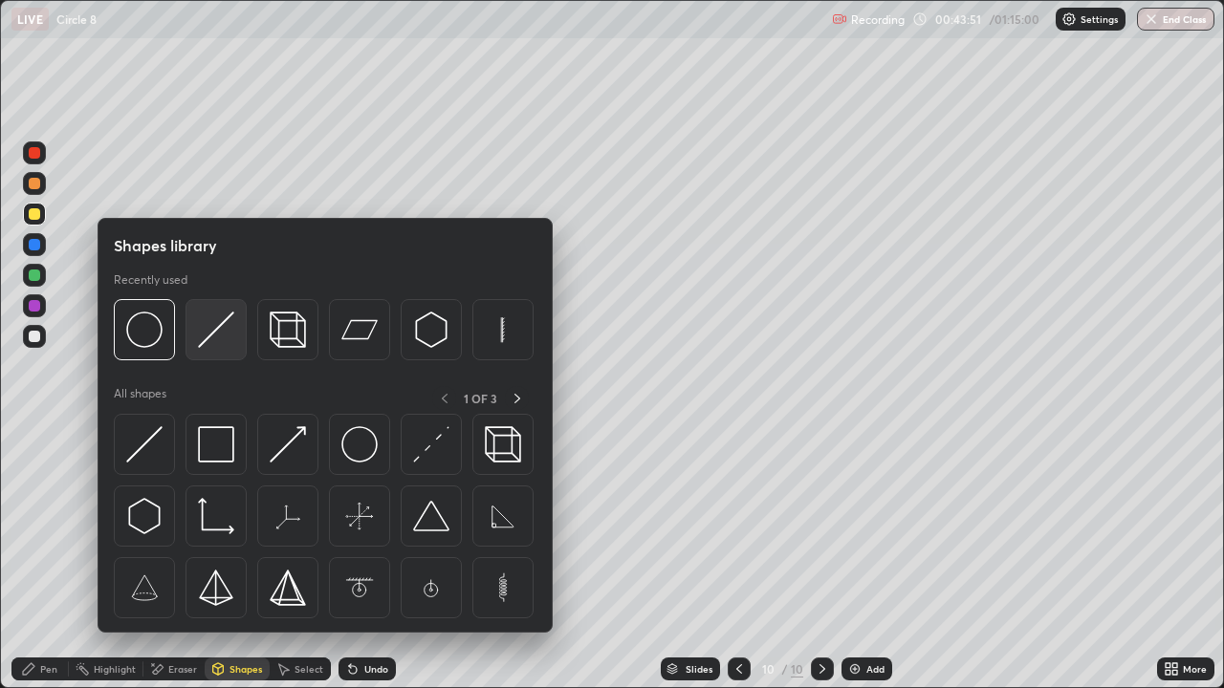
click at [211, 337] on img at bounding box center [216, 330] width 36 height 36
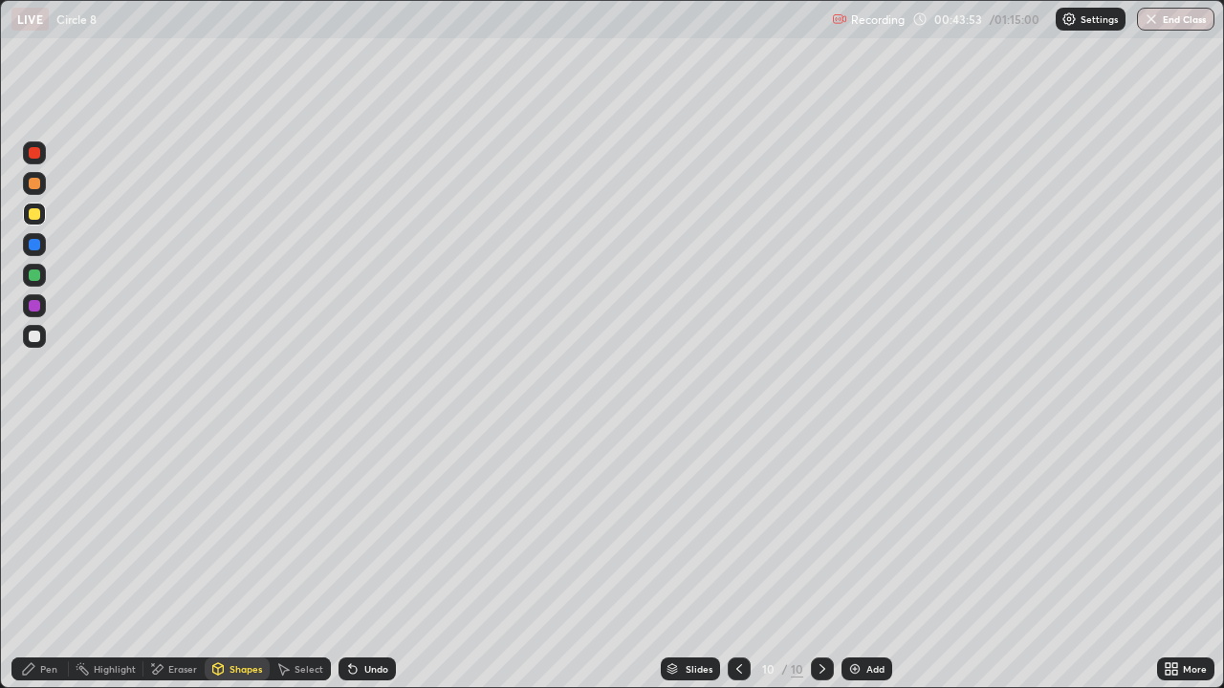
click at [33, 246] on div at bounding box center [34, 244] width 11 height 11
click at [33, 275] on div at bounding box center [34, 275] width 11 height 11
click at [39, 558] on div "Pen" at bounding box center [39, 669] width 57 height 23
click at [33, 306] on div at bounding box center [34, 305] width 11 height 11
click at [33, 246] on div at bounding box center [34, 244] width 11 height 11
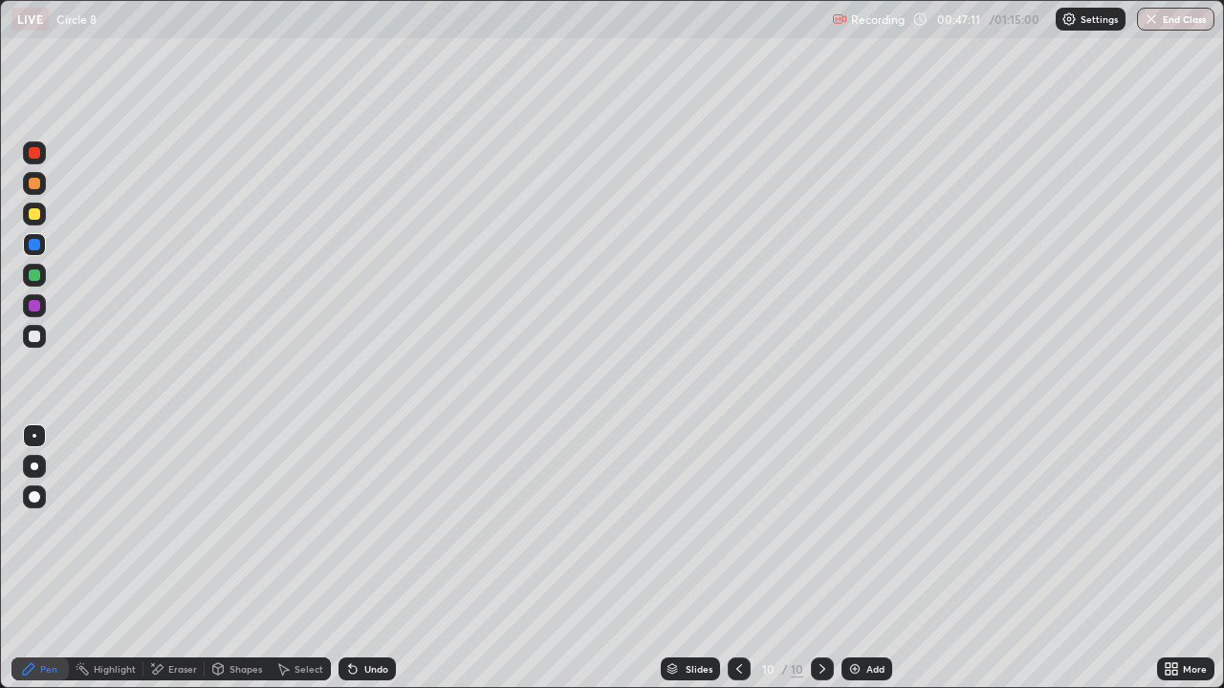
click at [33, 160] on div at bounding box center [34, 152] width 23 height 23
click at [27, 274] on div at bounding box center [34, 275] width 23 height 23
click at [857, 558] on img at bounding box center [854, 669] width 15 height 15
click at [37, 337] on div at bounding box center [34, 336] width 11 height 11
click at [42, 337] on div at bounding box center [34, 336] width 23 height 23
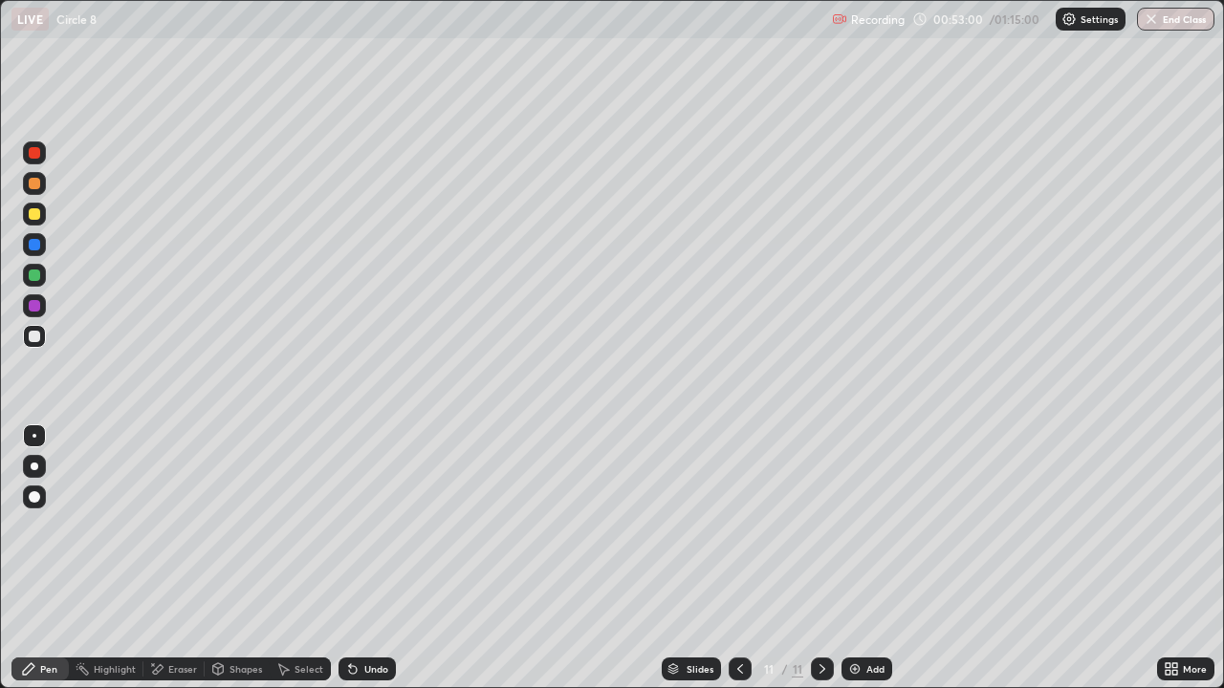
click at [35, 161] on div at bounding box center [34, 152] width 23 height 23
click at [27, 337] on div at bounding box center [34, 336] width 23 height 23
click at [34, 275] on div at bounding box center [34, 275] width 11 height 11
click at [233, 558] on div "Shapes" at bounding box center [245, 669] width 33 height 10
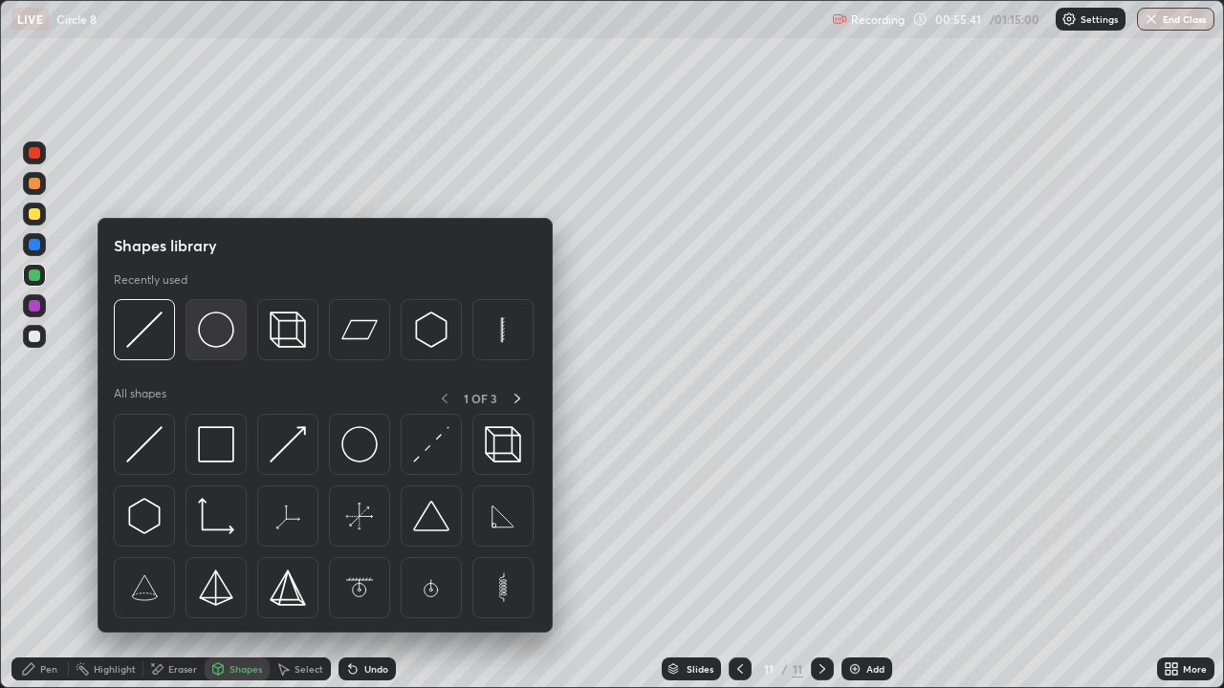
click at [213, 347] on img at bounding box center [216, 330] width 36 height 36
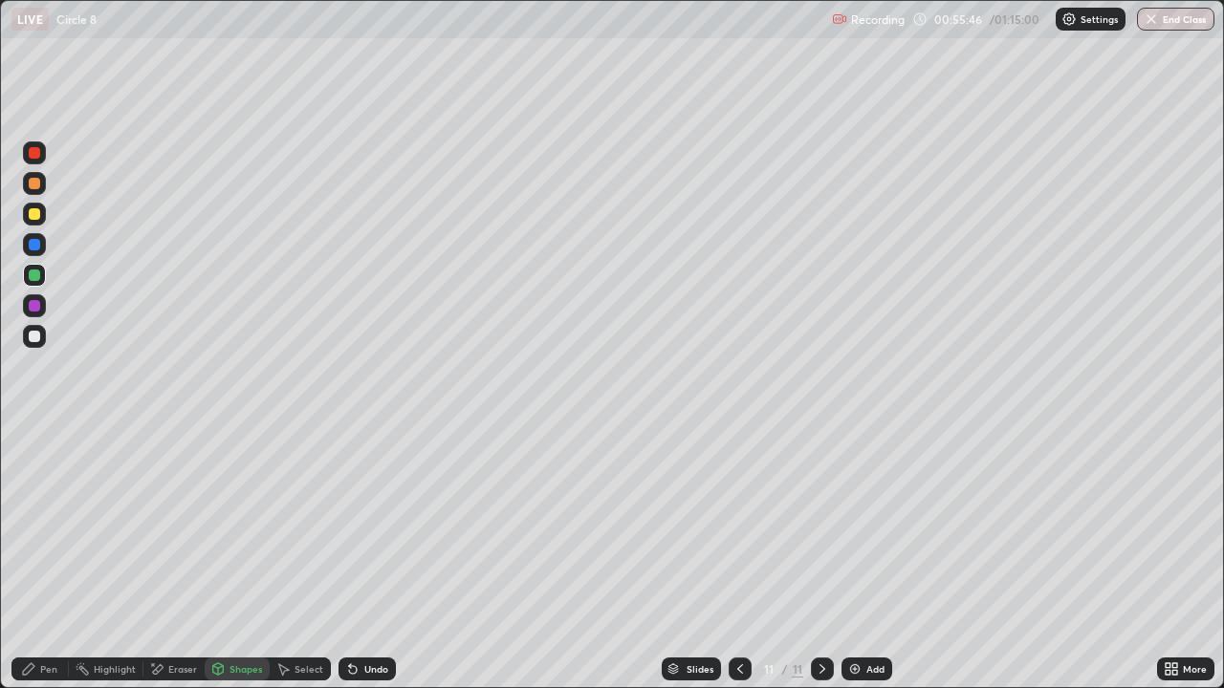
click at [242, 558] on div "Shapes" at bounding box center [245, 669] width 33 height 10
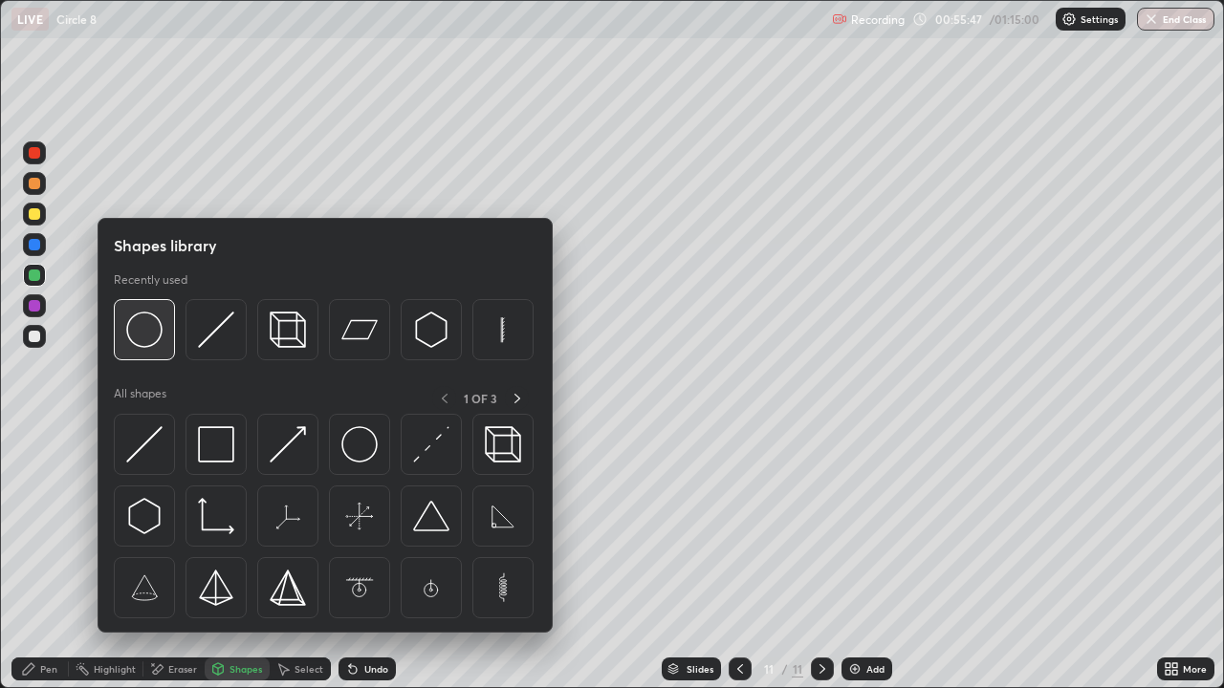
click at [155, 349] on div at bounding box center [144, 329] width 61 height 61
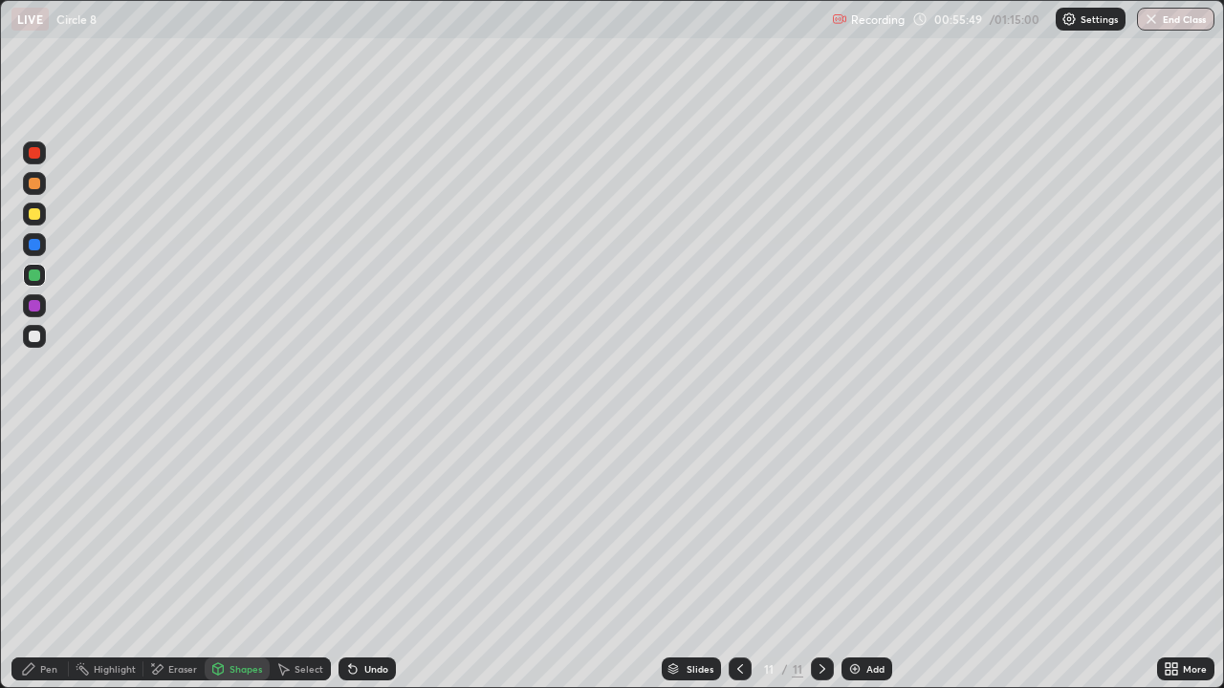
click at [33, 241] on div at bounding box center [34, 244] width 11 height 11
click at [38, 218] on div at bounding box center [34, 213] width 11 height 11
click at [294, 558] on div "Select" at bounding box center [308, 669] width 29 height 10
click at [250, 490] on div "0 ° Undo Copy Duplicate Duplicate to new slide Delete" at bounding box center [612, 344] width 1222 height 686
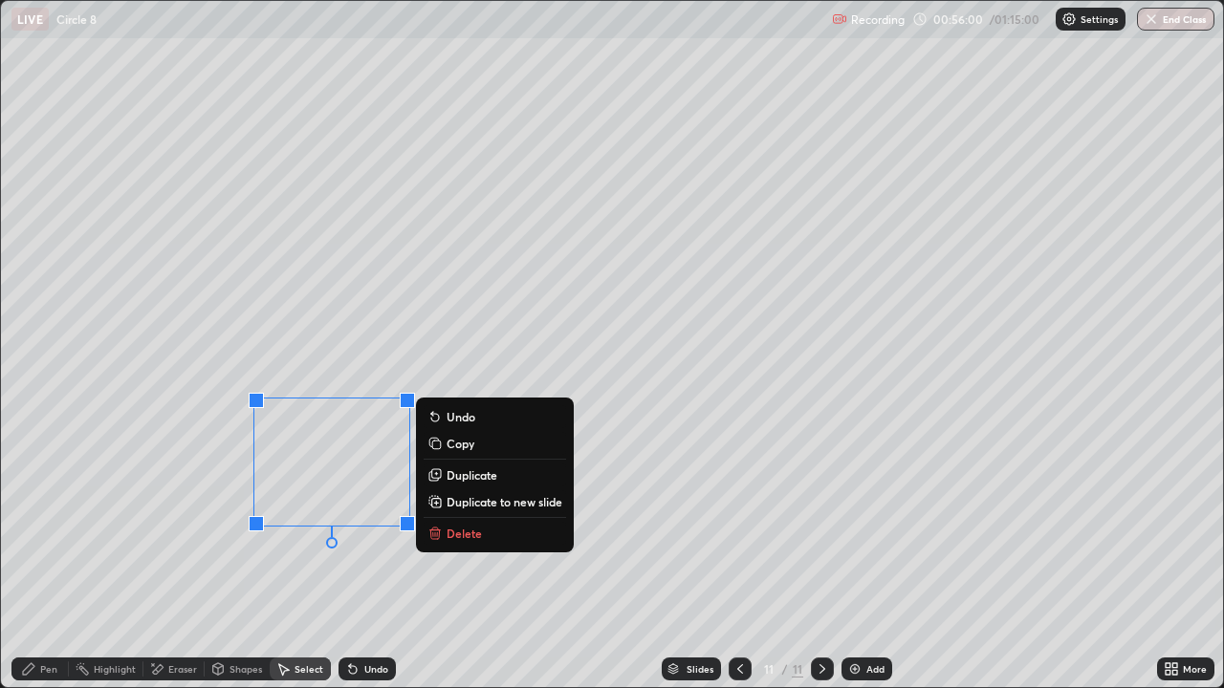
click at [187, 530] on div "0 ° Undo Copy Duplicate Duplicate to new slide Delete" at bounding box center [612, 344] width 1222 height 686
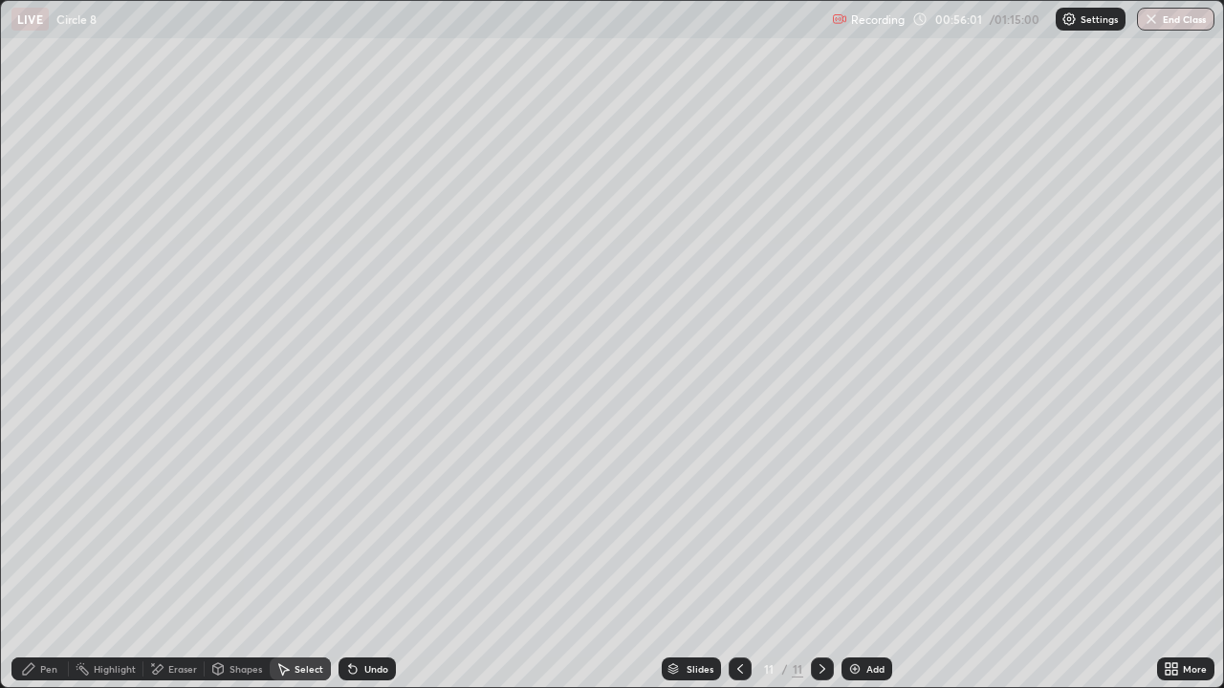
click at [50, 558] on div "Pen" at bounding box center [48, 669] width 17 height 10
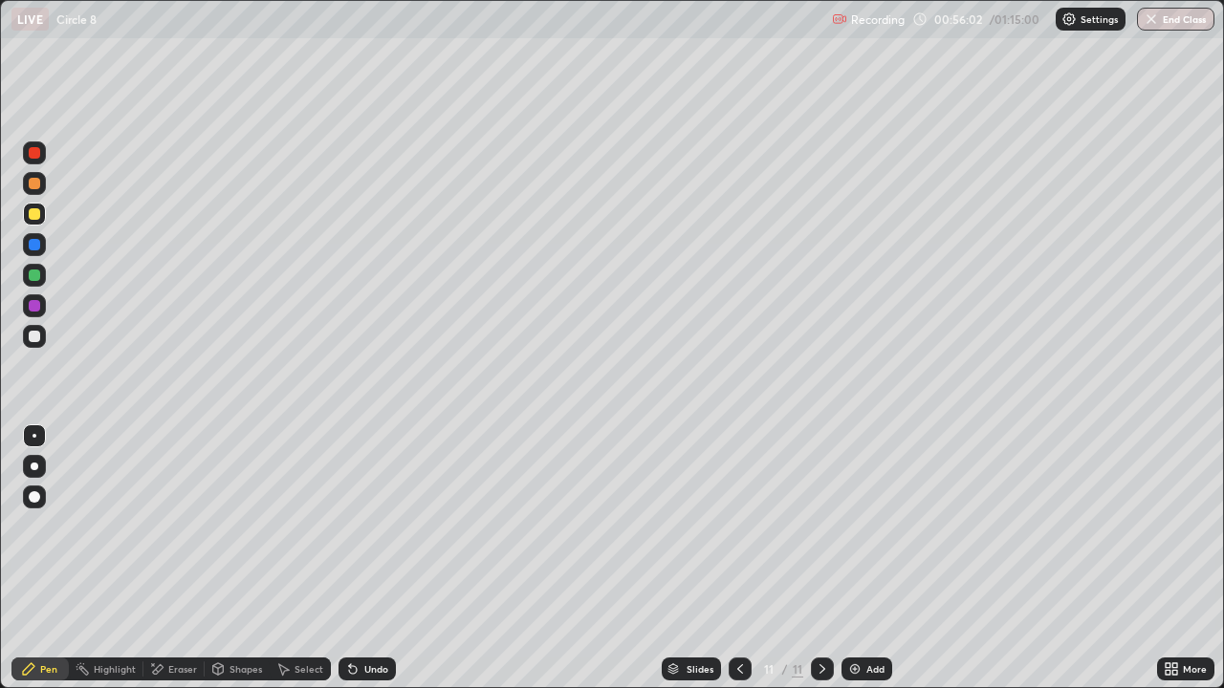
click at [35, 340] on div at bounding box center [34, 336] width 11 height 11
click at [32, 254] on div at bounding box center [34, 244] width 23 height 23
click at [32, 162] on div at bounding box center [34, 152] width 23 height 23
click at [364, 558] on div "Undo" at bounding box center [376, 669] width 24 height 10
click at [353, 558] on icon at bounding box center [352, 669] width 15 height 15
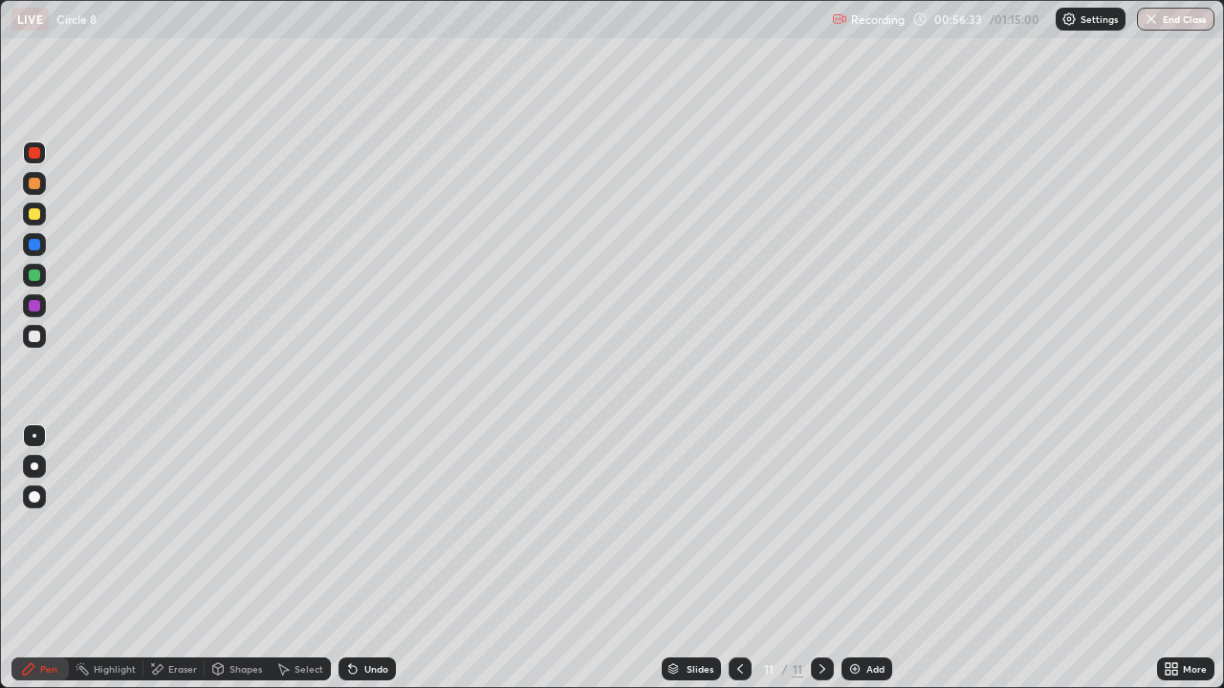
click at [352, 558] on icon at bounding box center [352, 669] width 15 height 15
click at [349, 558] on div "Undo" at bounding box center [366, 669] width 57 height 23
click at [32, 335] on div at bounding box center [34, 336] width 11 height 11
click at [859, 558] on img at bounding box center [854, 669] width 15 height 15
click at [33, 221] on div at bounding box center [34, 214] width 23 height 23
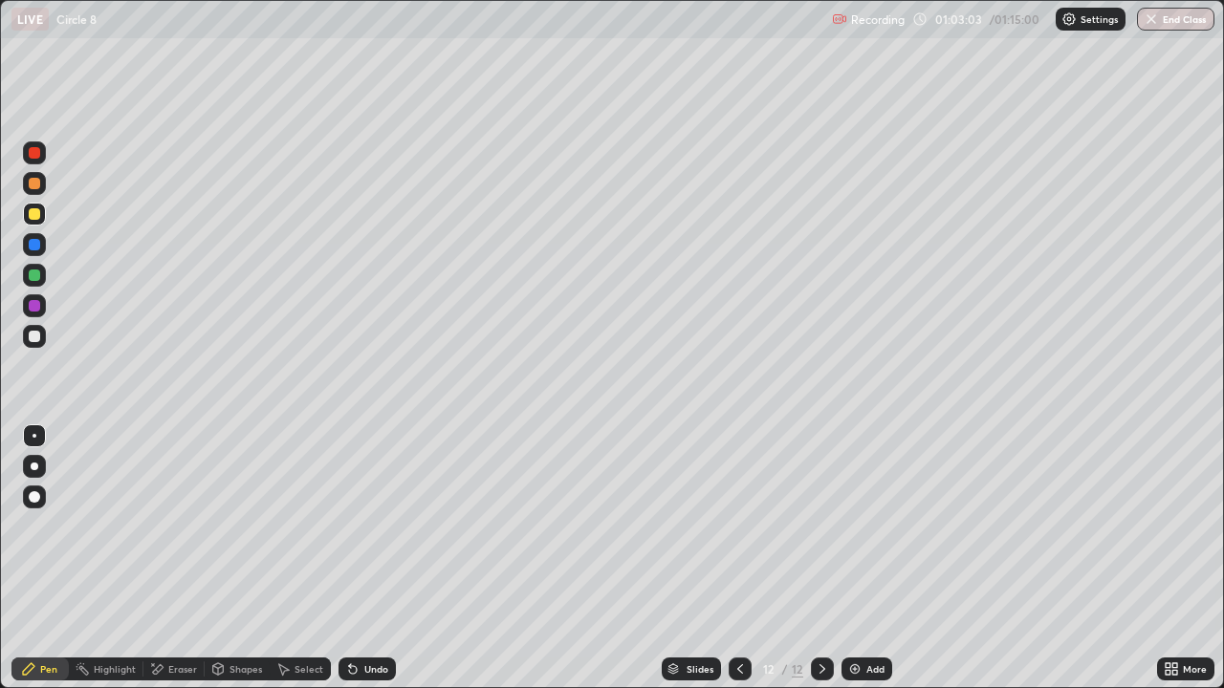
click at [354, 558] on icon at bounding box center [352, 669] width 15 height 15
click at [1159, 25] on button "End Class" at bounding box center [1175, 19] width 77 height 23
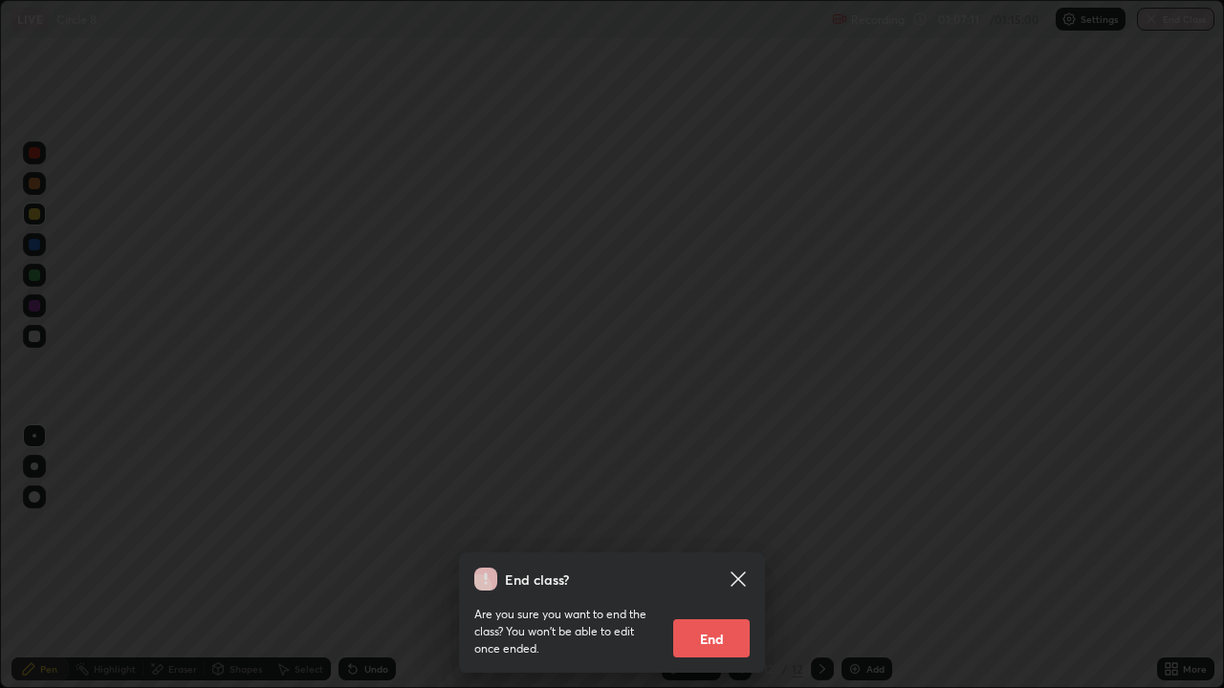
click at [715, 558] on button "End" at bounding box center [711, 639] width 76 height 38
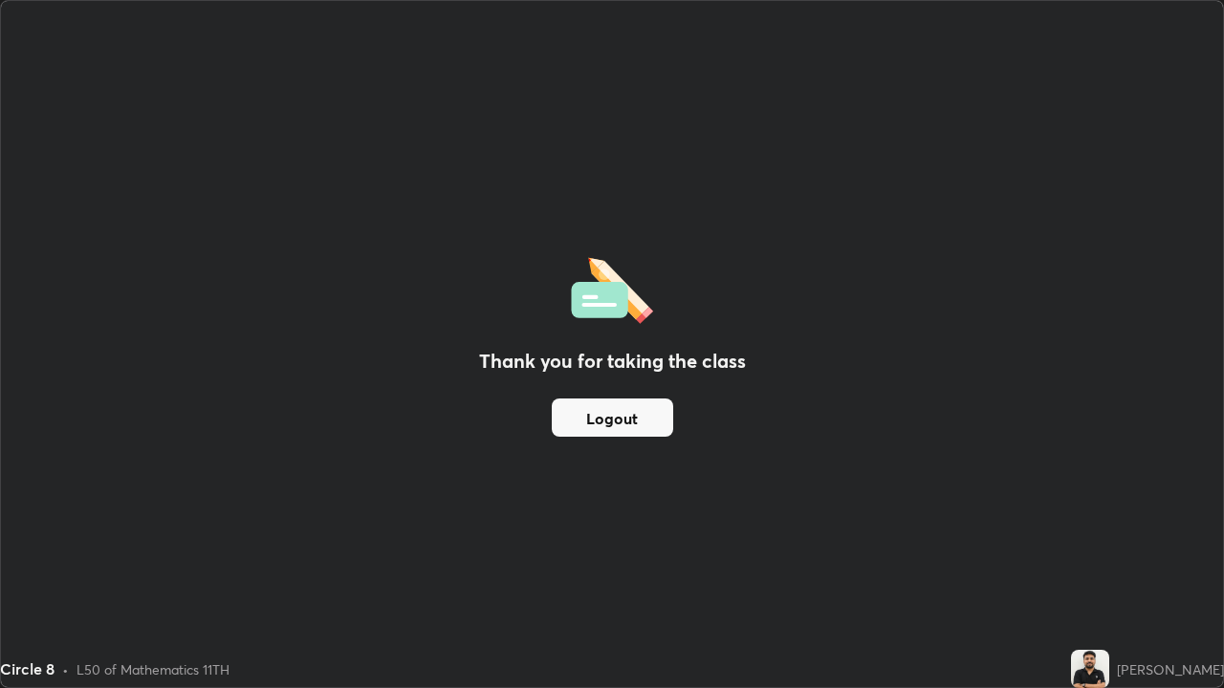
click at [620, 420] on button "Logout" at bounding box center [612, 418] width 121 height 38
